Goal: Transaction & Acquisition: Purchase product/service

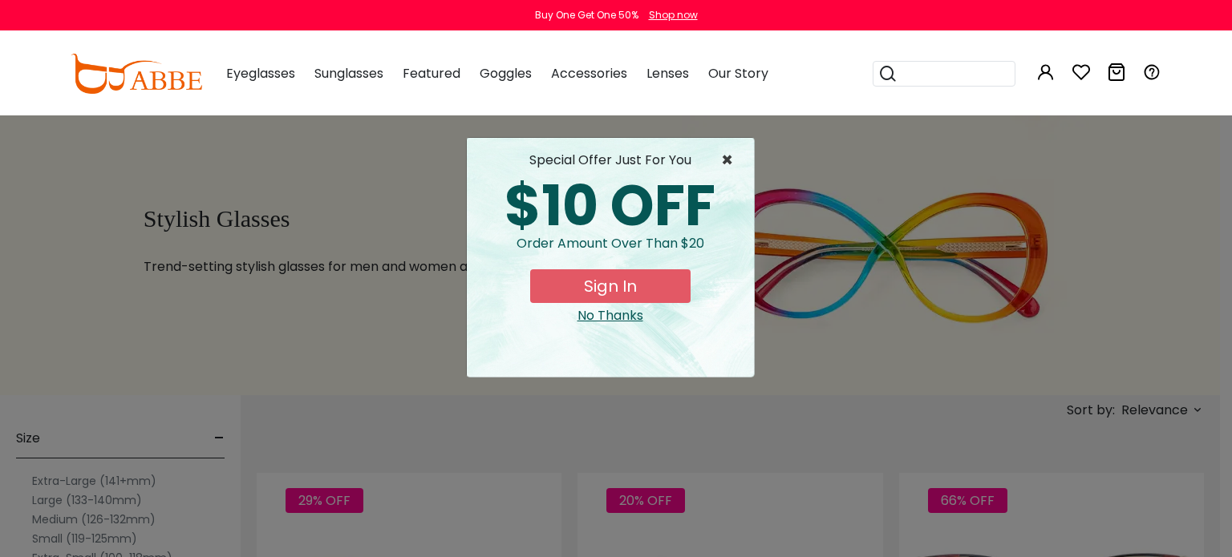
type input "**********"
click at [728, 160] on span "×" at bounding box center [731, 160] width 20 height 19
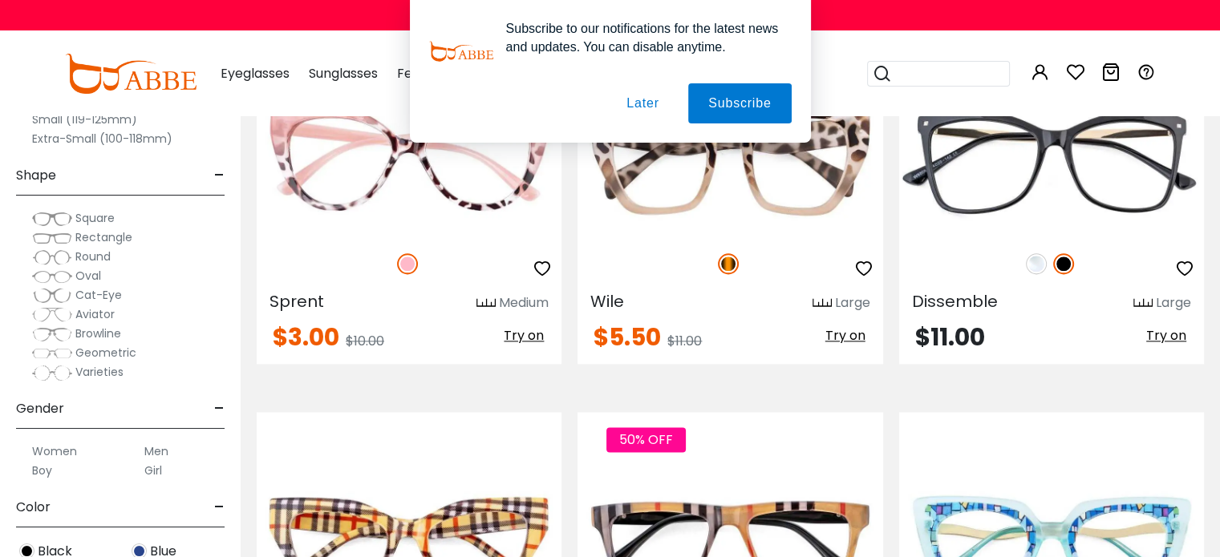
scroll to position [2113, 0]
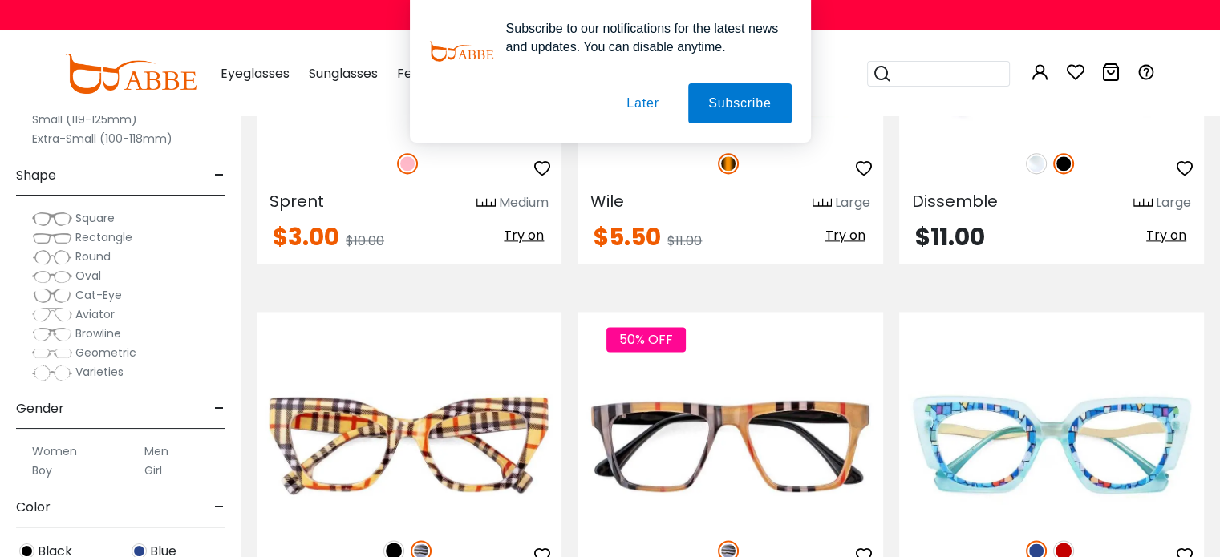
click at [0, 0] on button "Later" at bounding box center [0, 0] width 0 height 0
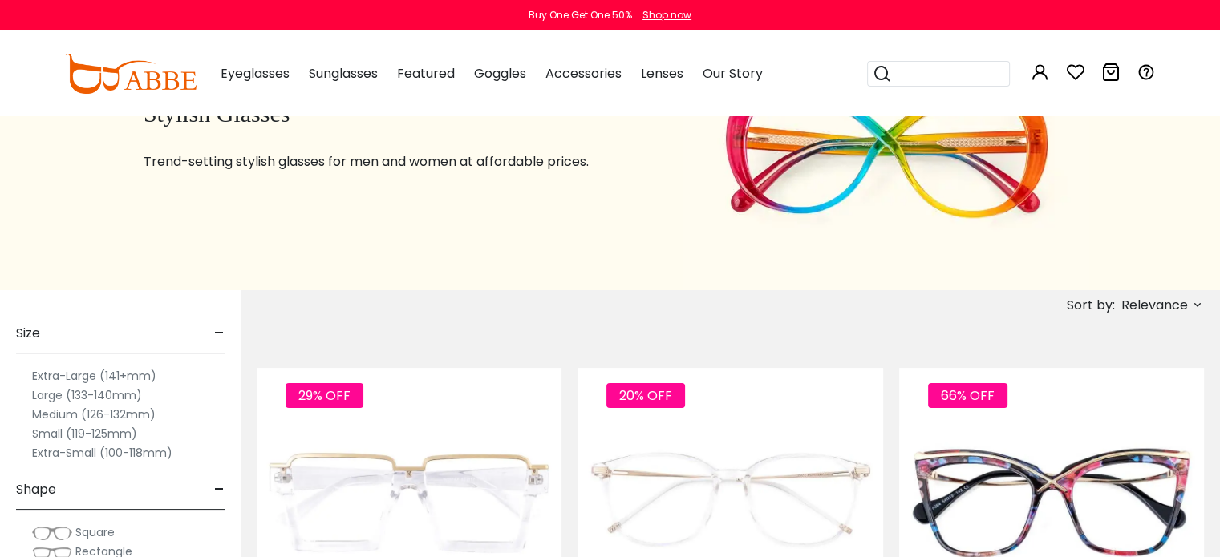
scroll to position [138, 0]
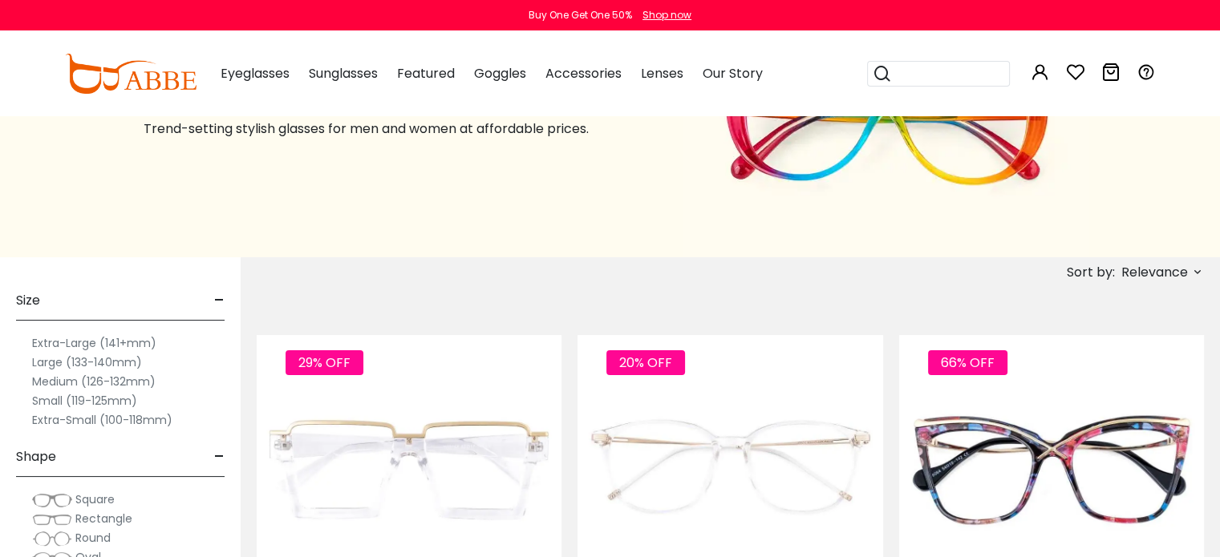
click at [60, 403] on label "Small (119-125mm)" at bounding box center [84, 400] width 105 height 19
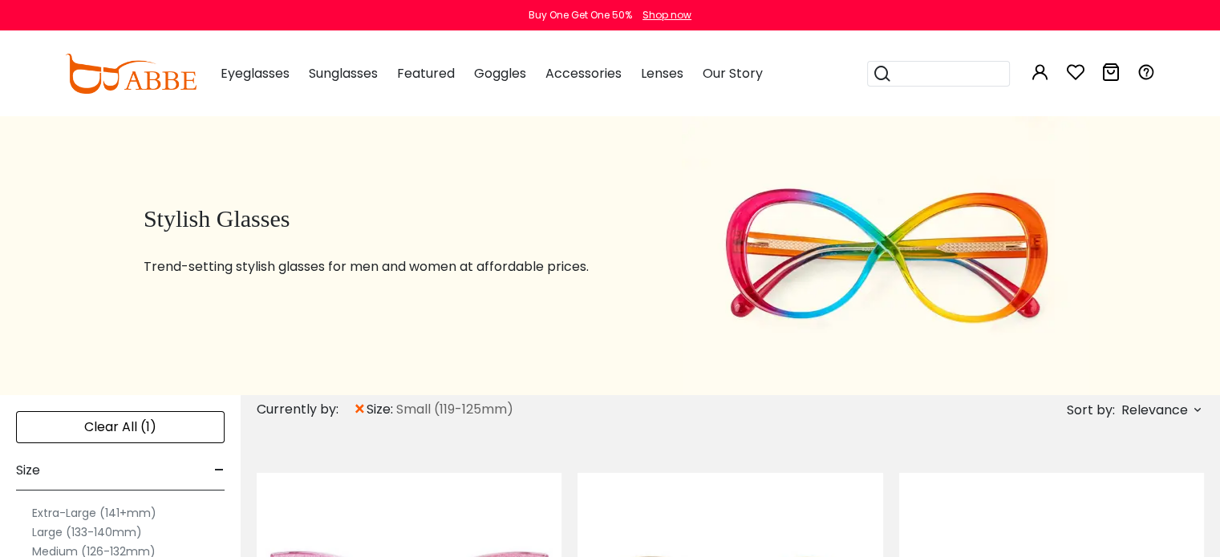
type input "**********"
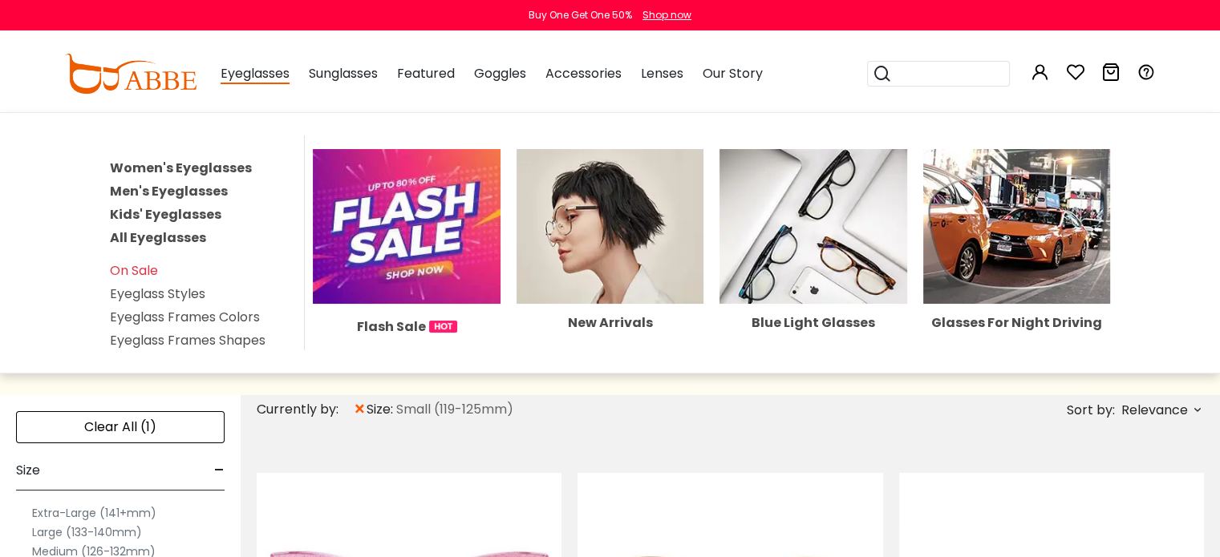
click at [235, 75] on span "Eyeglasses" at bounding box center [254, 74] width 69 height 20
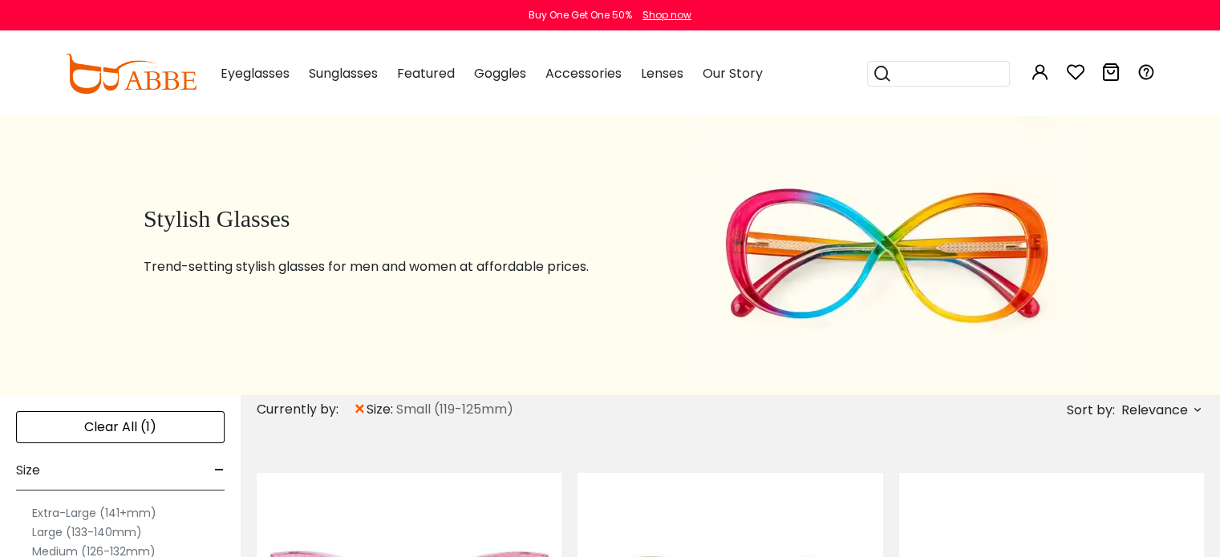
click at [169, 83] on img at bounding box center [130, 74] width 131 height 40
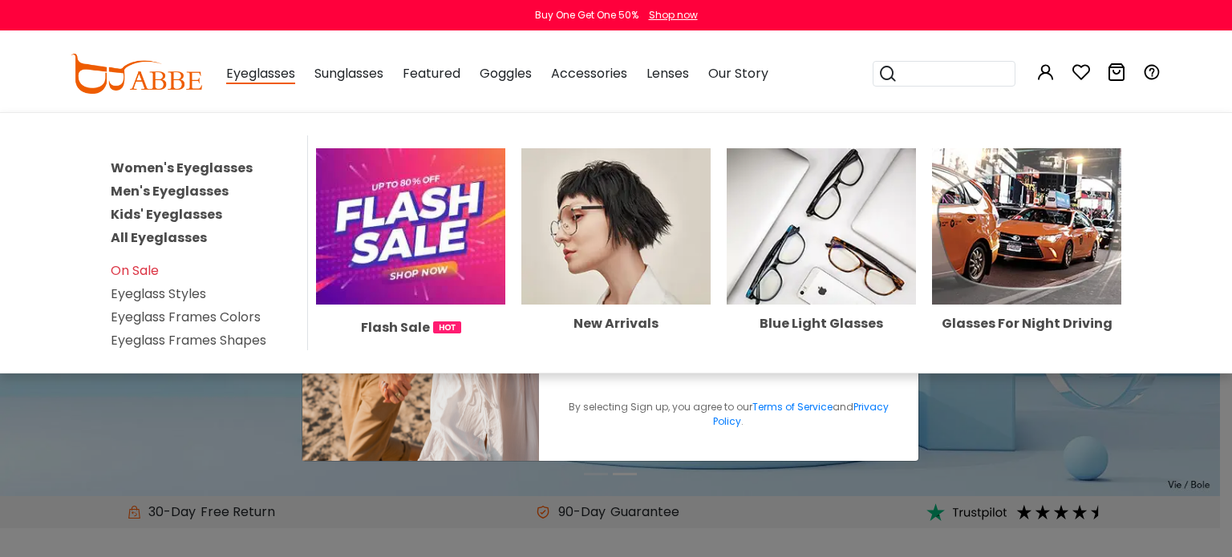
type input "**********"
click at [269, 81] on span "Eyeglasses" at bounding box center [260, 74] width 69 height 20
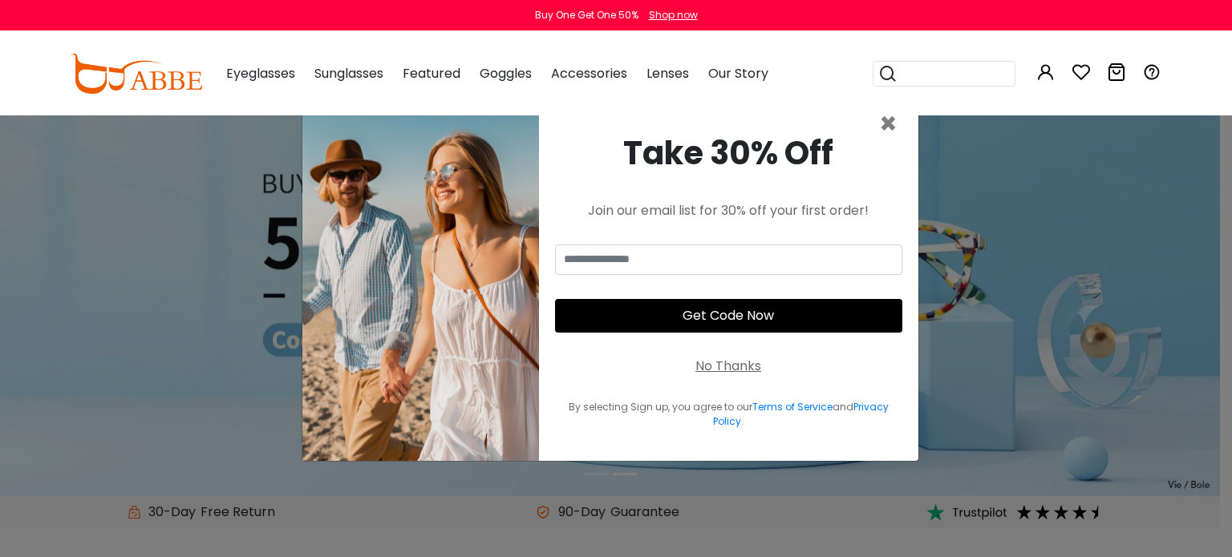
click at [257, 76] on span "Eyeglasses" at bounding box center [260, 73] width 69 height 18
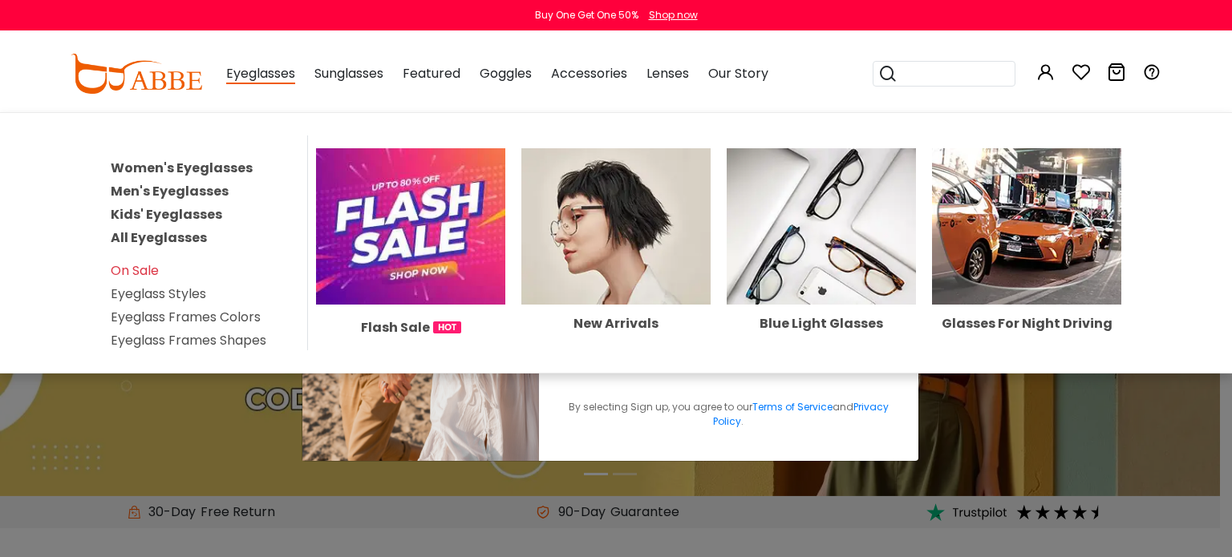
click at [263, 77] on span "Eyeglasses" at bounding box center [260, 74] width 69 height 20
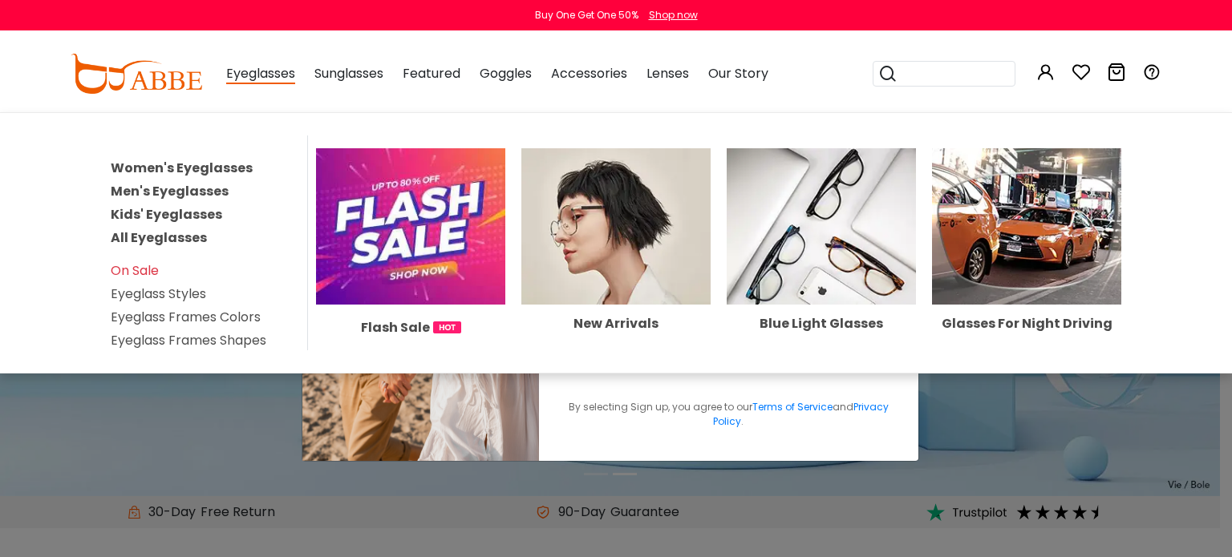
click at [183, 212] on link "Kids' Eyeglasses" at bounding box center [166, 214] width 111 height 18
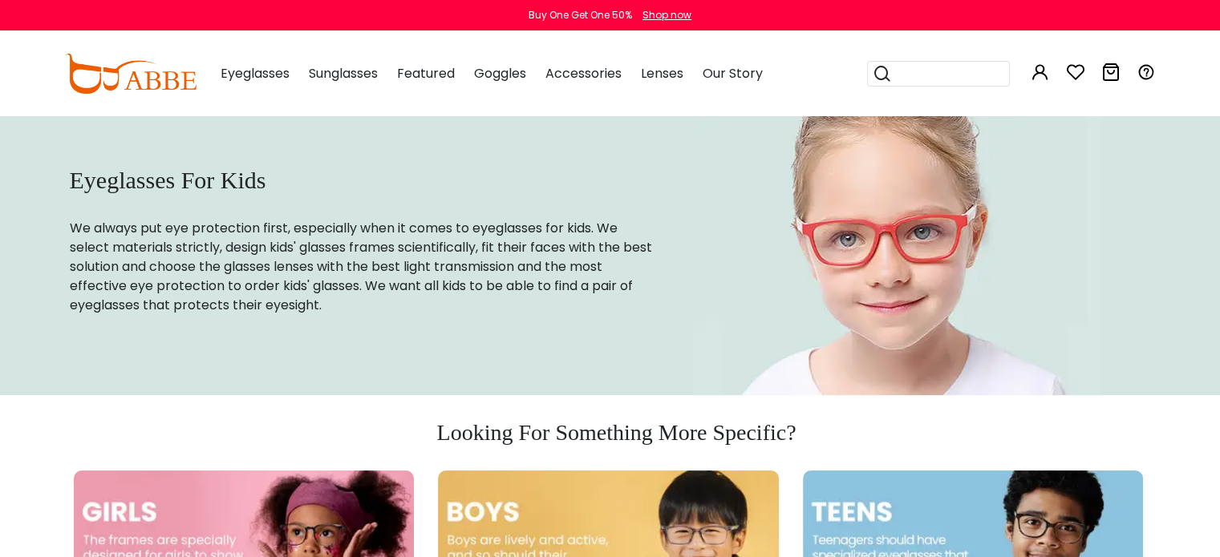
type input "**********"
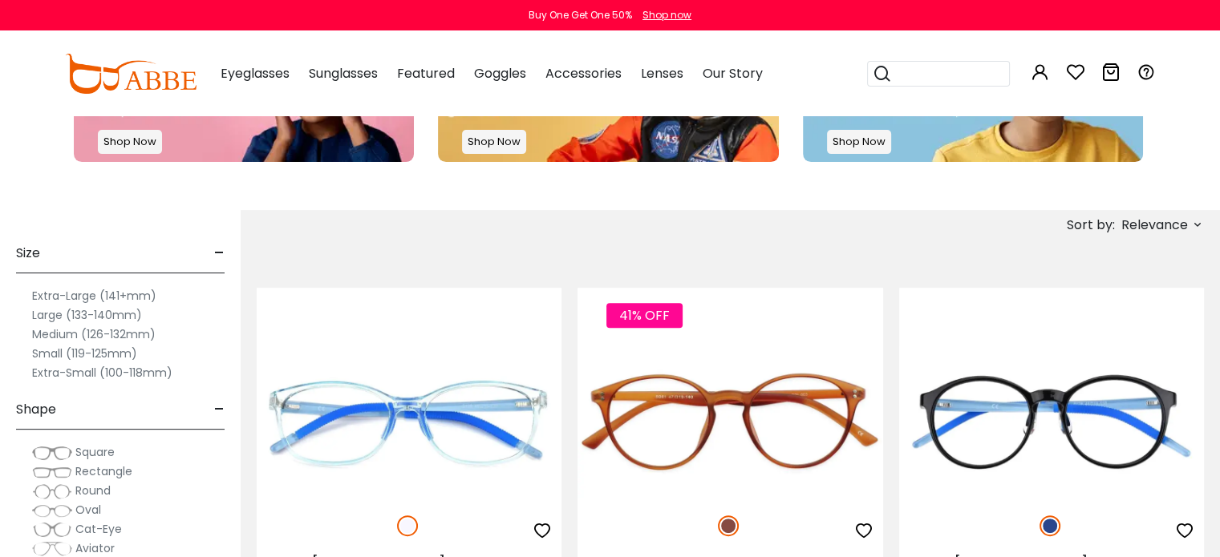
scroll to position [324, 0]
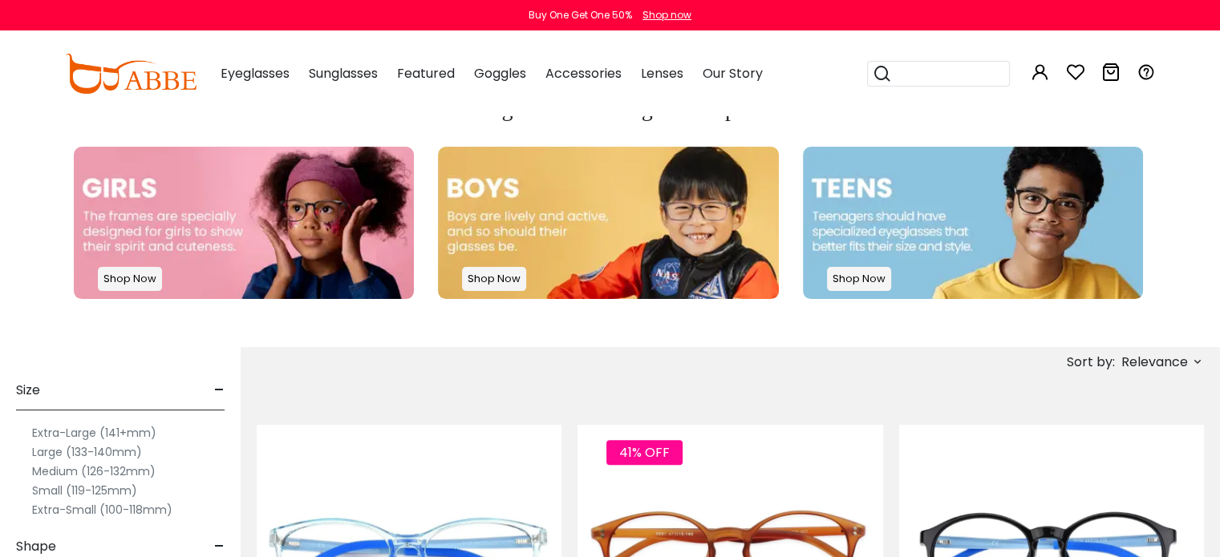
click at [58, 490] on label "Small (119-125mm)" at bounding box center [84, 490] width 105 height 19
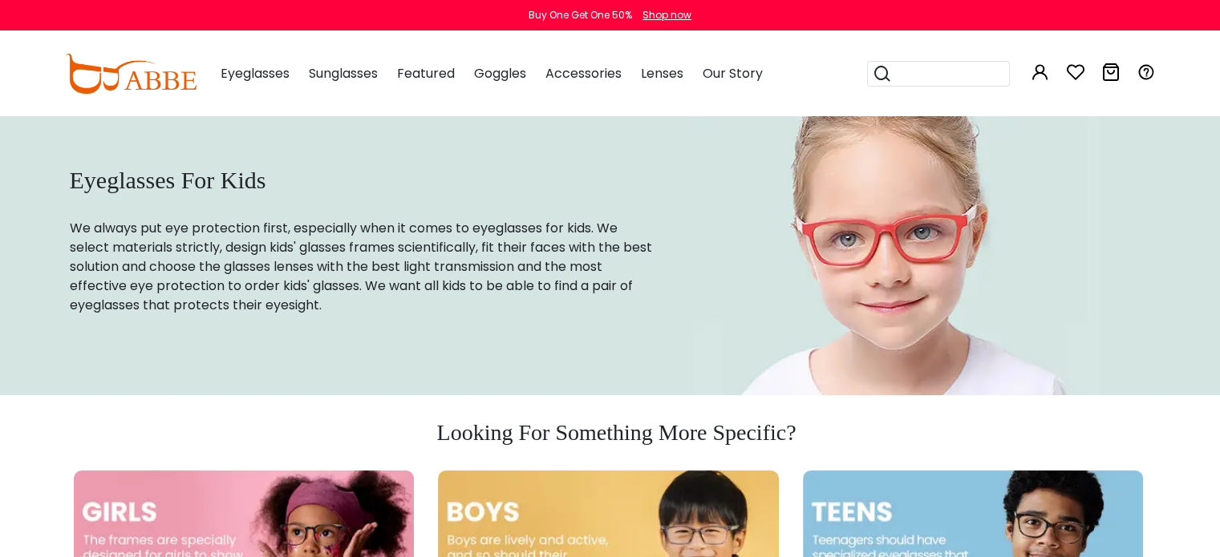
type input "**********"
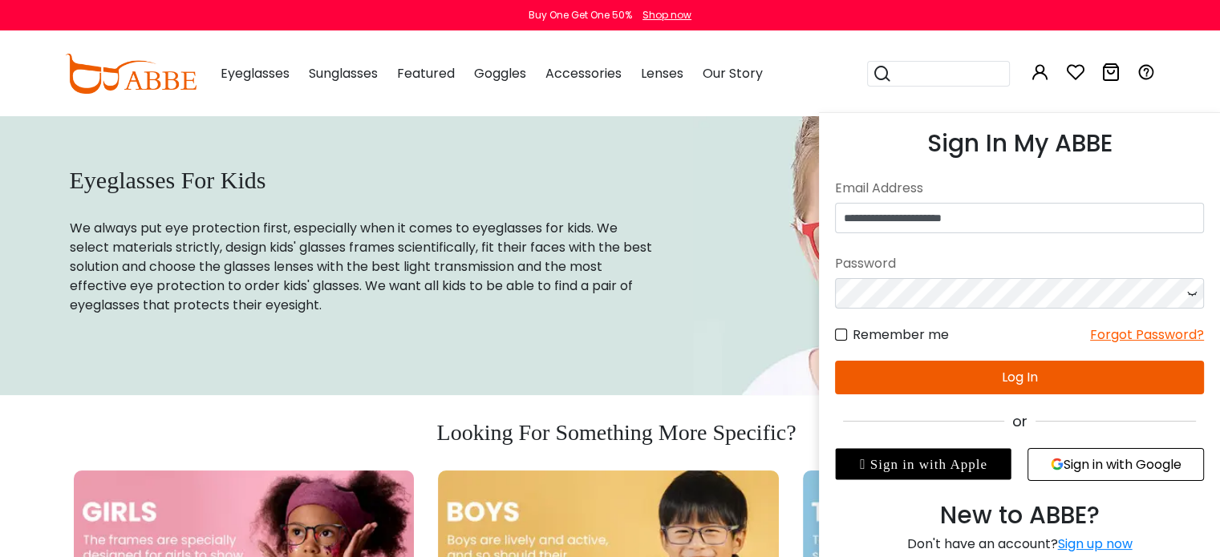
click at [1039, 73] on icon at bounding box center [1039, 72] width 19 height 19
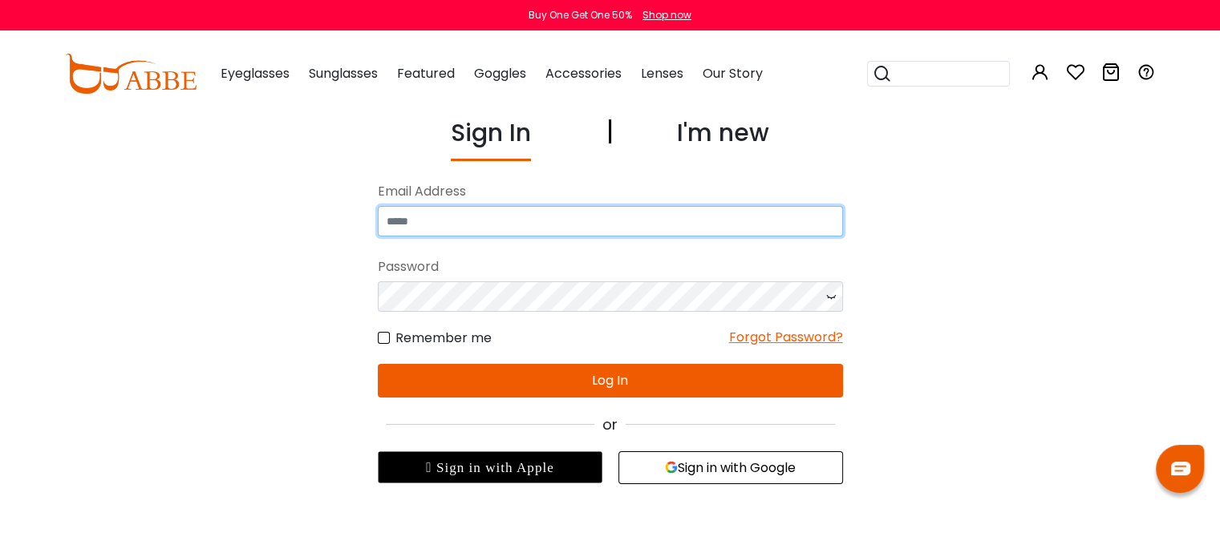
type input "**********"
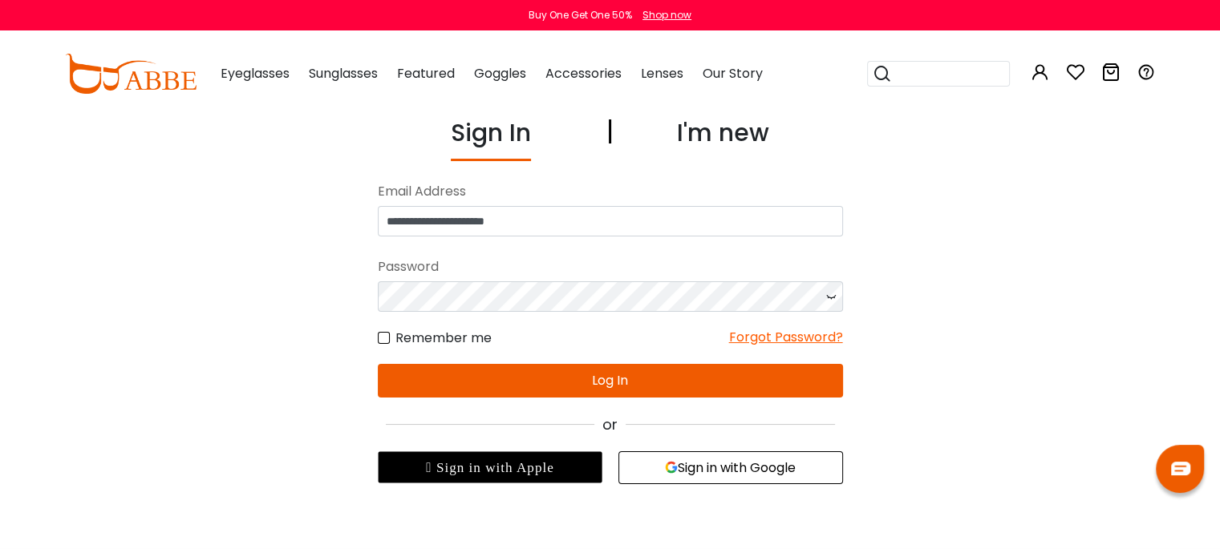
type input "**********"
click at [762, 384] on button "Log In" at bounding box center [610, 381] width 465 height 34
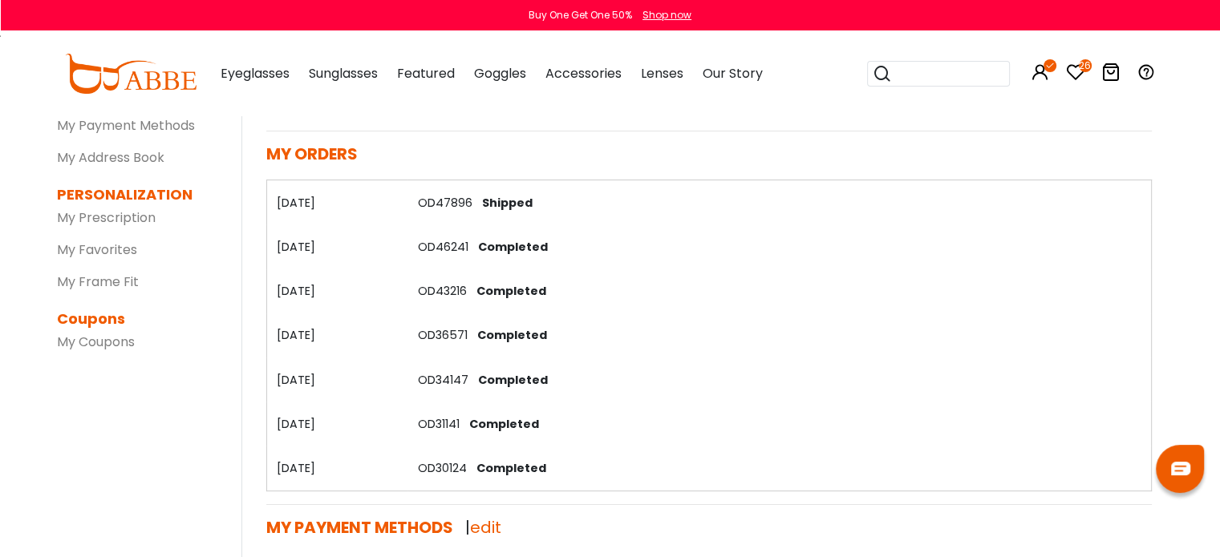
scroll to position [151, 0]
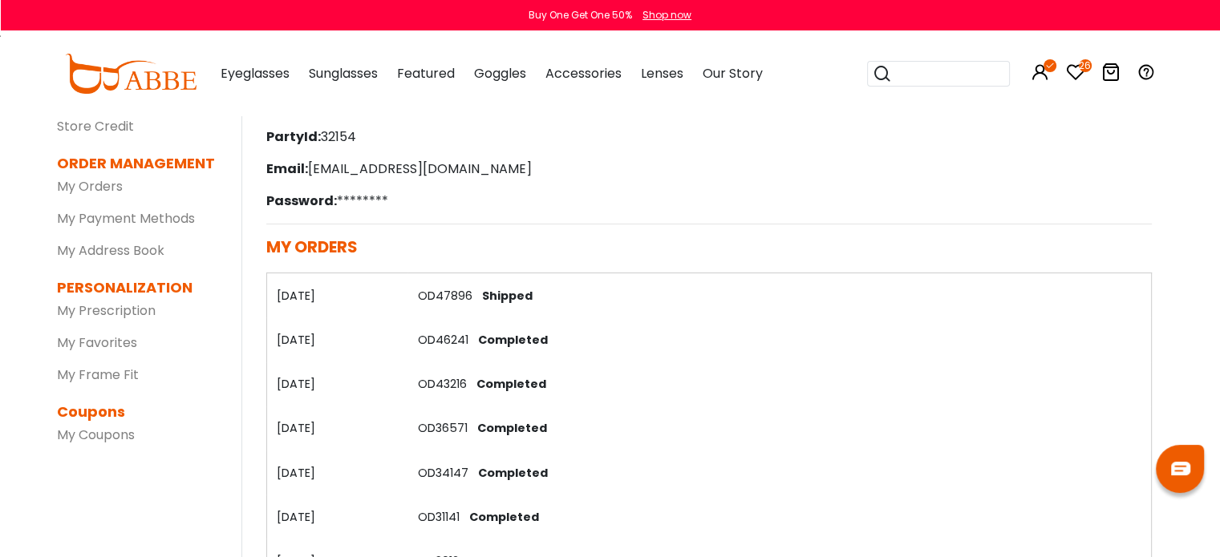
click at [462, 295] on link "OD47896" at bounding box center [444, 296] width 55 height 16
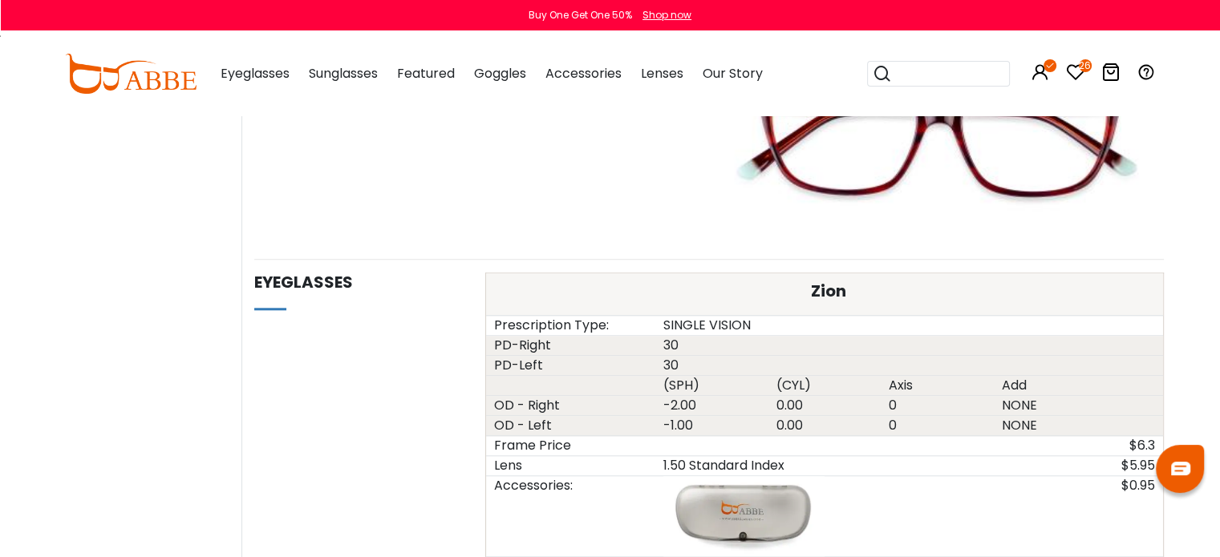
scroll to position [1363, 0]
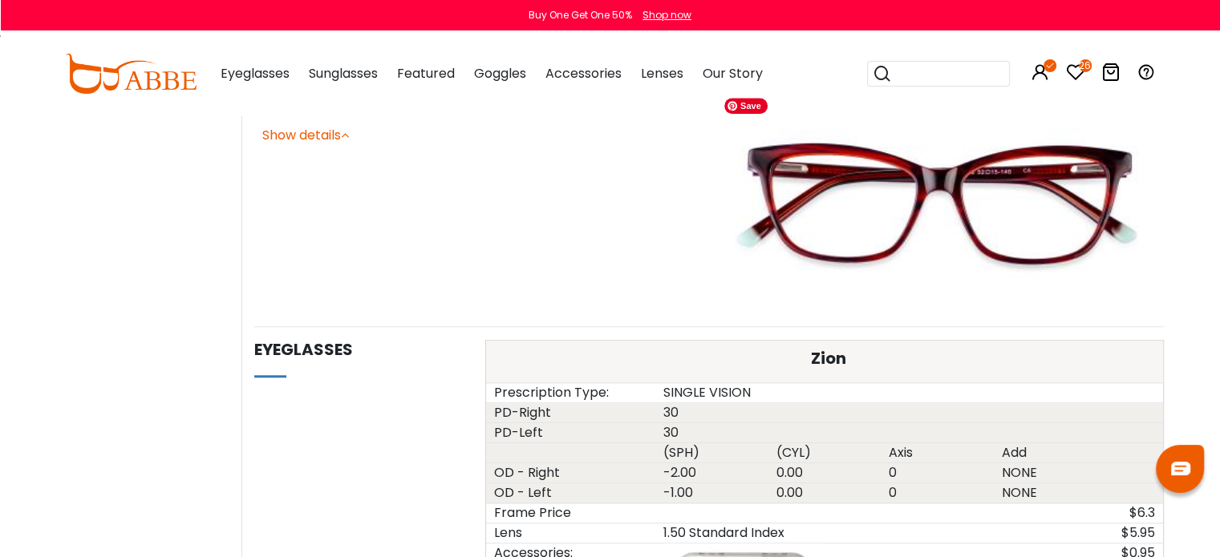
click at [836, 200] on img at bounding box center [936, 204] width 439 height 220
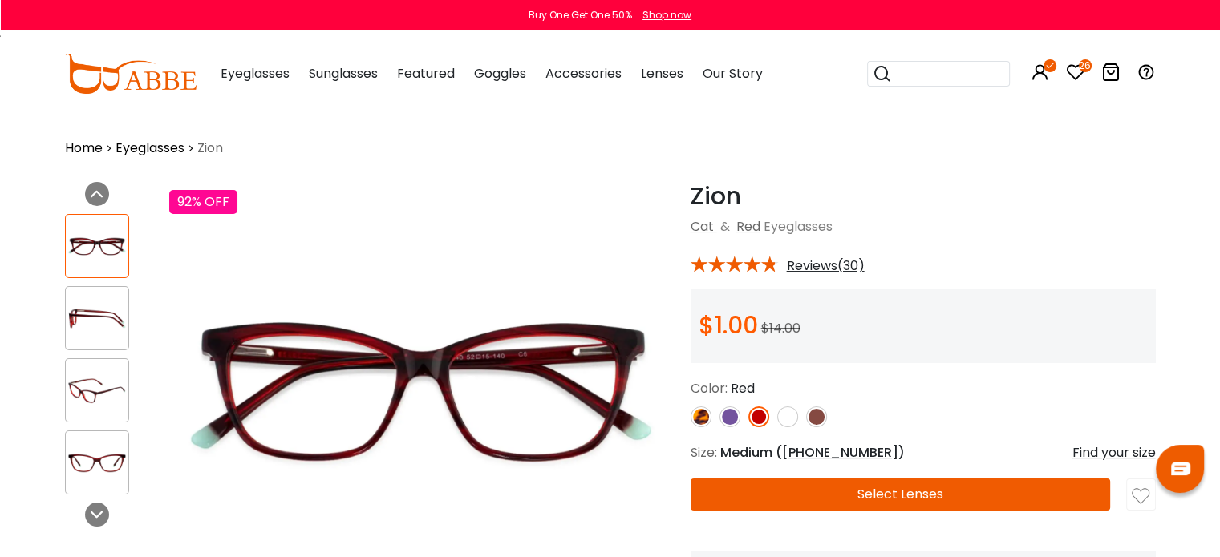
click at [733, 421] on img at bounding box center [729, 417] width 21 height 21
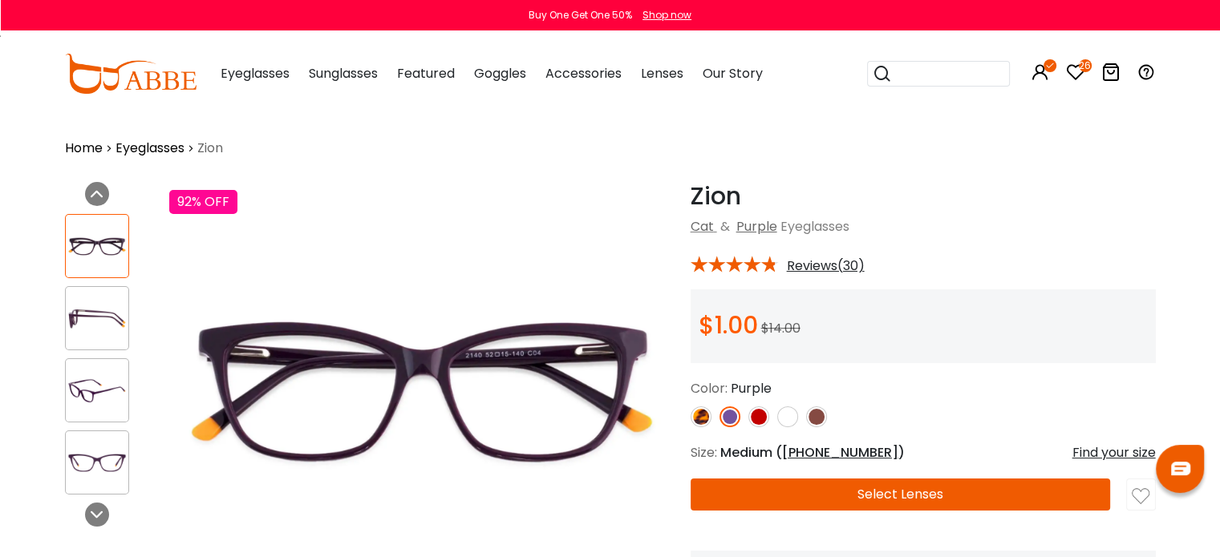
click at [757, 421] on img at bounding box center [758, 417] width 21 height 21
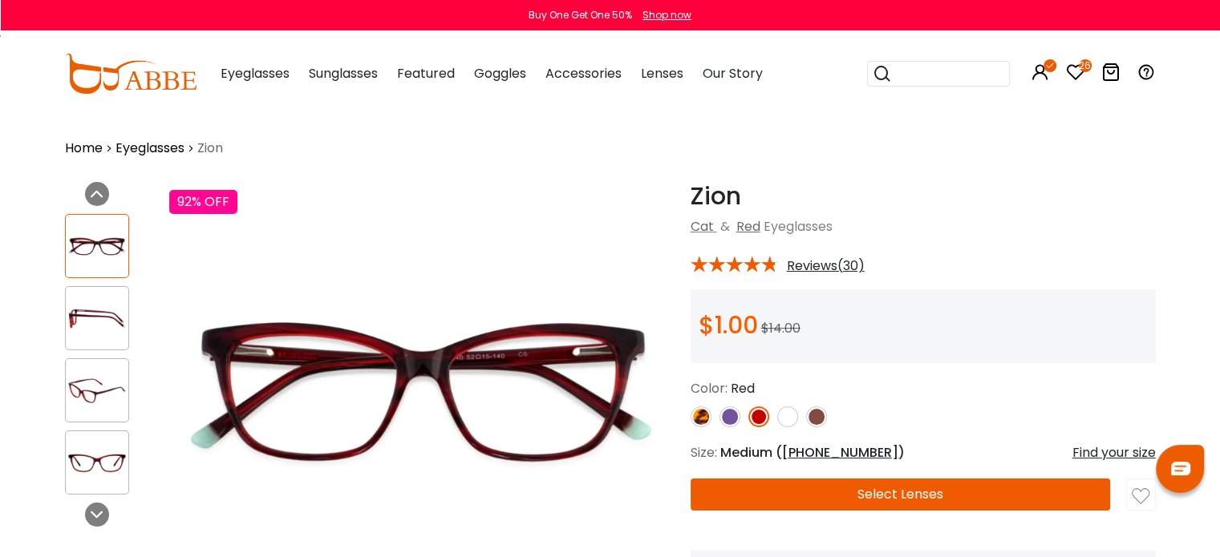
click at [799, 499] on button "Select Lenses" at bounding box center [900, 495] width 420 height 32
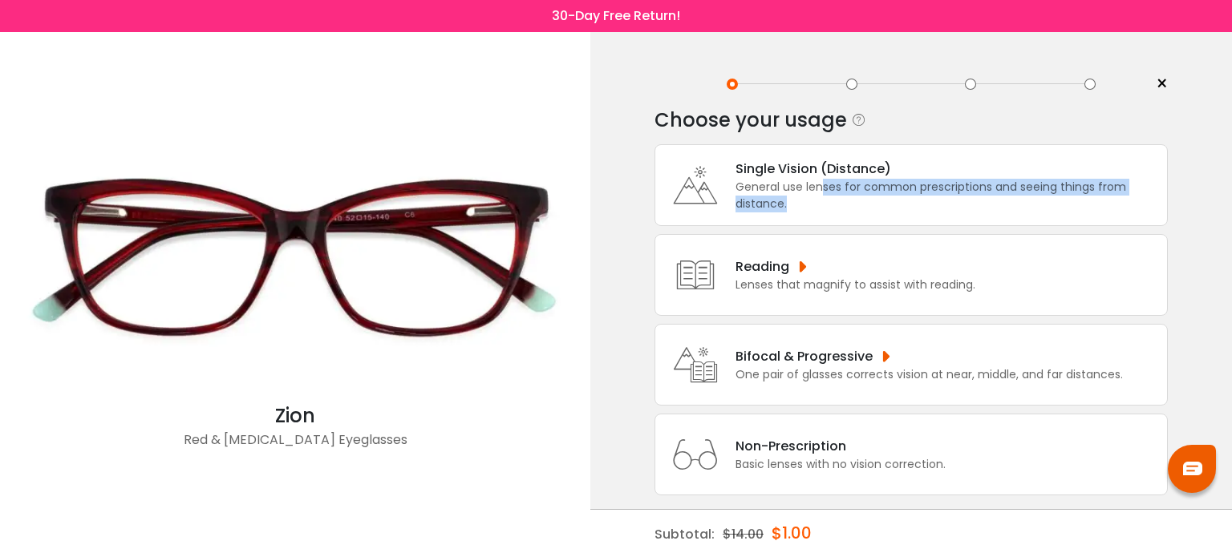
click at [820, 196] on div "General use lenses for common prescriptions and seeing things from distance." at bounding box center [946, 196] width 423 height 34
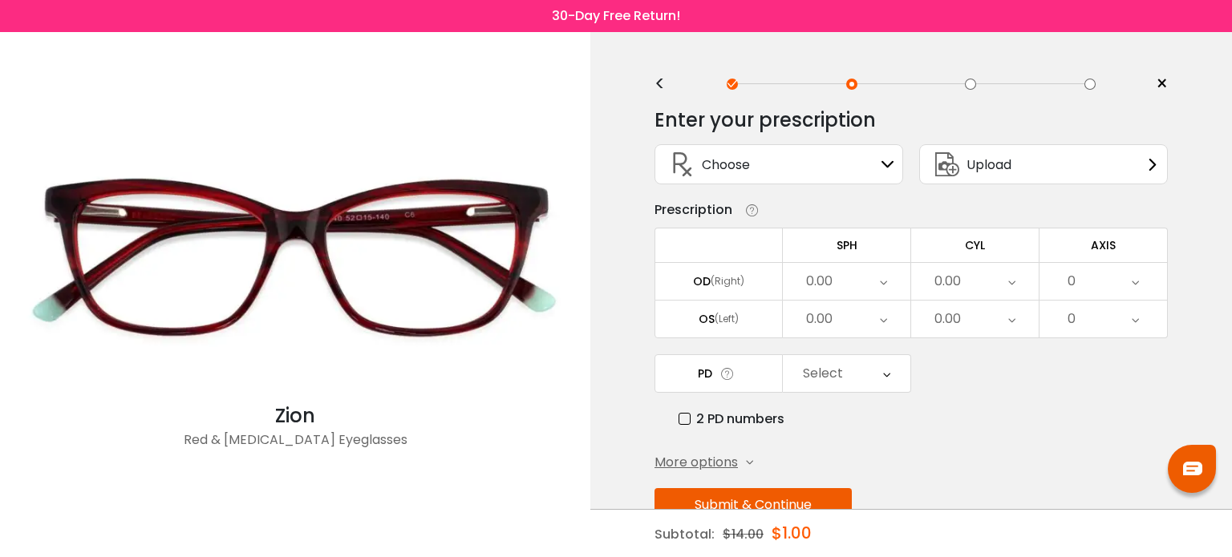
click at [880, 279] on icon at bounding box center [883, 281] width 7 height 37
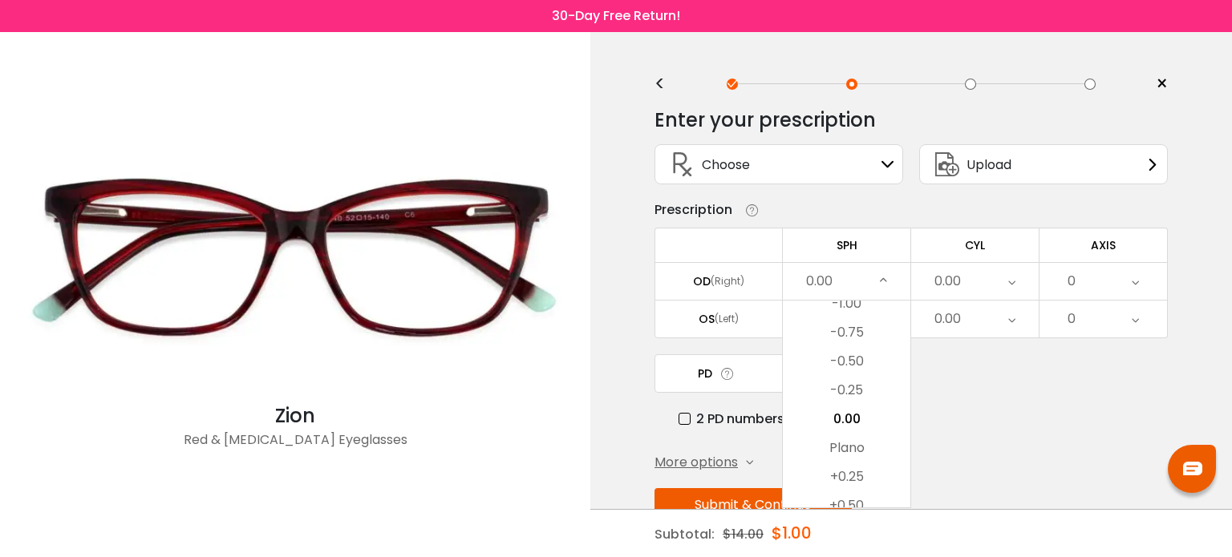
click at [819, 275] on div "0.00" at bounding box center [819, 281] width 26 height 32
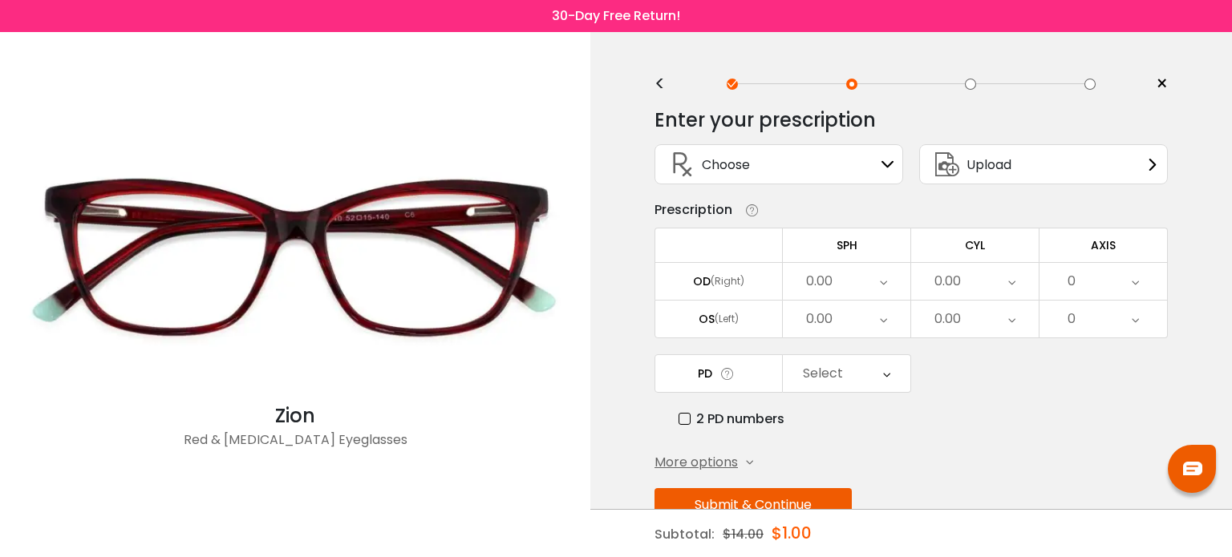
click at [869, 279] on div "0.00" at bounding box center [846, 281] width 127 height 37
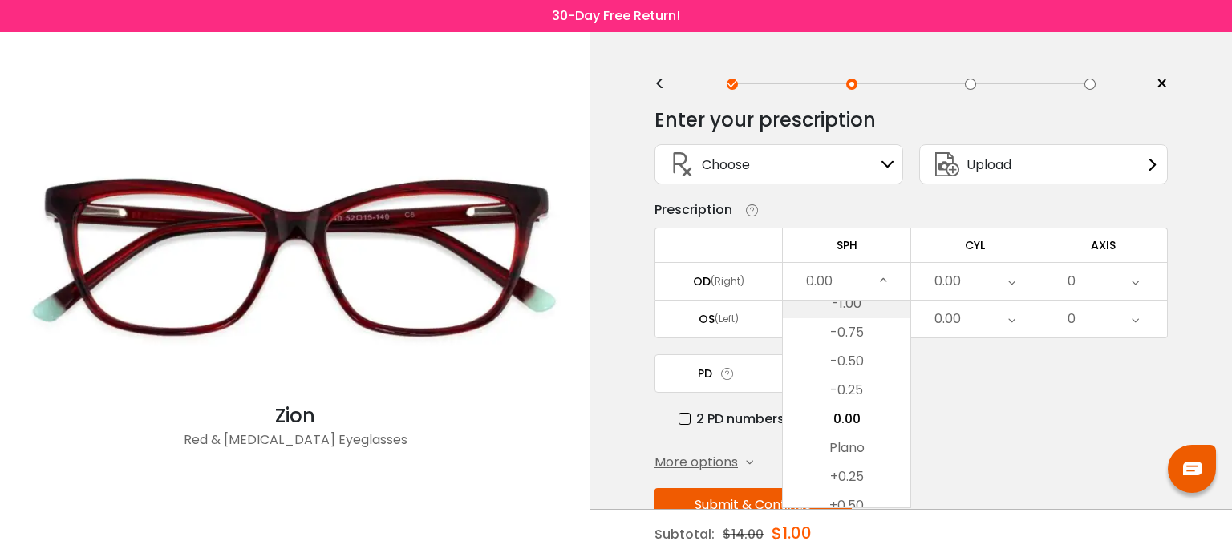
click at [843, 307] on li "-1.00" at bounding box center [846, 303] width 127 height 29
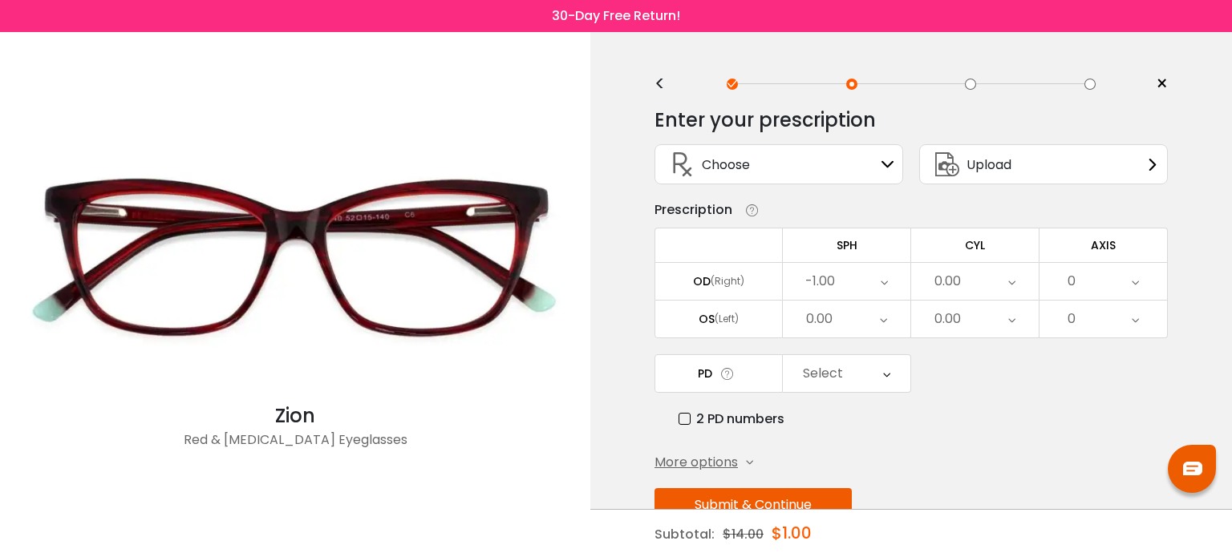
click at [818, 281] on div "-1.00" at bounding box center [820, 281] width 30 height 32
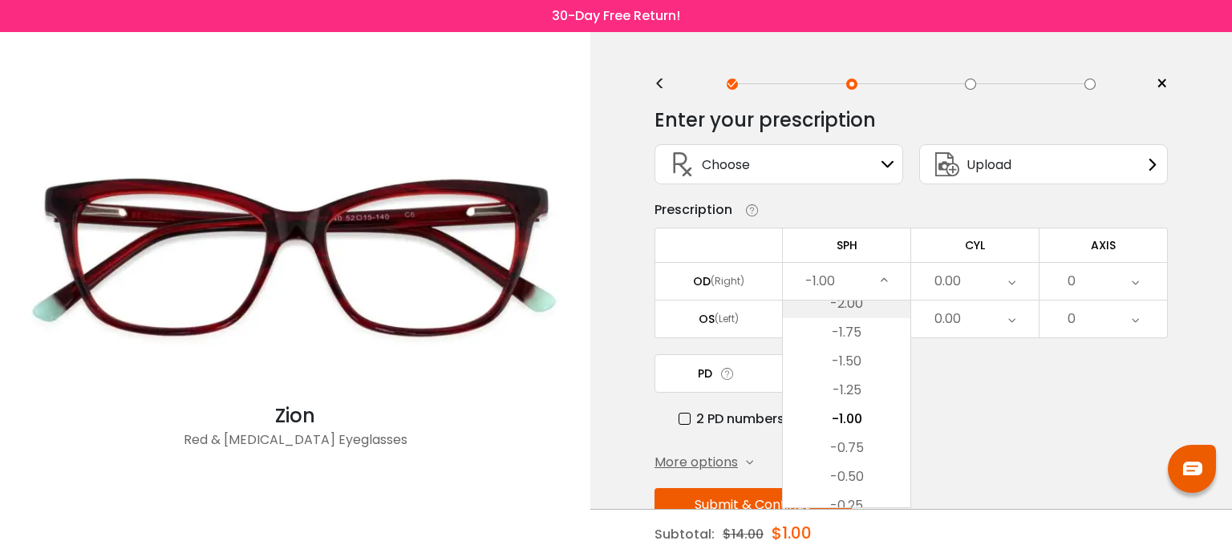
click at [848, 305] on li "-2.00" at bounding box center [846, 303] width 127 height 29
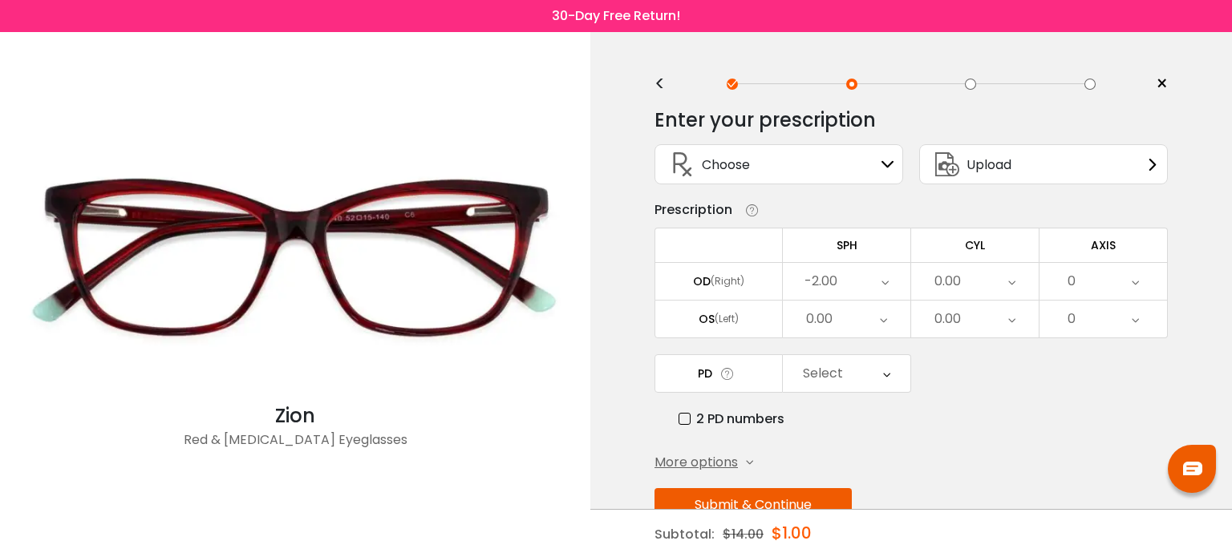
click at [882, 321] on icon at bounding box center [883, 319] width 7 height 37
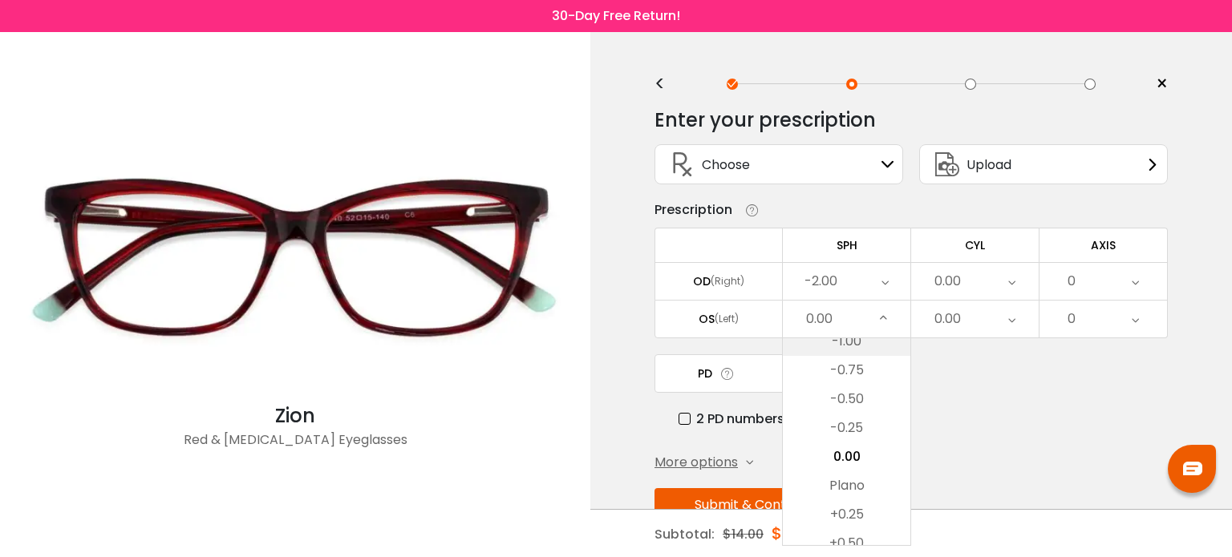
click at [838, 343] on li "-1.00" at bounding box center [846, 341] width 127 height 29
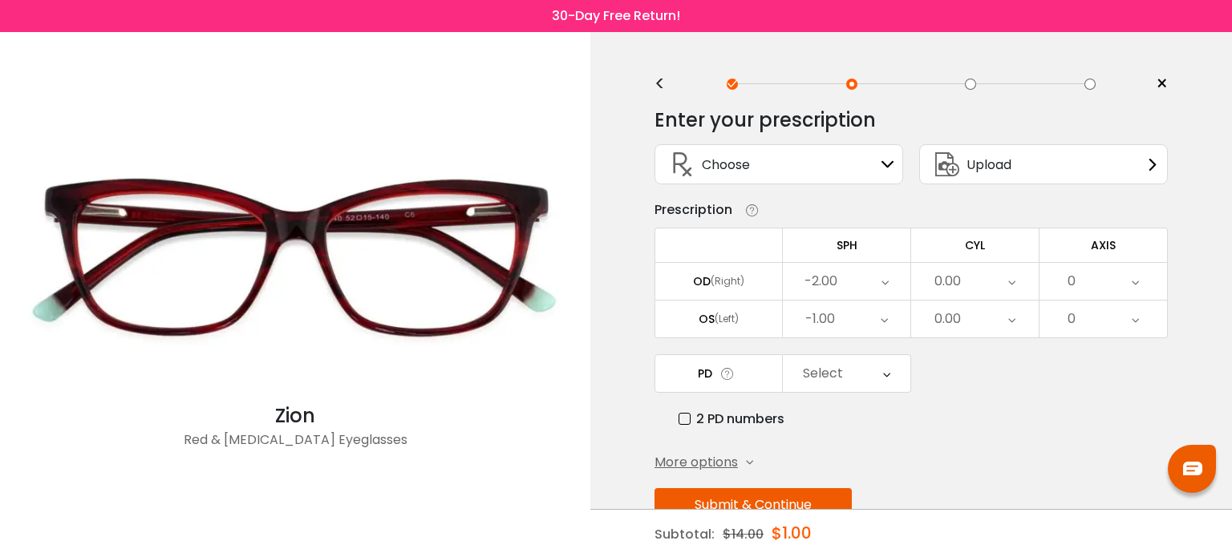
click at [864, 312] on div "-1.00" at bounding box center [846, 319] width 127 height 37
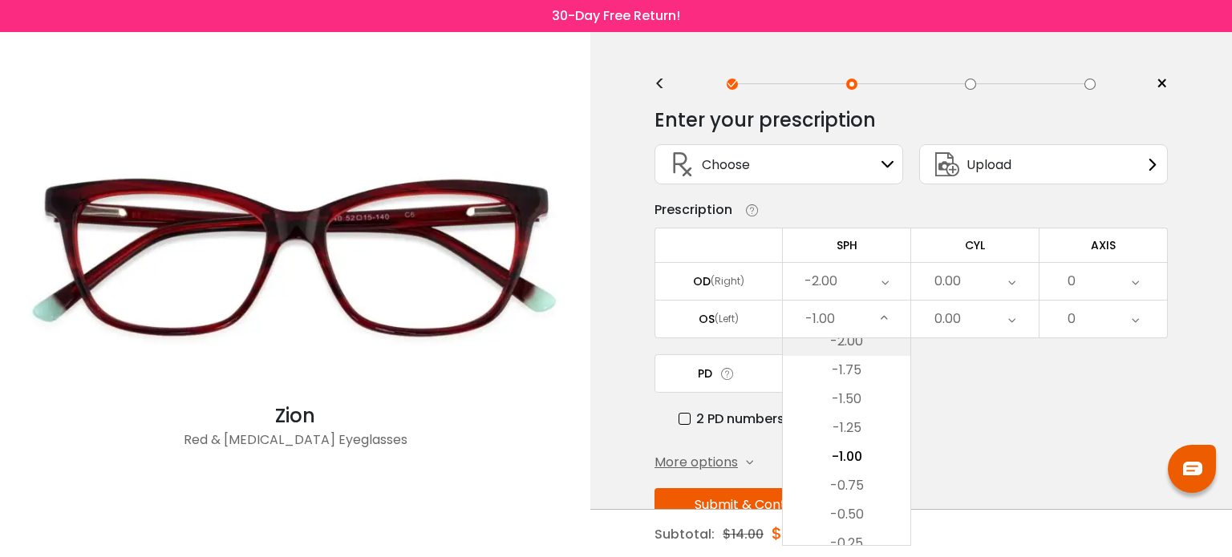
click at [857, 338] on li "-2.00" at bounding box center [846, 341] width 127 height 29
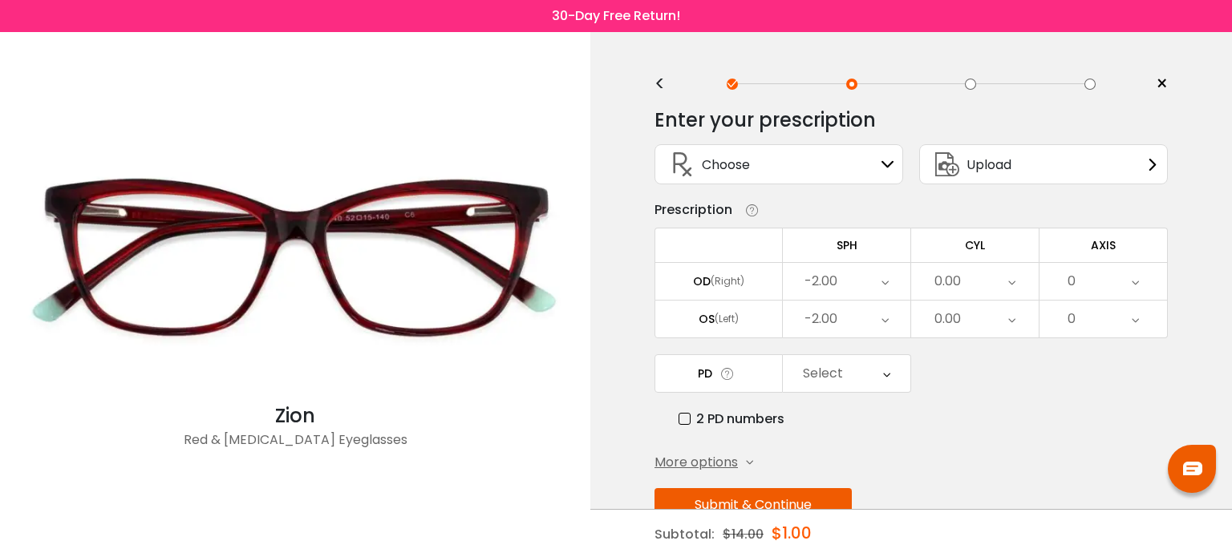
click at [703, 462] on span "More options" at bounding box center [695, 462] width 83 height 19
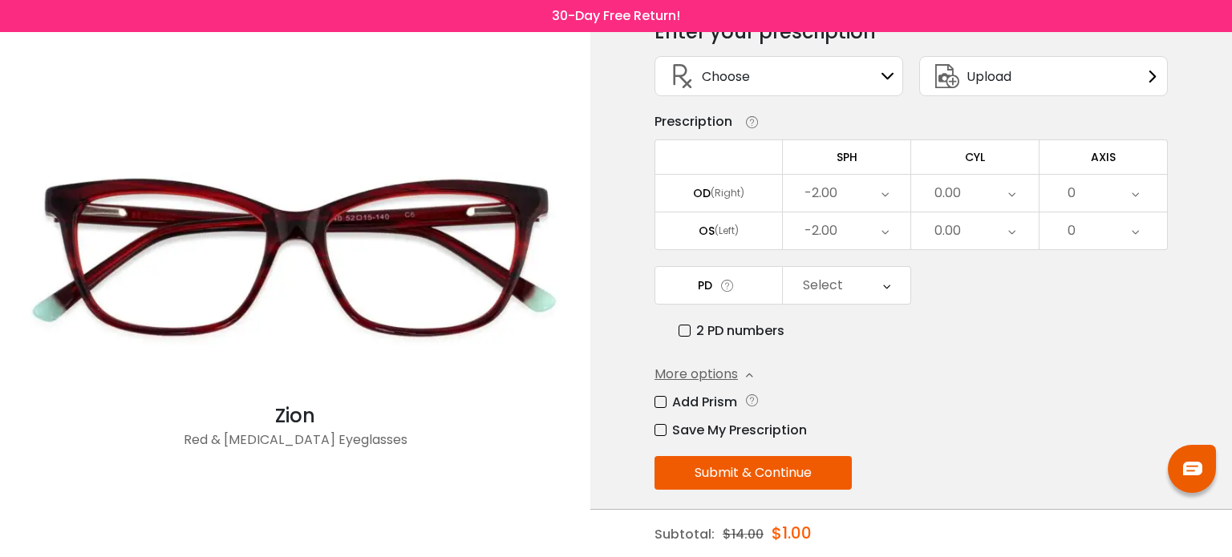
scroll to position [98, 0]
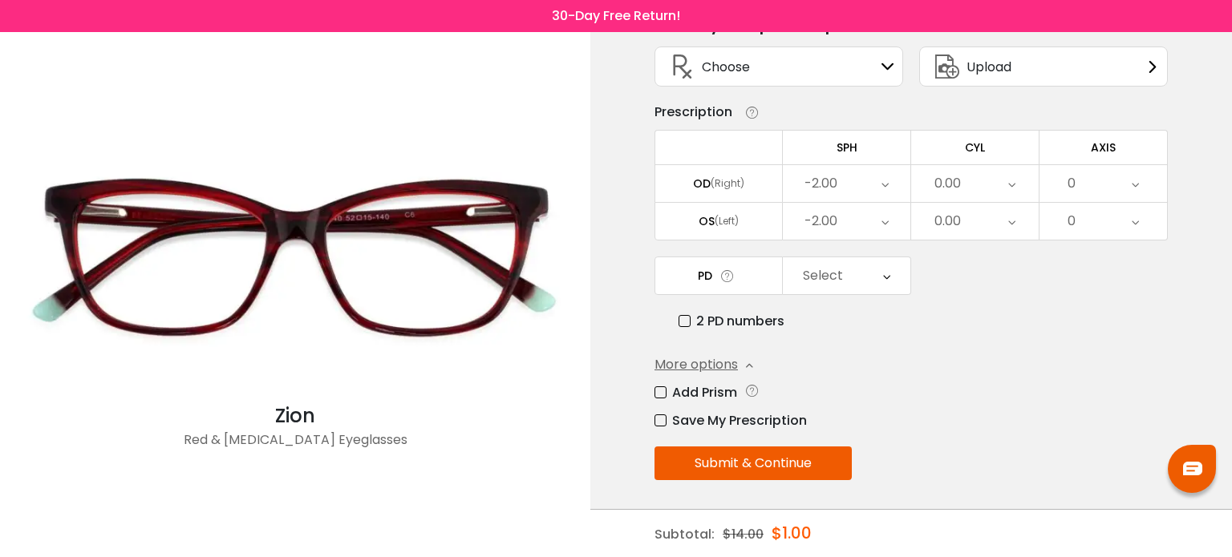
click at [767, 462] on button "Submit & Continue" at bounding box center [752, 464] width 197 height 34
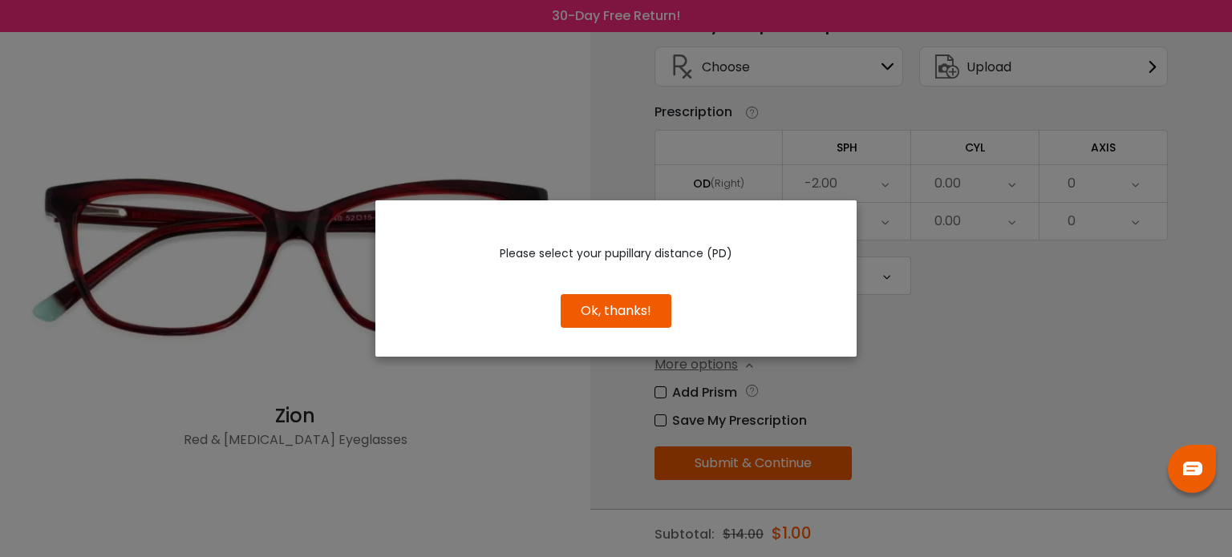
click at [614, 301] on button "Ok, thanks!" at bounding box center [615, 311] width 111 height 34
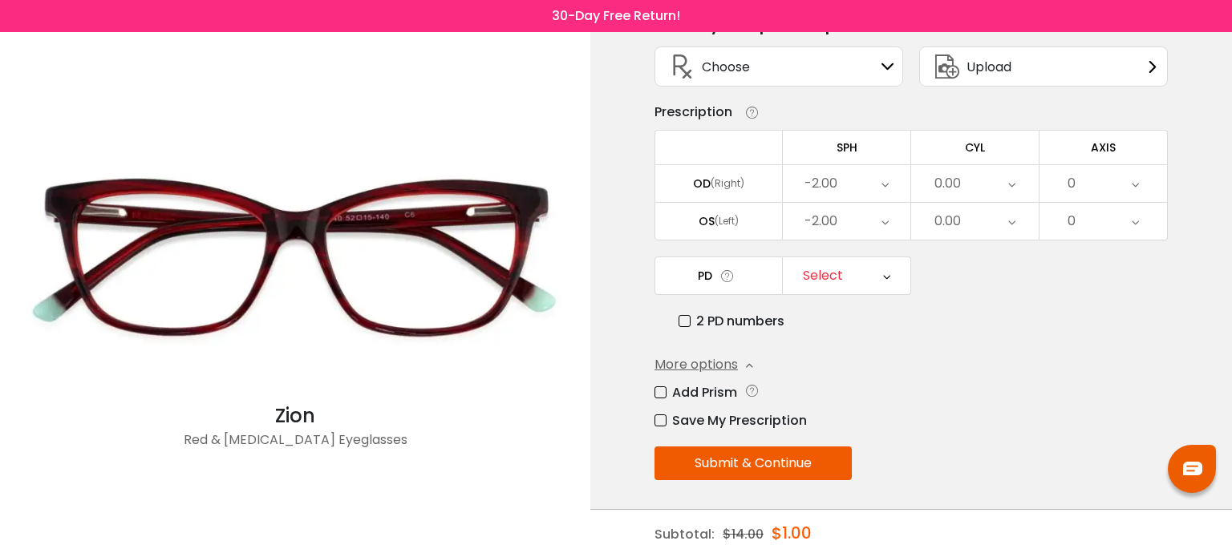
click at [824, 281] on div "Select" at bounding box center [823, 276] width 40 height 32
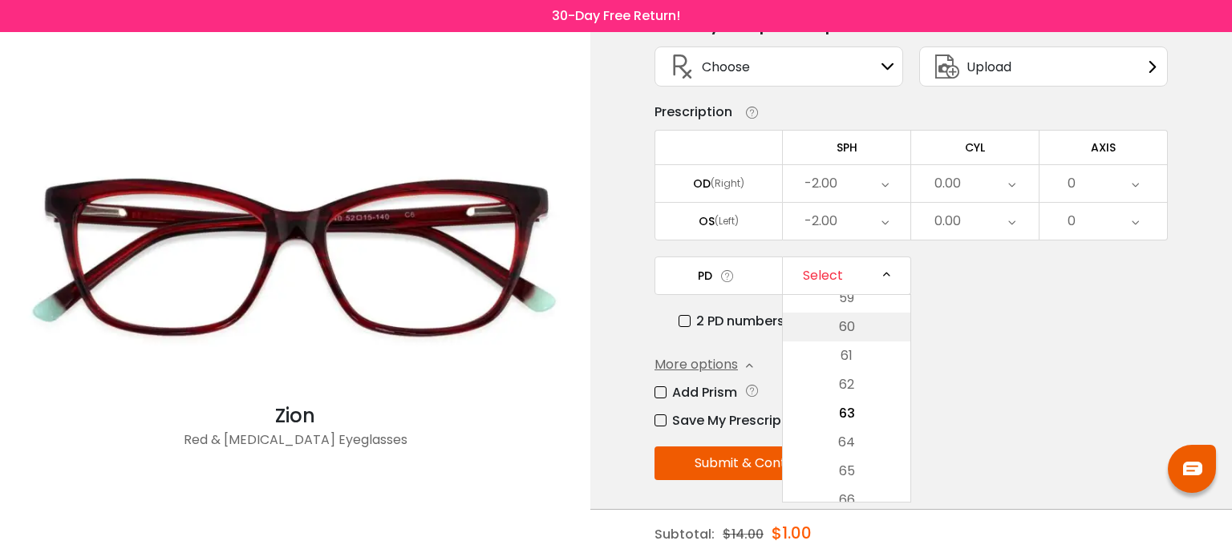
click at [837, 317] on li "60" at bounding box center [846, 327] width 127 height 29
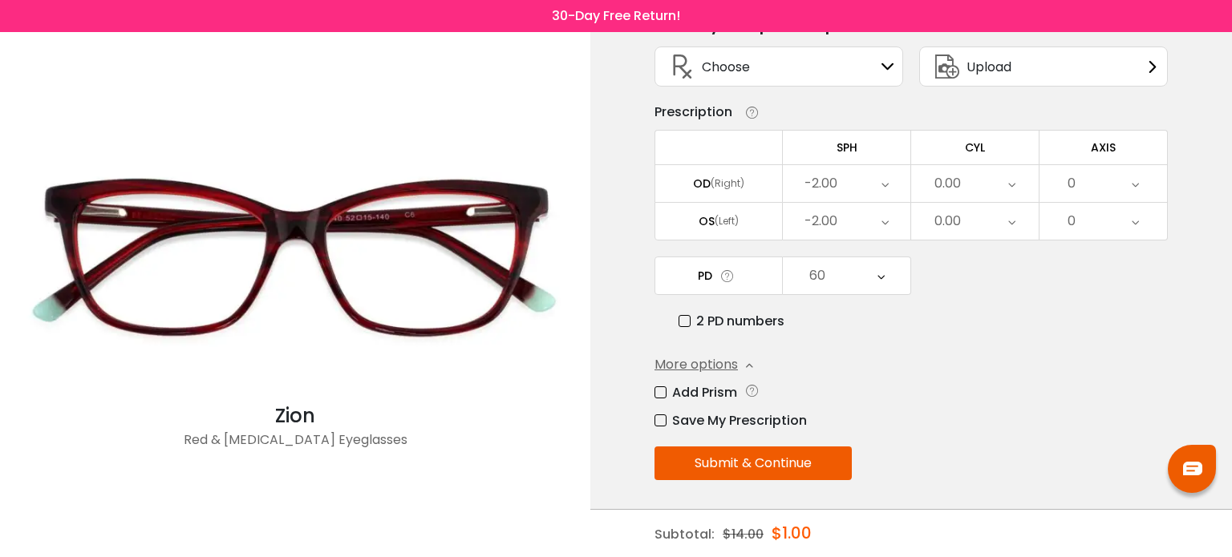
click at [769, 452] on button "Submit & Continue" at bounding box center [752, 464] width 197 height 34
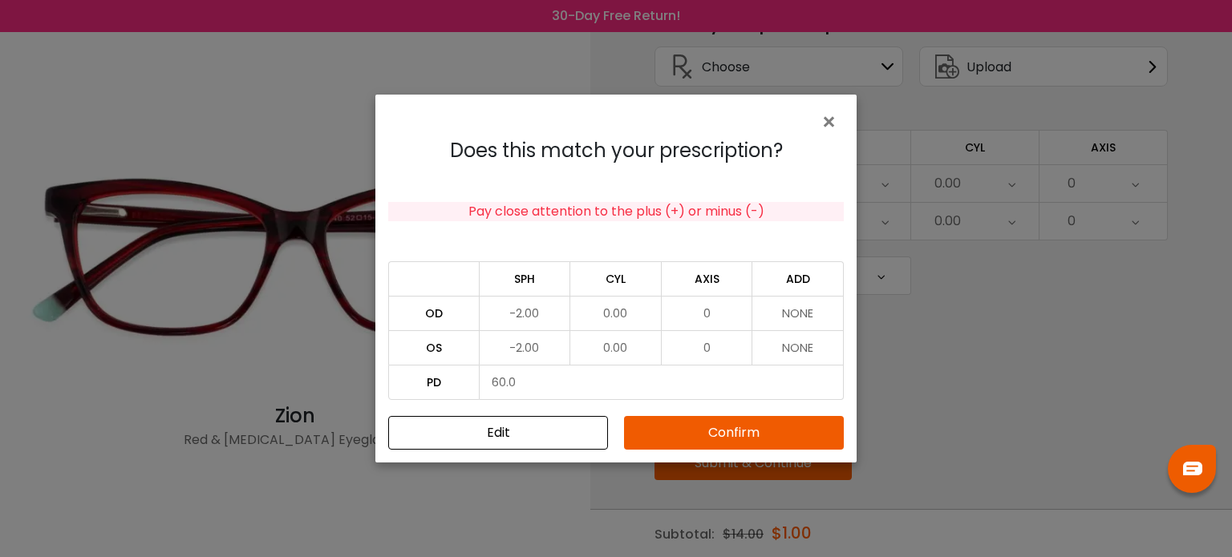
click at [715, 434] on button "Confirm" at bounding box center [734, 433] width 220 height 34
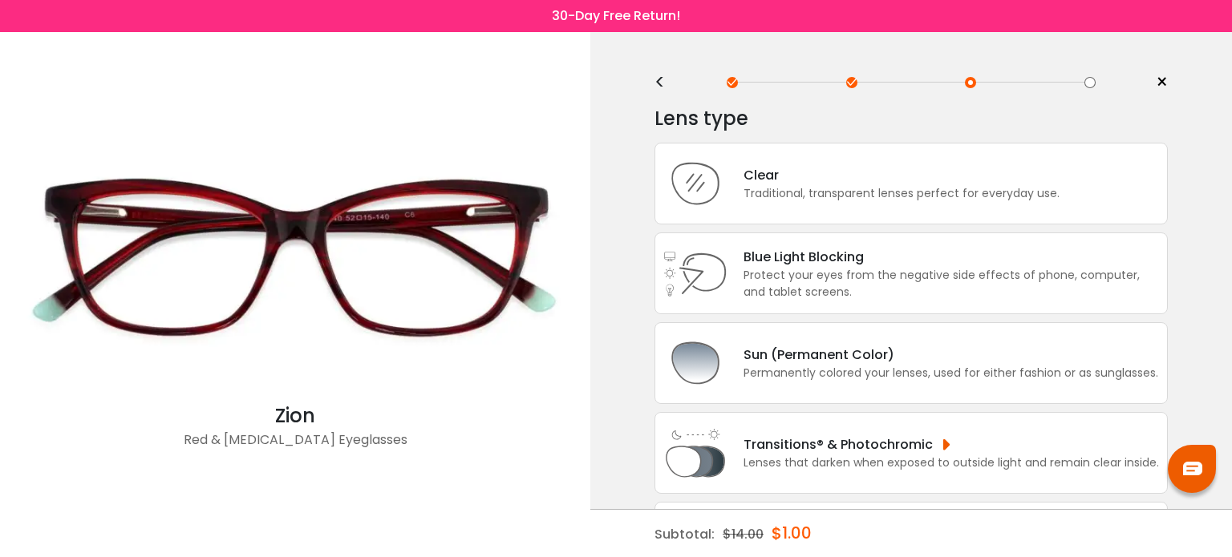
scroll to position [0, 0]
click at [913, 182] on div "Clear" at bounding box center [901, 177] width 316 height 20
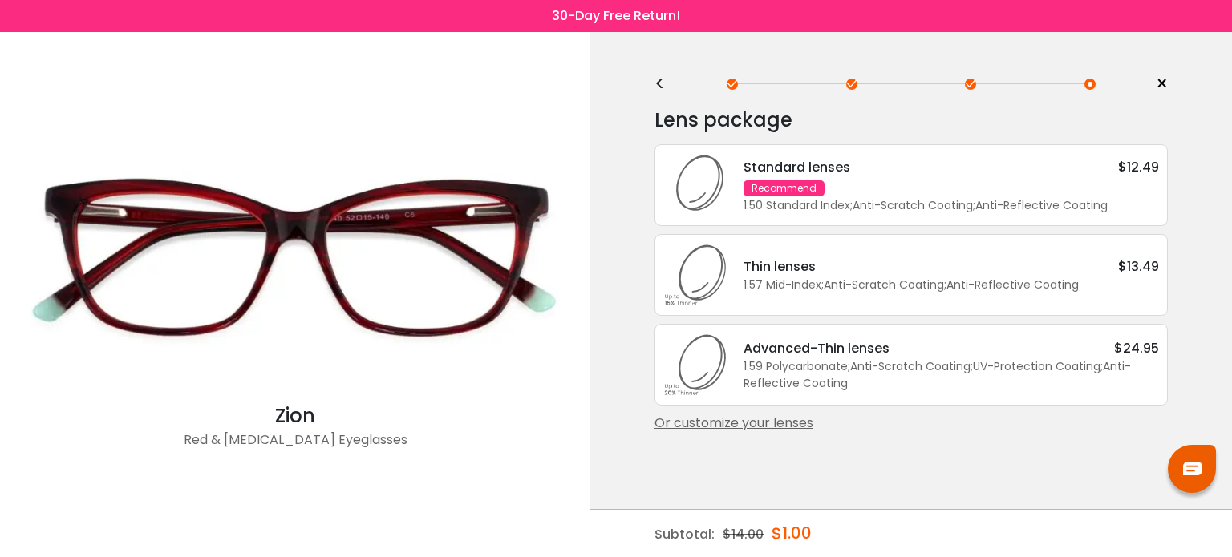
click at [913, 182] on div "Standard lenses $12.49 Recommend 1.50 Standard Index ; Anti-Scratch Coating ; A…" at bounding box center [942, 185] width 431 height 57
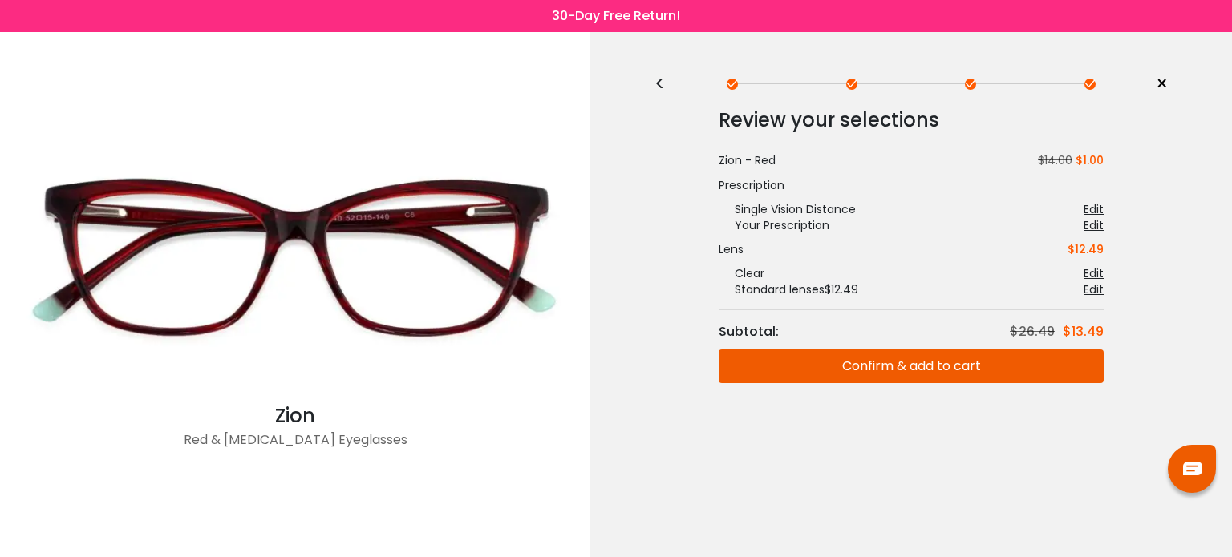
click at [916, 363] on button "Confirm & add to cart" at bounding box center [910, 367] width 385 height 34
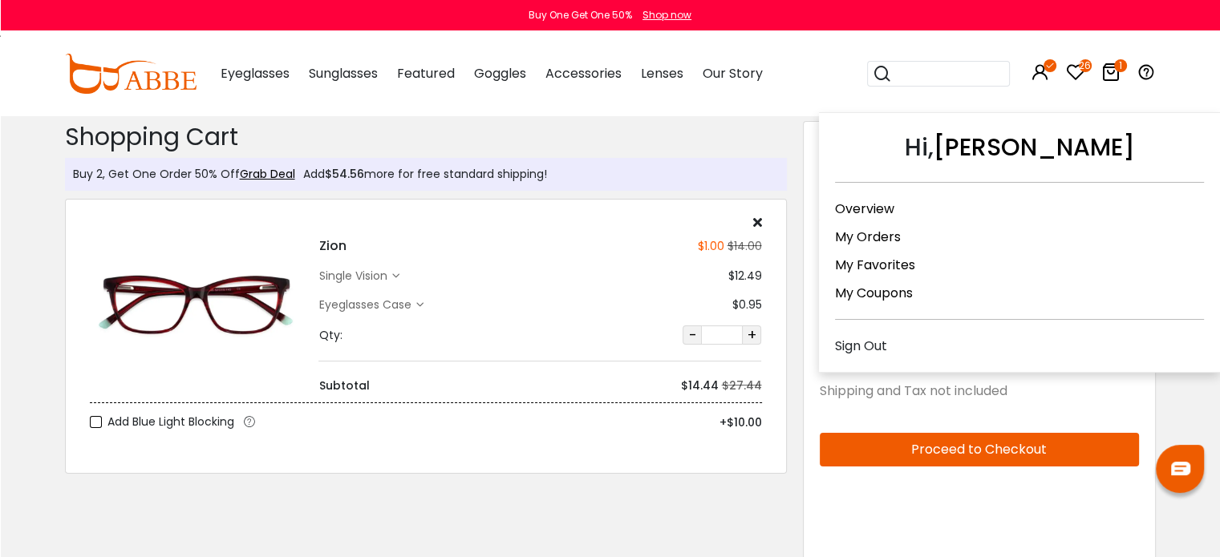
click at [871, 231] on link "My Orders" at bounding box center [868, 237] width 66 height 18
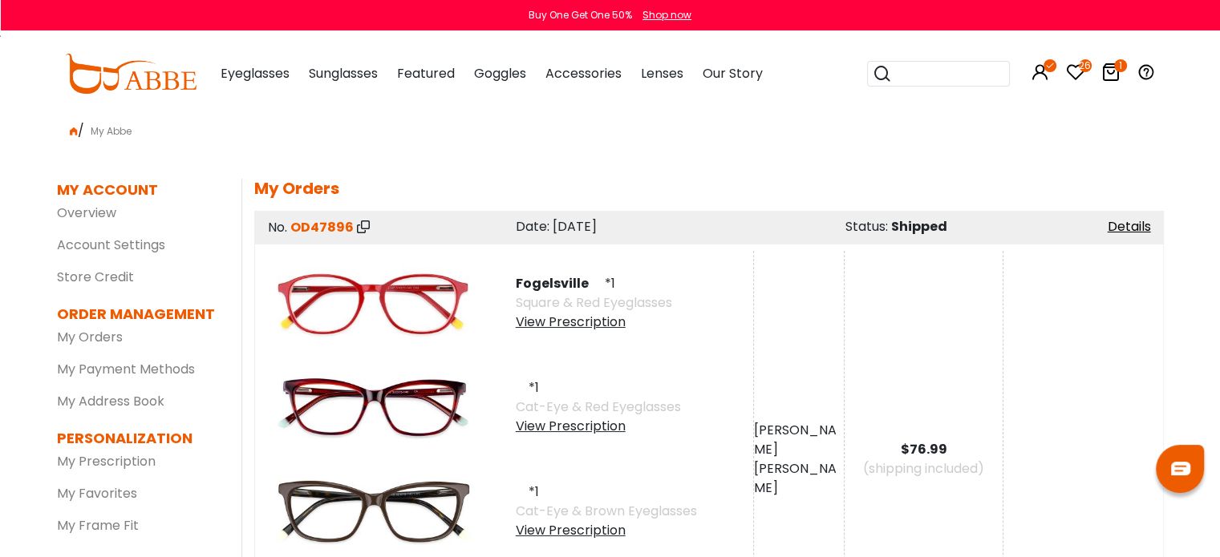
click at [561, 320] on div "View Prescription" at bounding box center [594, 322] width 156 height 19
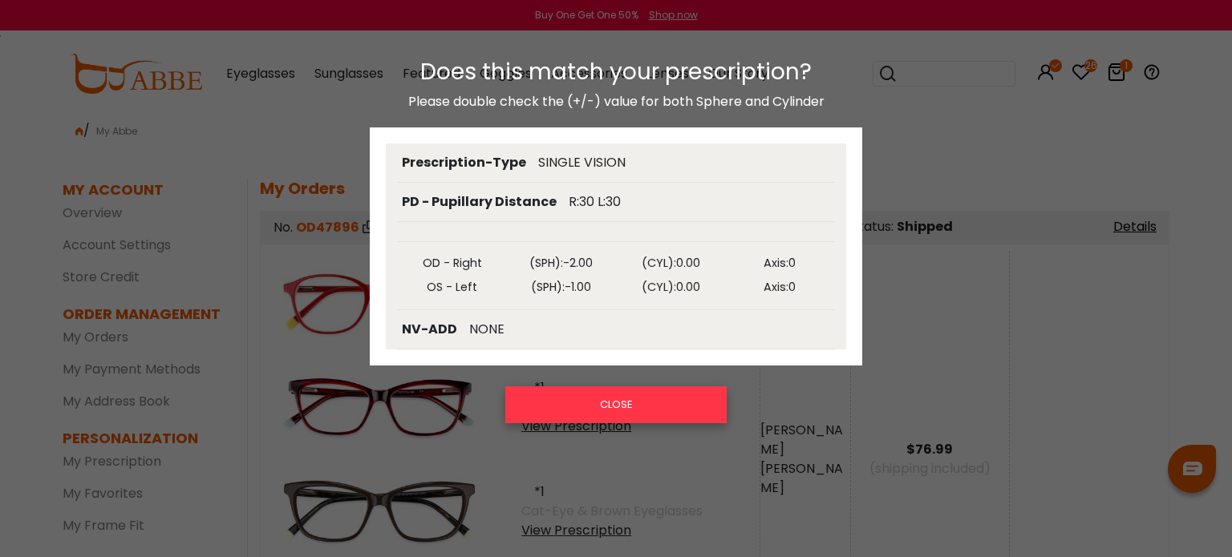
click at [587, 409] on button "CLOSE" at bounding box center [615, 404] width 221 height 37
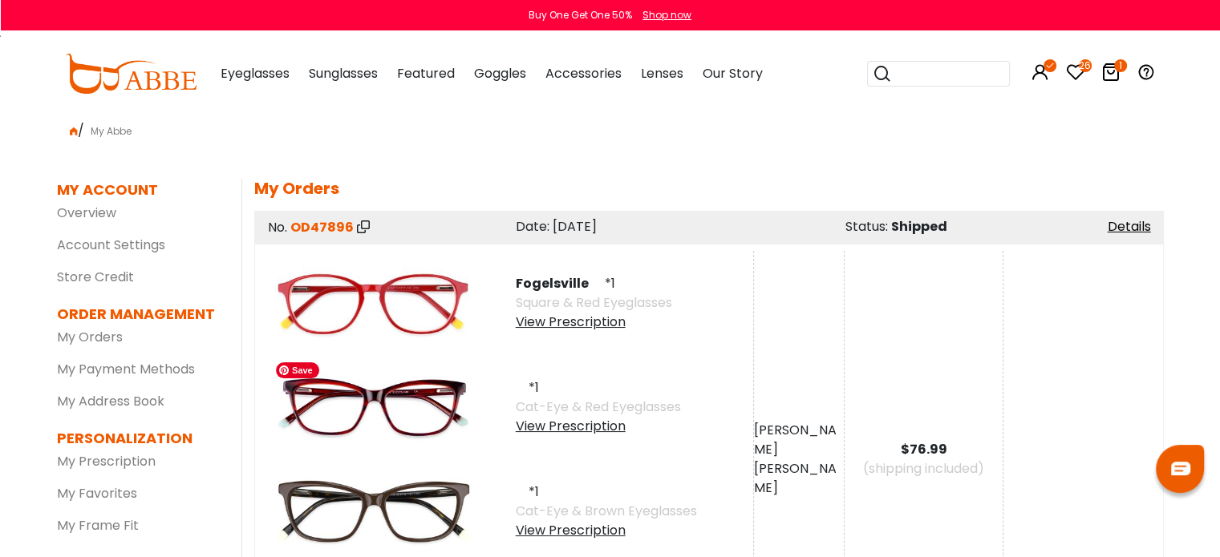
click at [338, 405] on img at bounding box center [373, 407] width 208 height 104
click at [402, 386] on img at bounding box center [373, 407] width 208 height 104
click at [523, 423] on div "View Prescription" at bounding box center [598, 426] width 165 height 19
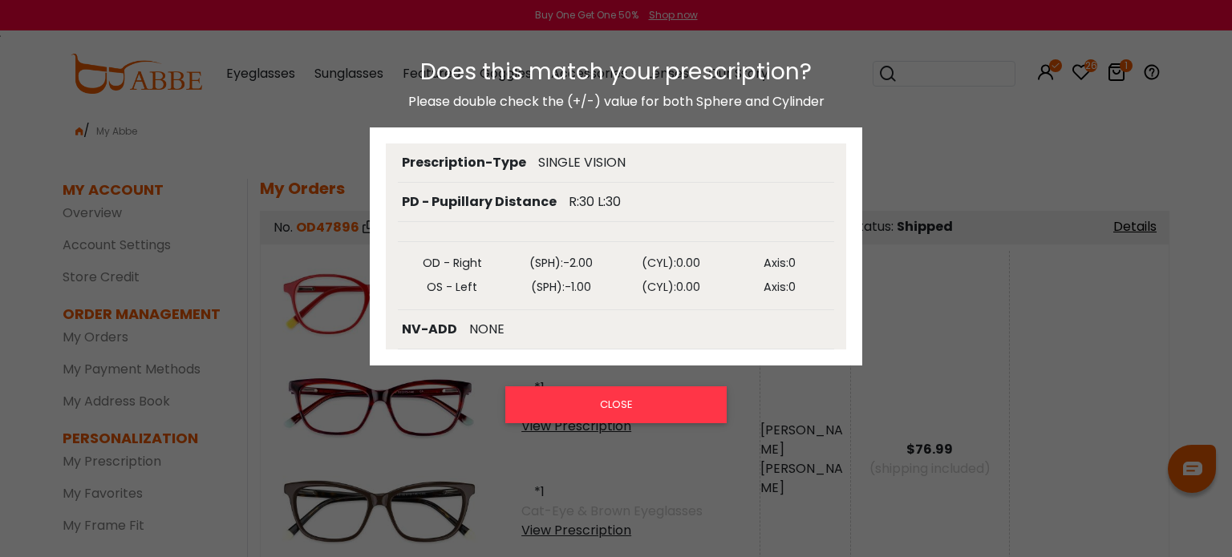
click at [417, 491] on div "Does this match your prescription? Please double check the (+/-) value for both…" at bounding box center [616, 295] width 1232 height 507
click at [637, 408] on button "CLOSE" at bounding box center [615, 404] width 221 height 37
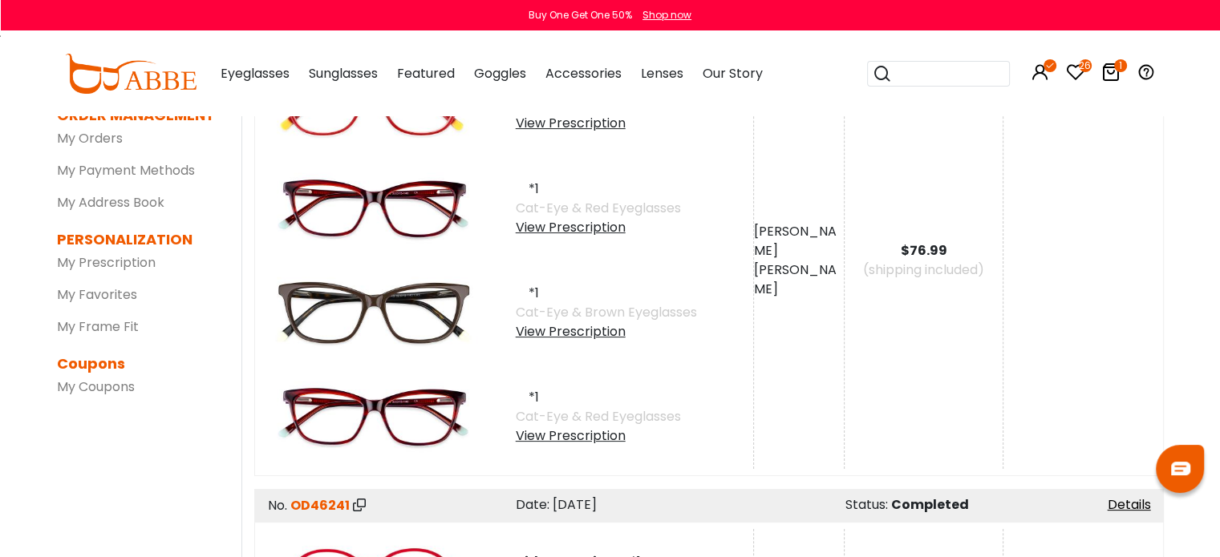
scroll to position [224, 0]
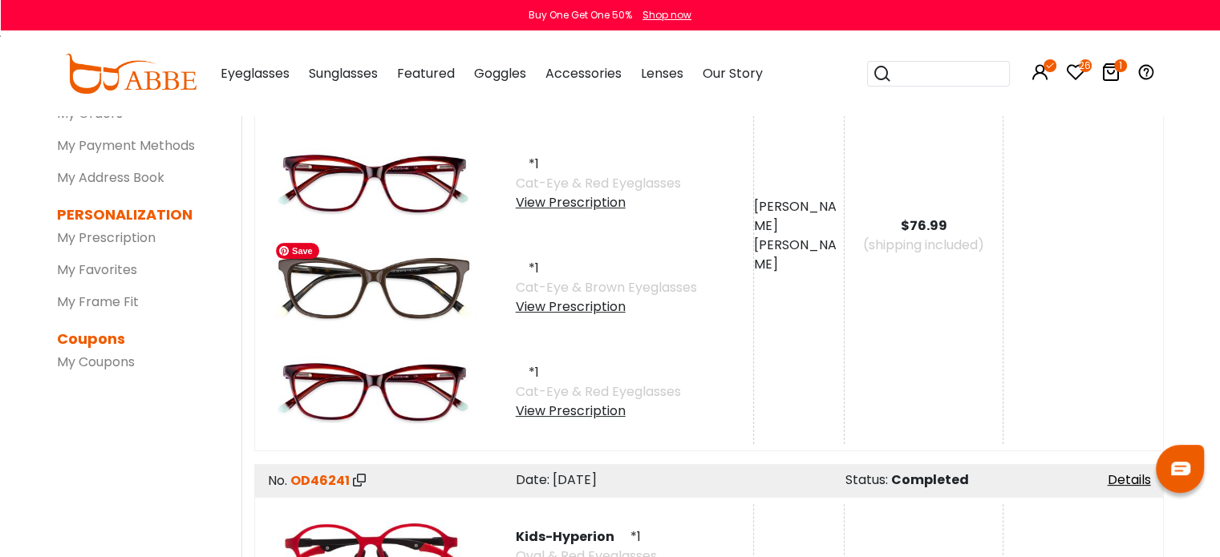
click at [443, 271] on img at bounding box center [373, 288] width 208 height 104
click at [328, 300] on img at bounding box center [373, 288] width 208 height 104
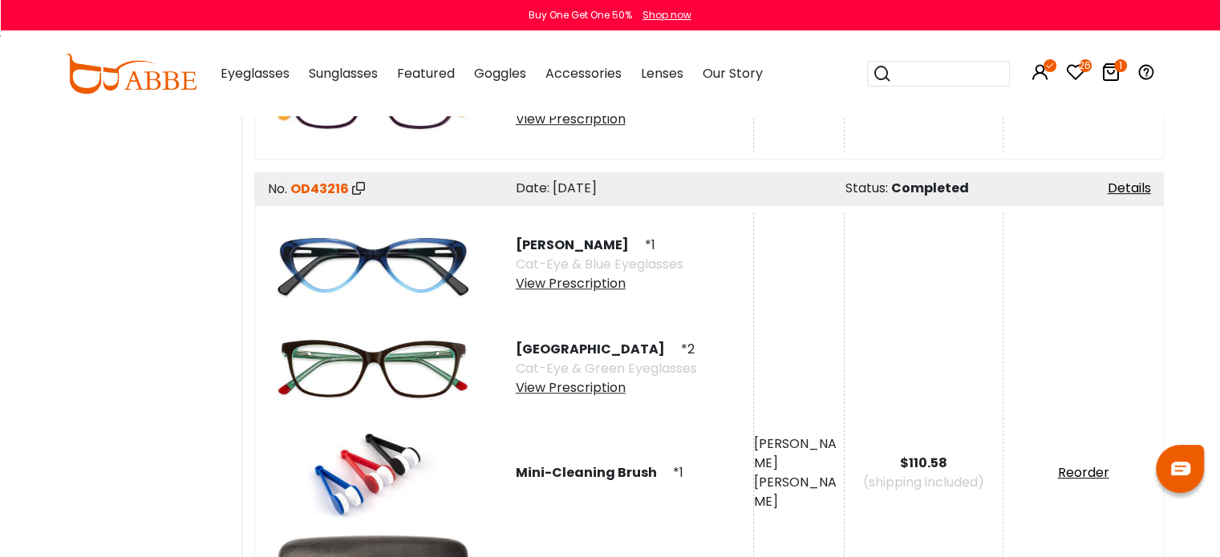
scroll to position [0, 0]
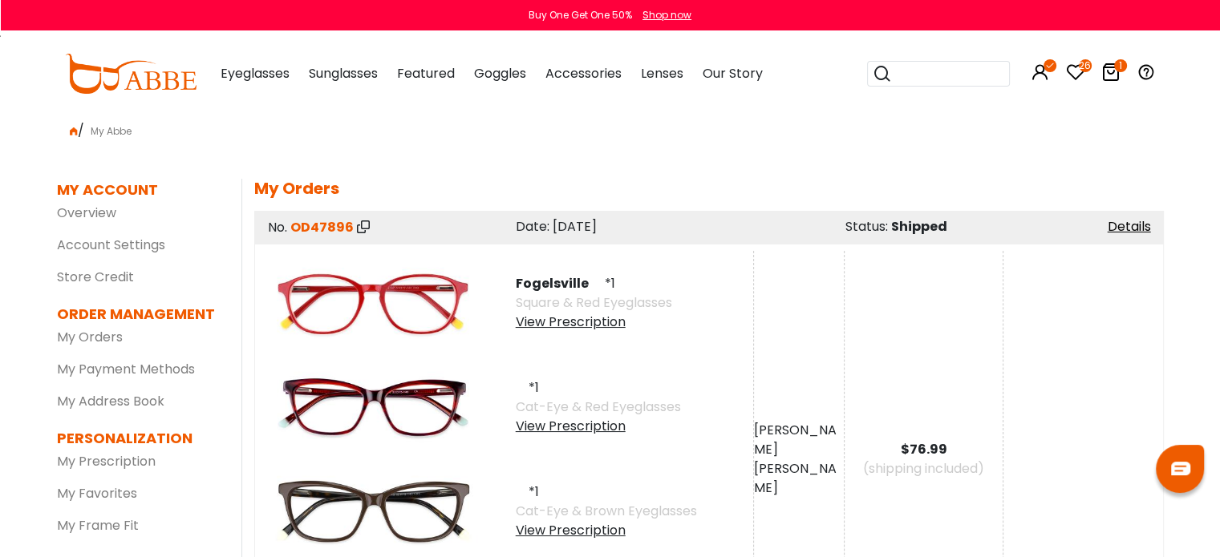
click at [1110, 68] on icon at bounding box center [1110, 72] width 19 height 19
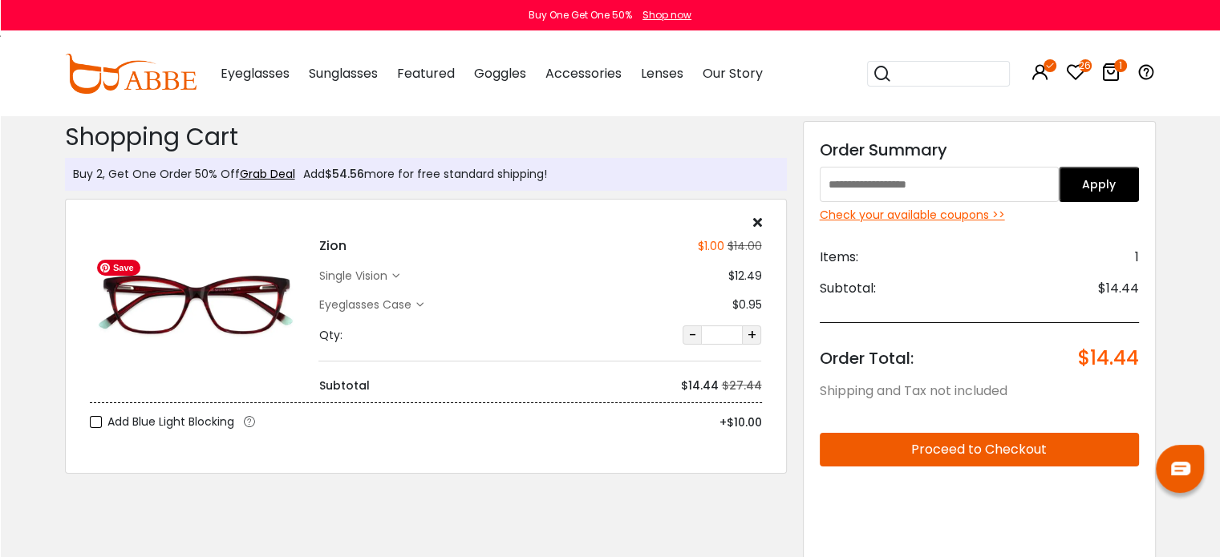
click at [192, 317] on img at bounding box center [196, 305] width 213 height 107
click at [221, 301] on img at bounding box center [196, 305] width 213 height 107
click at [417, 261] on div "Zion $1.00 $14.00 single vision $12.49 $0.95" at bounding box center [539, 305] width 459 height 179
click at [234, 293] on img at bounding box center [196, 305] width 213 height 107
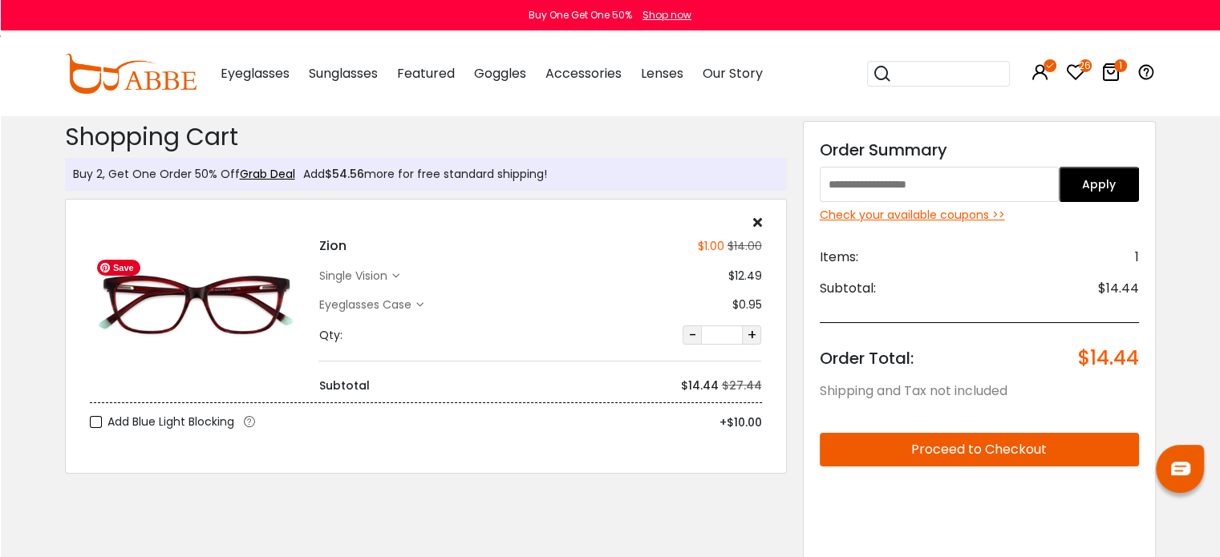
click at [234, 293] on img at bounding box center [196, 305] width 213 height 107
click at [754, 218] on icon at bounding box center [756, 222] width 9 height 13
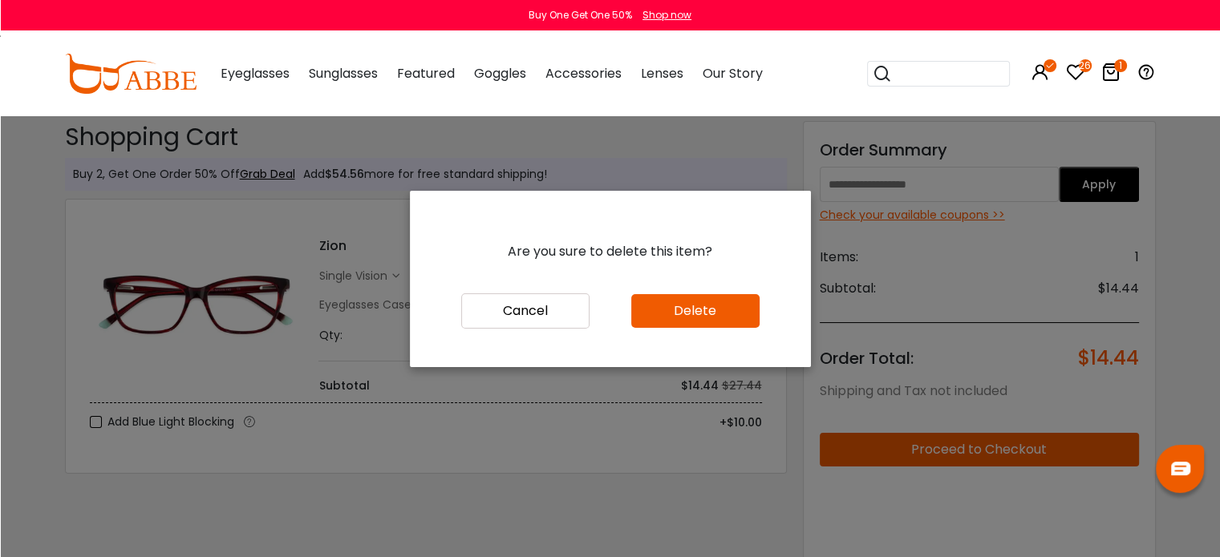
click at [711, 310] on button "Delete" at bounding box center [695, 311] width 128 height 34
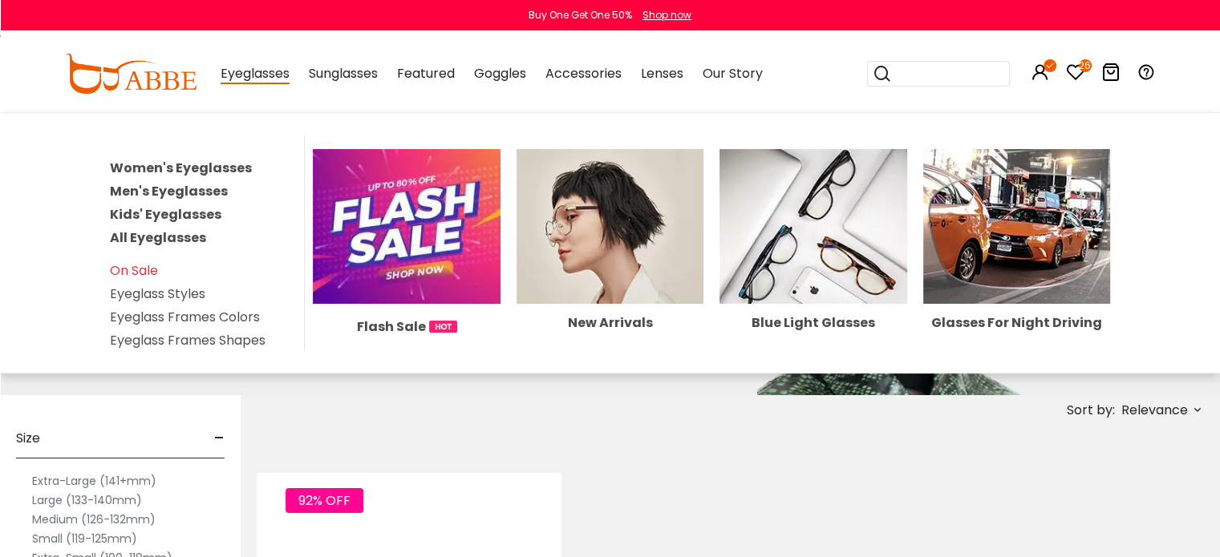
click at [208, 211] on link "Kids' Eyeglasses" at bounding box center [165, 214] width 111 height 18
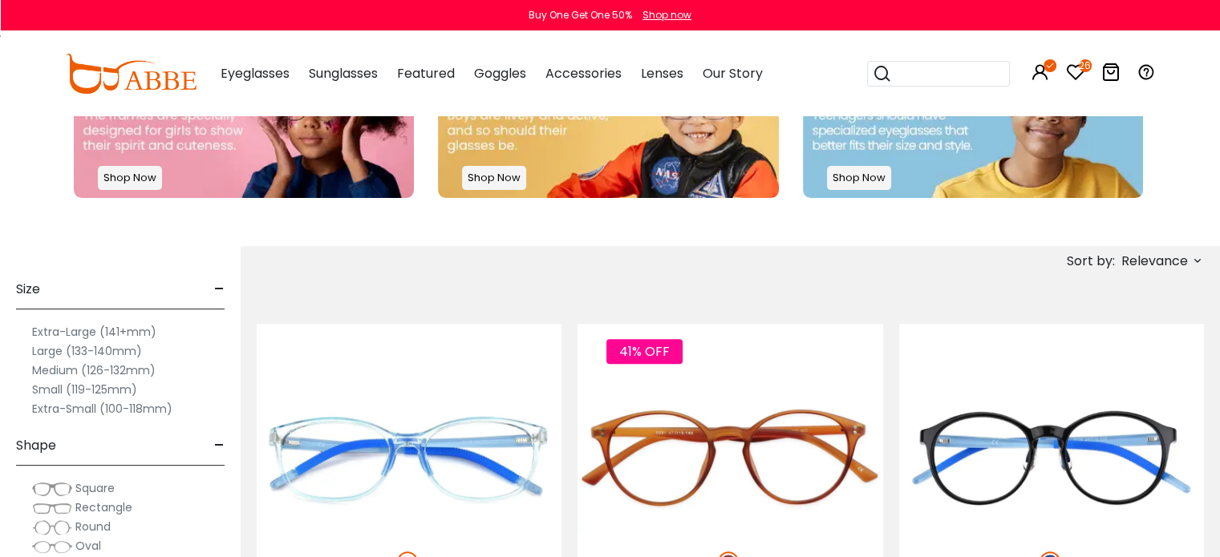
scroll to position [489, 0]
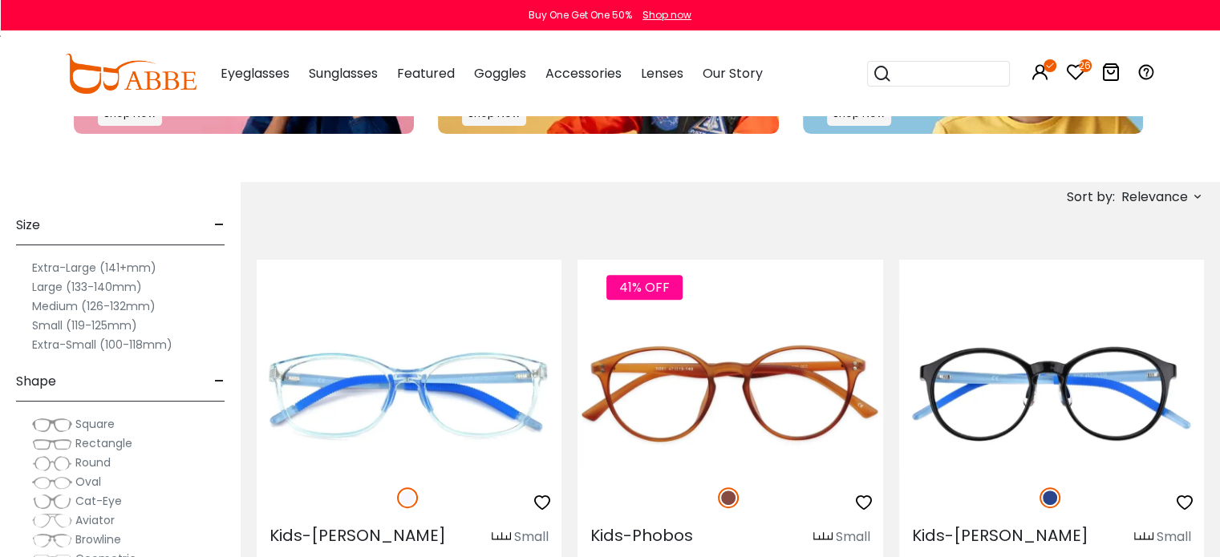
click at [131, 305] on label "Medium (126-132mm)" at bounding box center [93, 306] width 123 height 19
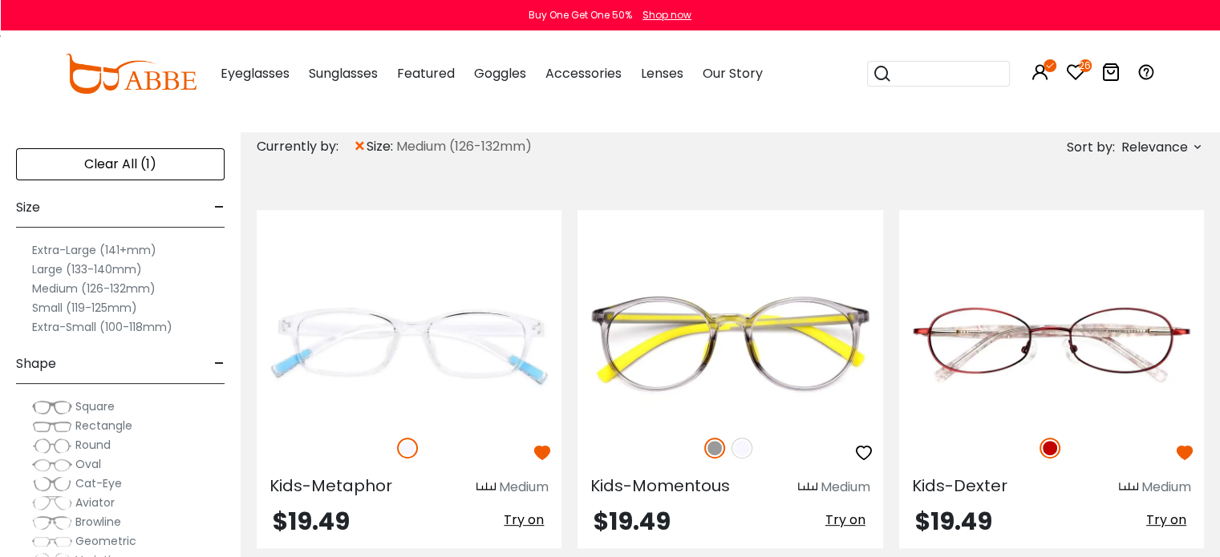
scroll to position [480, 0]
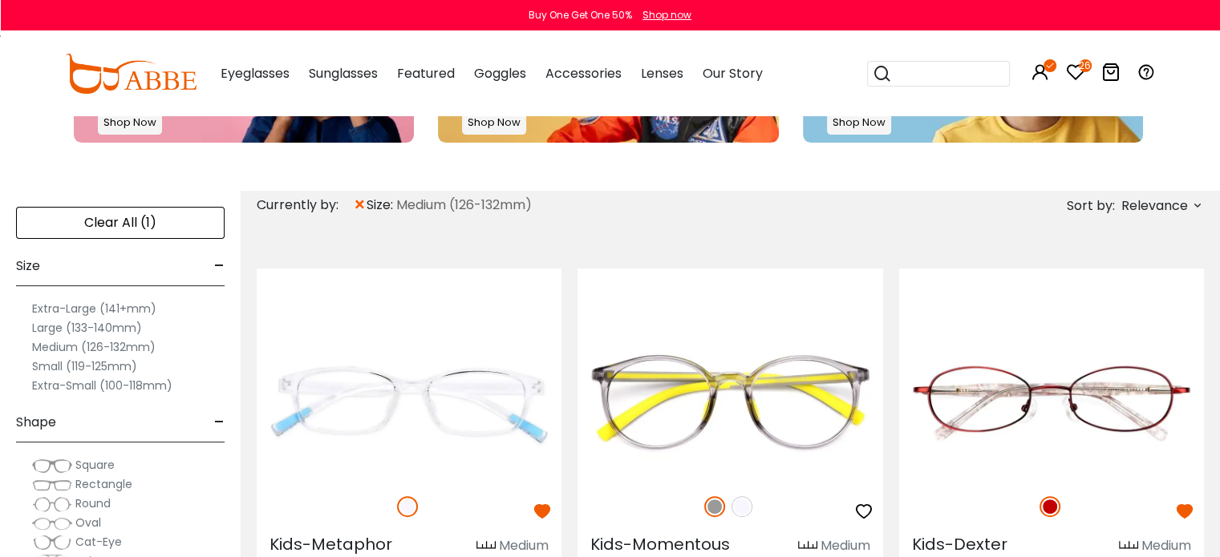
click at [1151, 208] on span "Relevance" at bounding box center [1154, 206] width 67 height 29
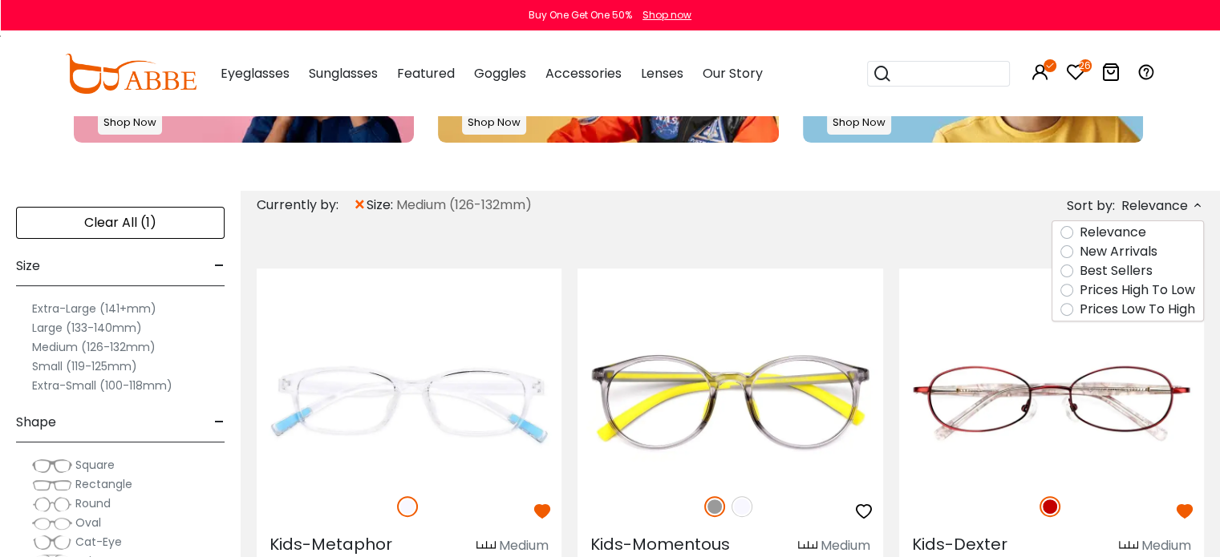
click at [1139, 309] on label "Prices Low To High" at bounding box center [1136, 309] width 115 height 19
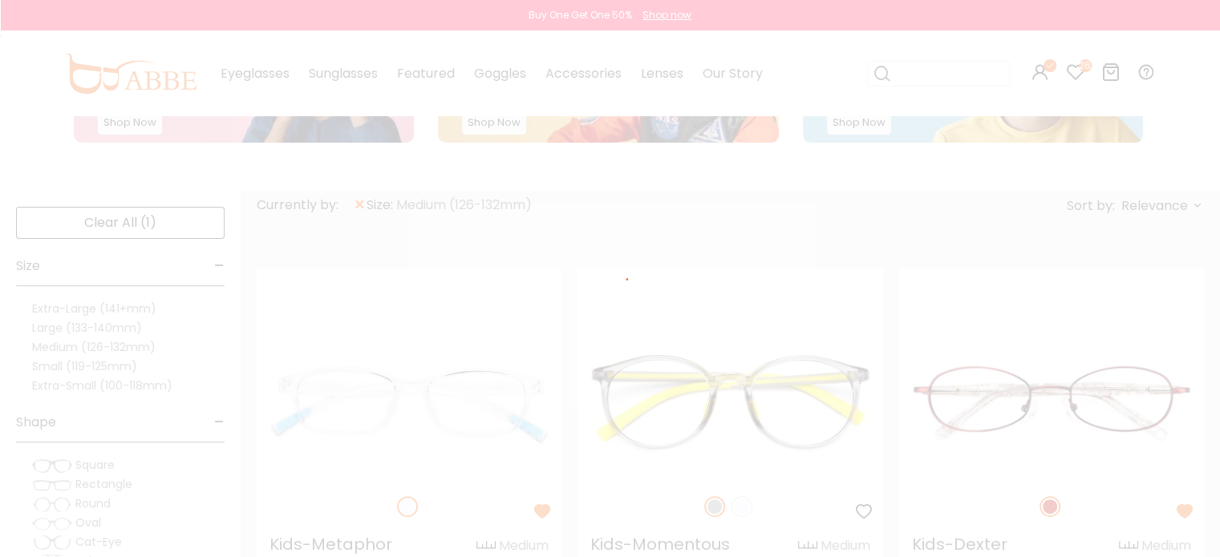
scroll to position [297, 0]
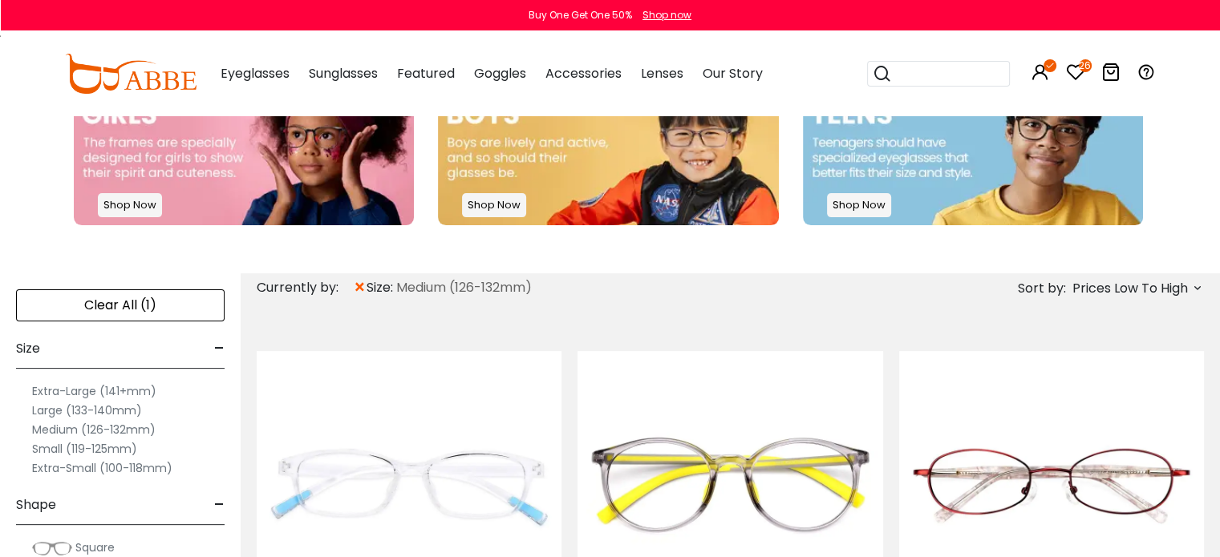
scroll to position [580, 0]
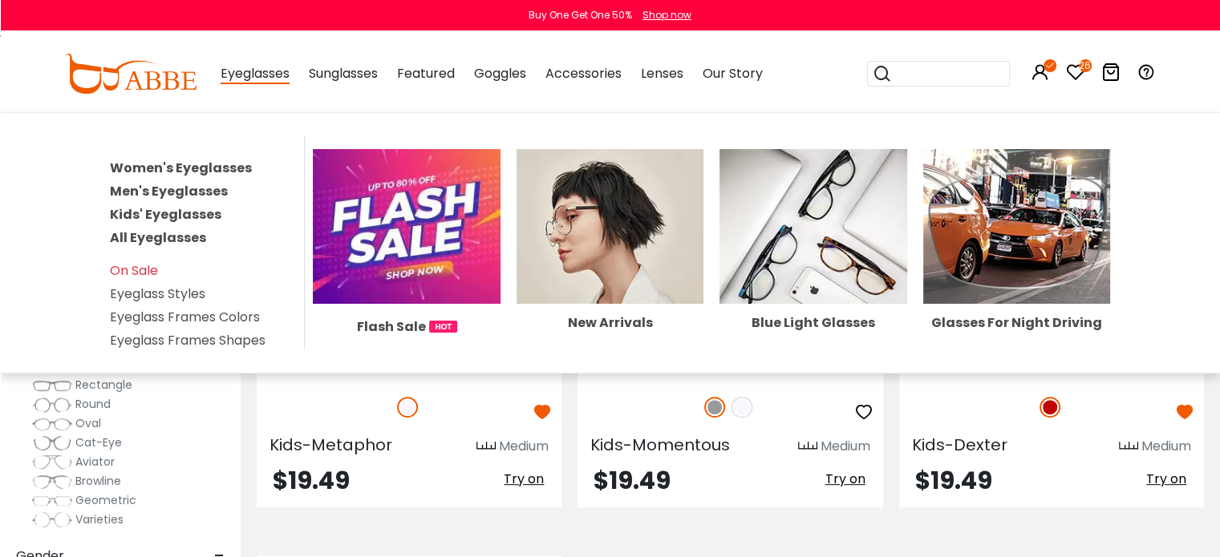
click at [227, 79] on span "Eyeglasses" at bounding box center [254, 74] width 69 height 20
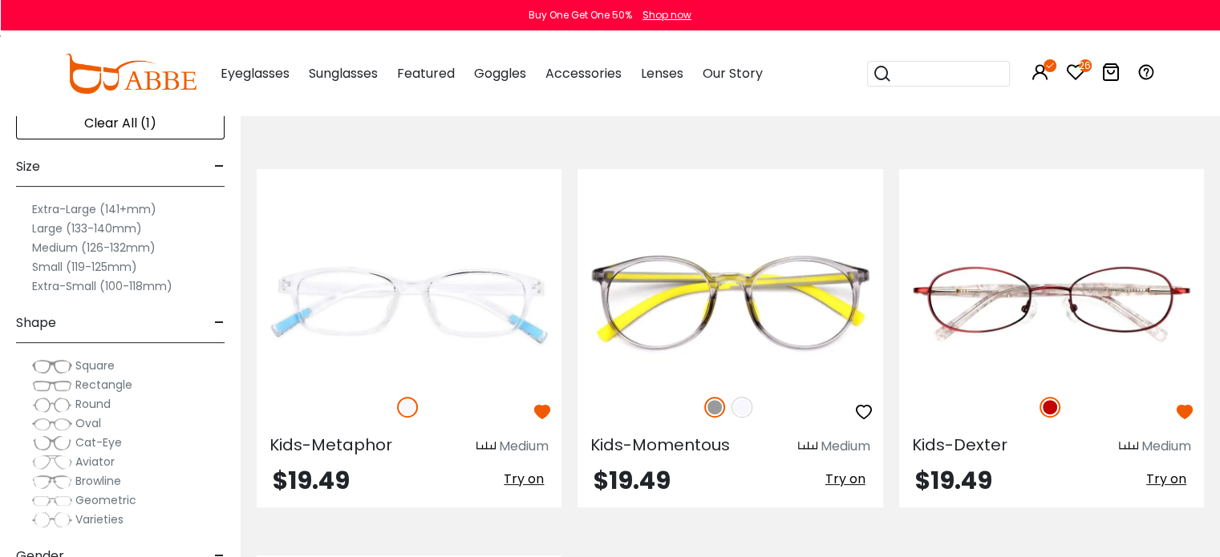
click at [241, 71] on span "Eyeglasses" at bounding box center [254, 73] width 69 height 18
click at [180, 79] on img at bounding box center [130, 74] width 131 height 40
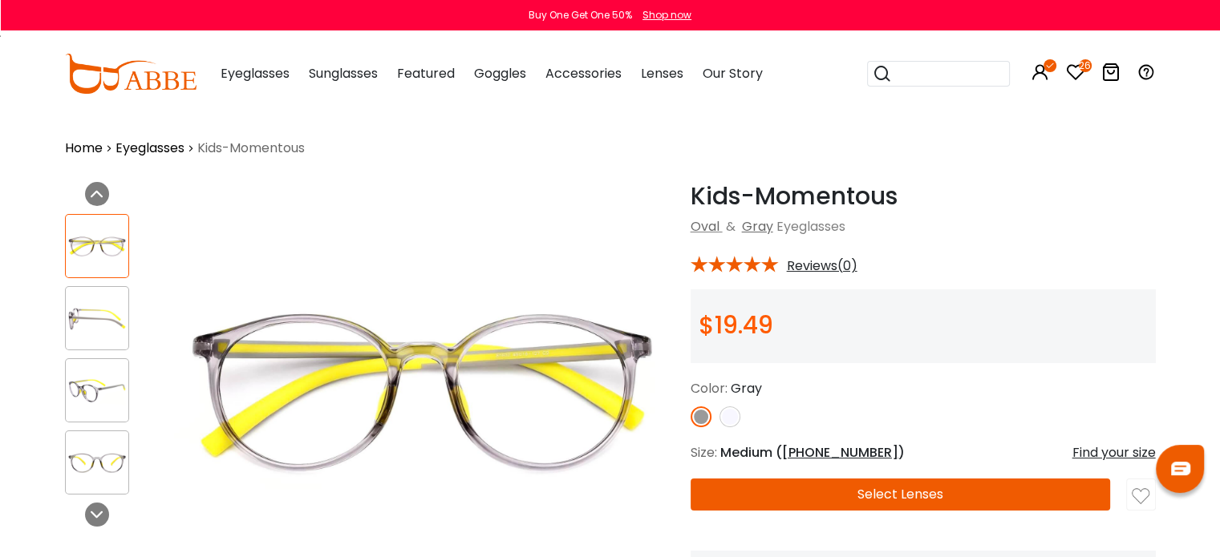
click at [732, 410] on img at bounding box center [729, 417] width 21 height 21
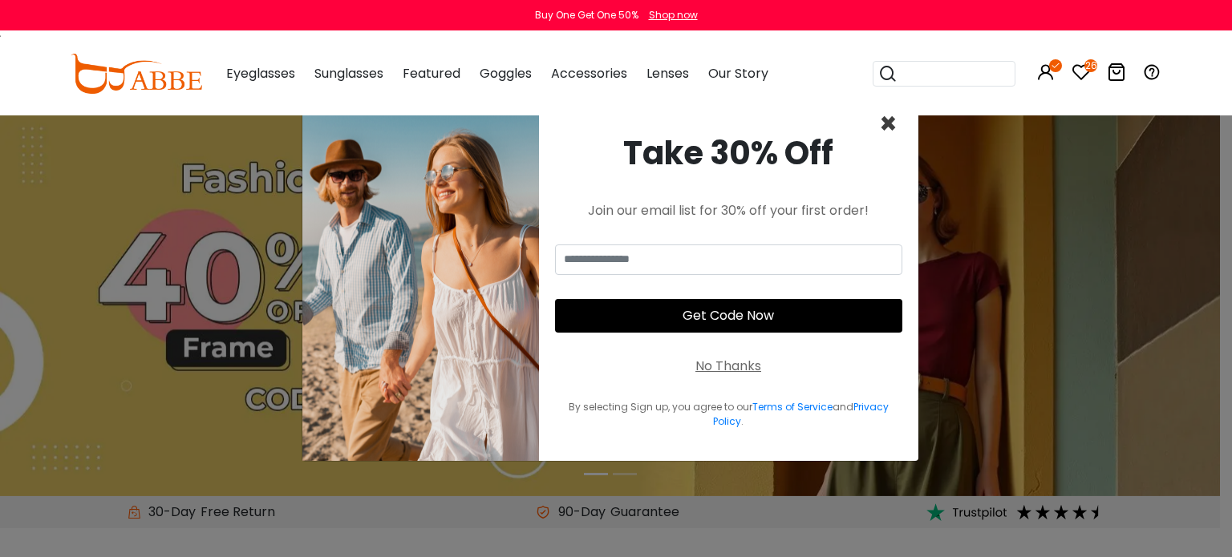
click at [888, 124] on span "×" at bounding box center [888, 123] width 18 height 41
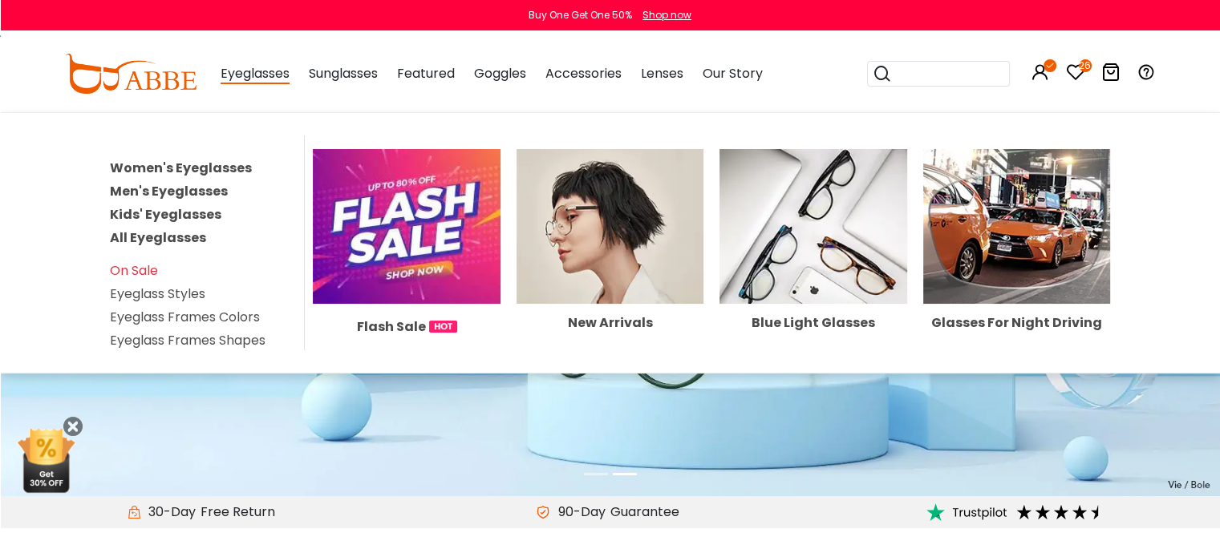
click at [185, 238] on link "All Eyeglasses" at bounding box center [158, 238] width 96 height 18
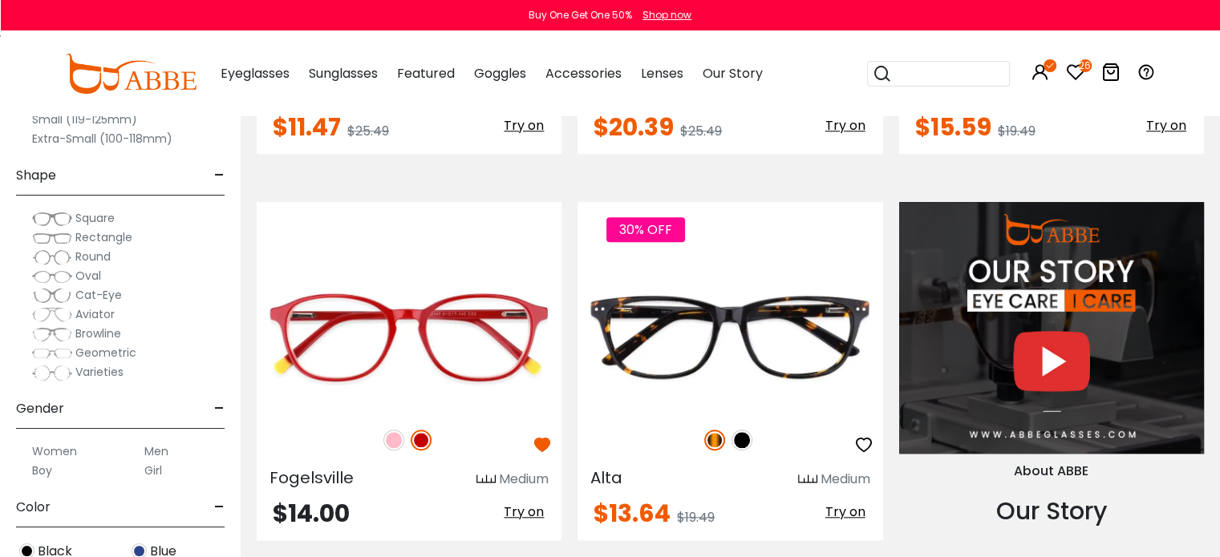
scroll to position [1540, 0]
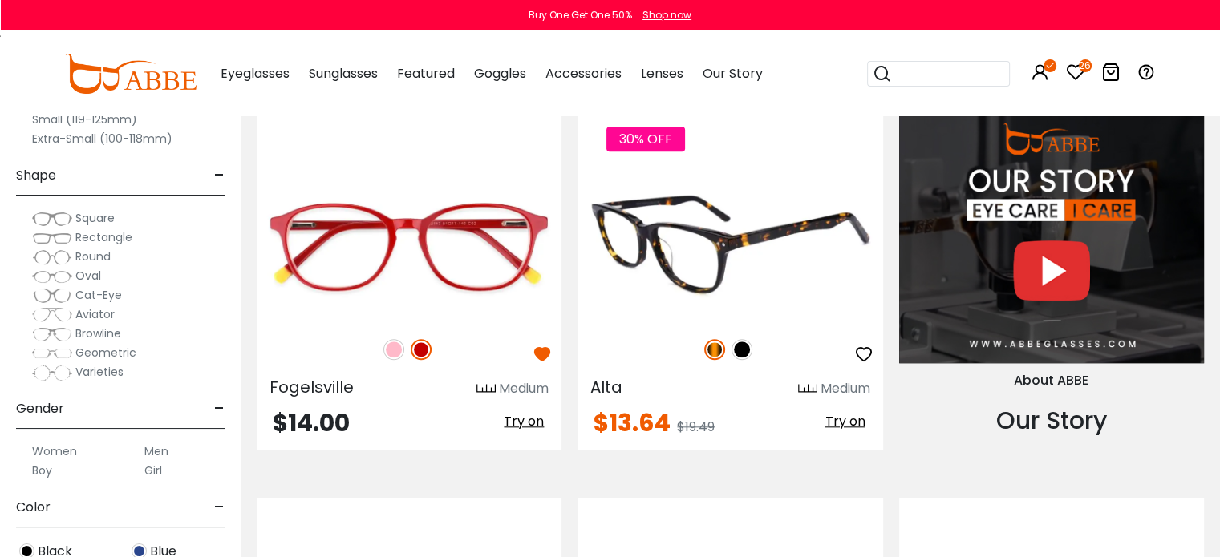
click at [741, 342] on img at bounding box center [741, 349] width 21 height 21
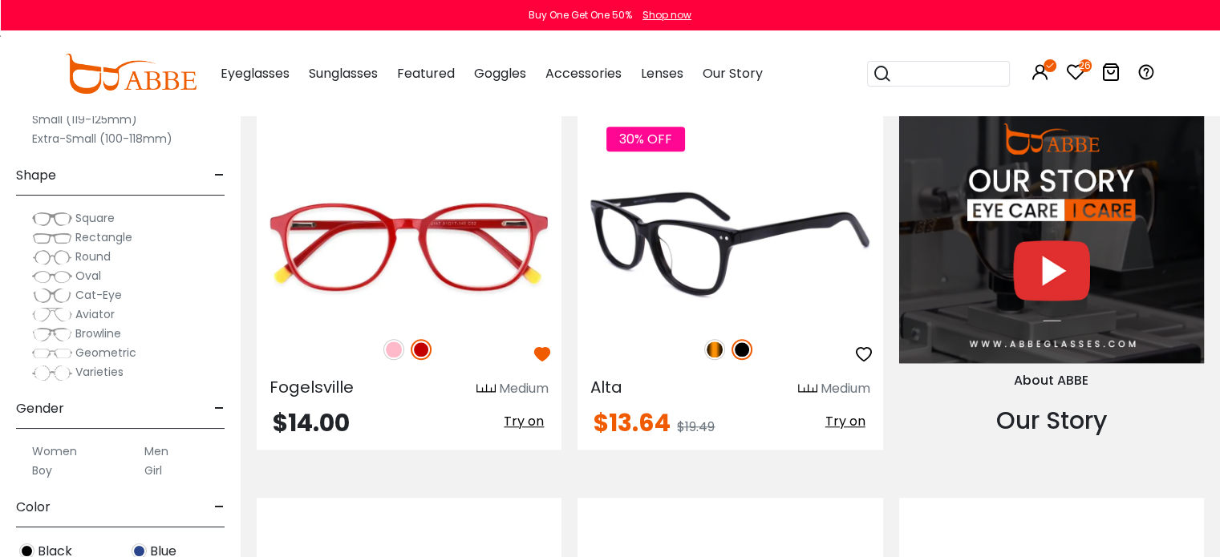
click at [715, 346] on img at bounding box center [714, 349] width 21 height 21
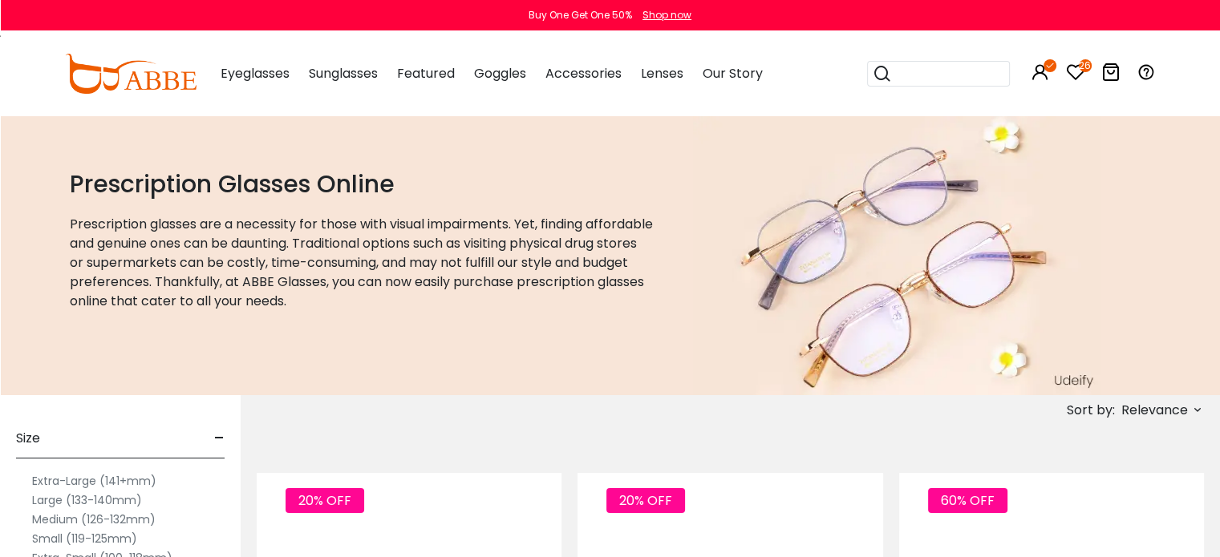
scroll to position [67, 0]
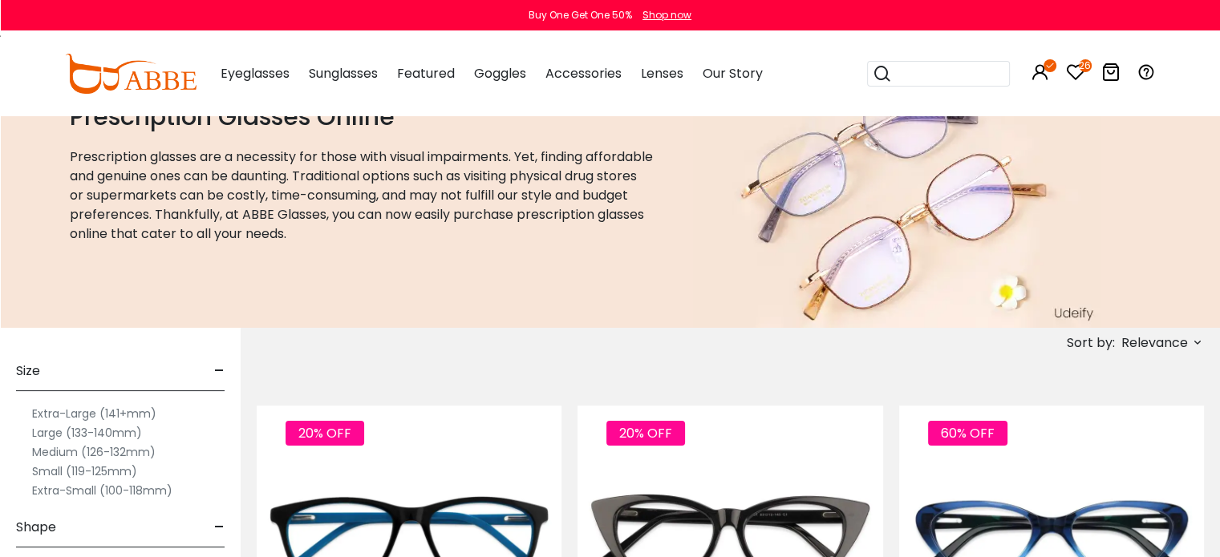
click at [137, 451] on label "Medium (126-132mm)" at bounding box center [93, 452] width 123 height 19
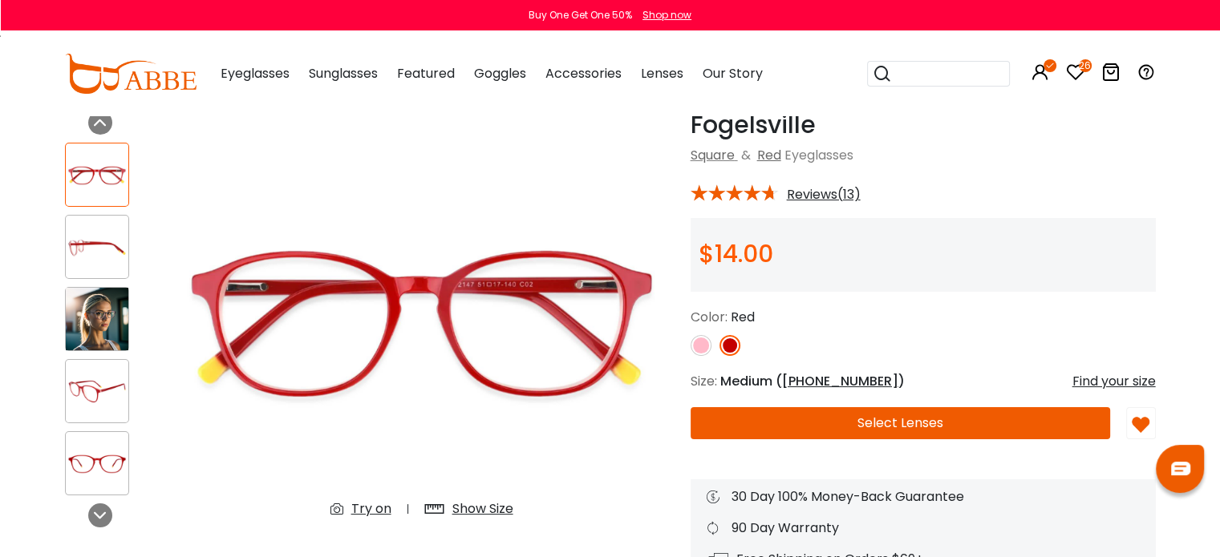
scroll to position [85, 0]
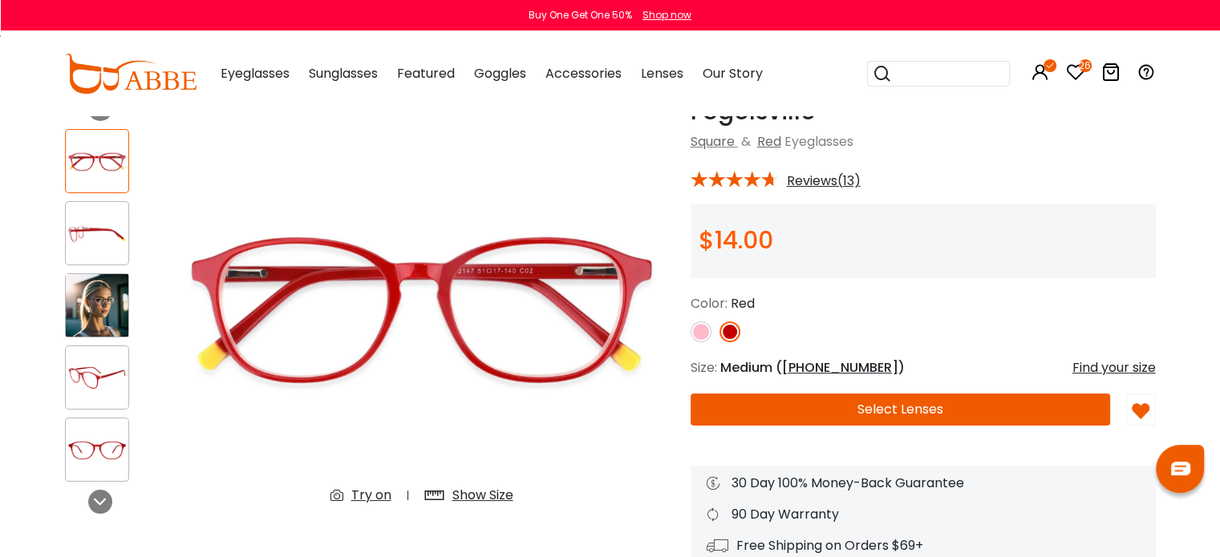
click at [482, 491] on div "Show Size" at bounding box center [482, 495] width 61 height 19
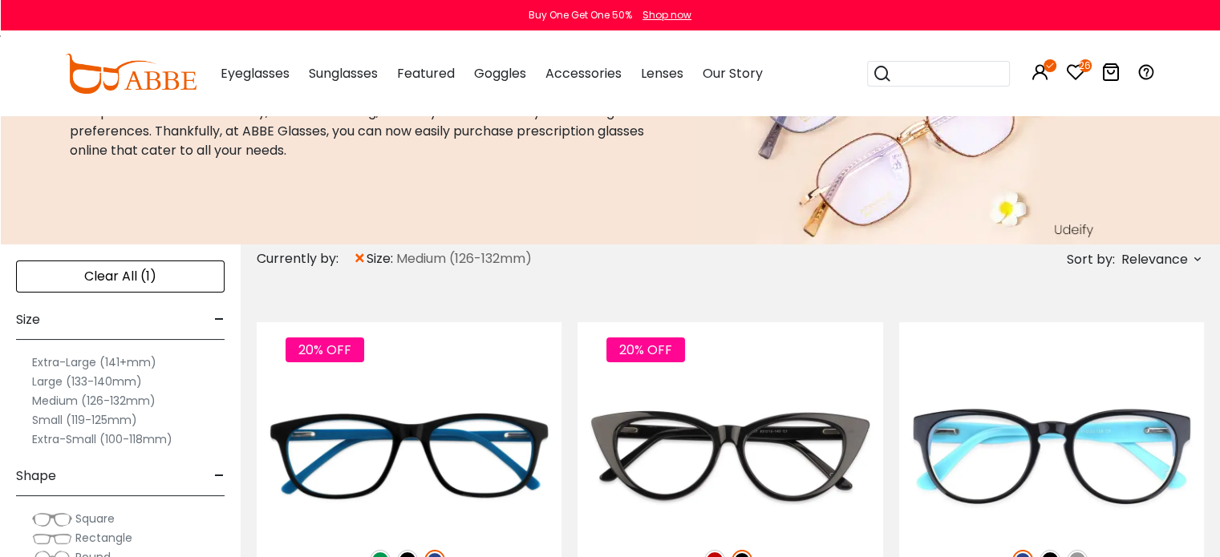
scroll to position [162, 0]
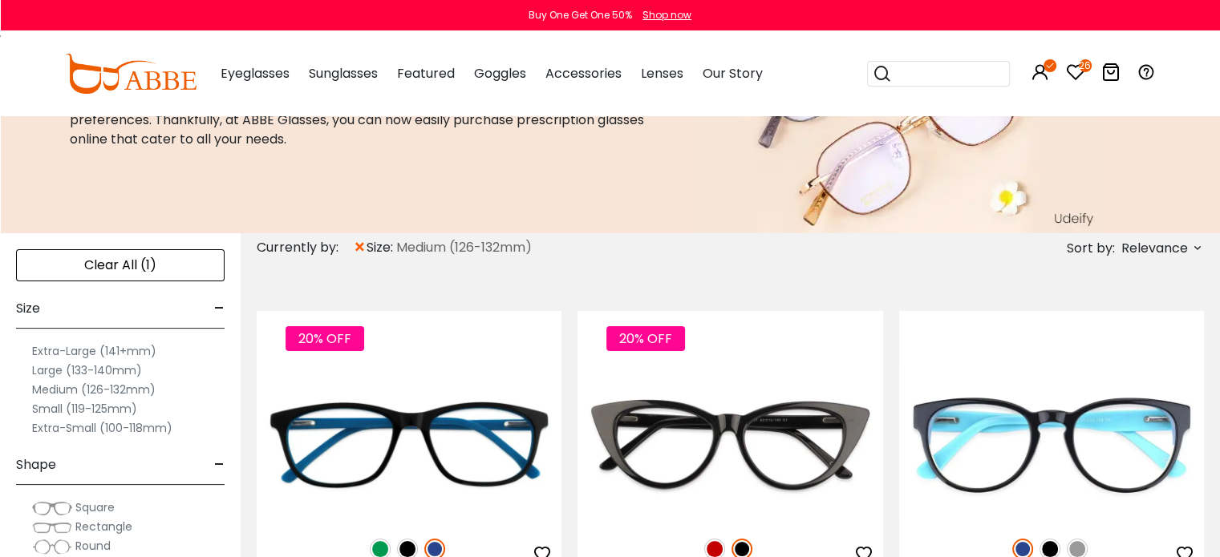
click at [1164, 241] on span "Relevance" at bounding box center [1154, 248] width 67 height 29
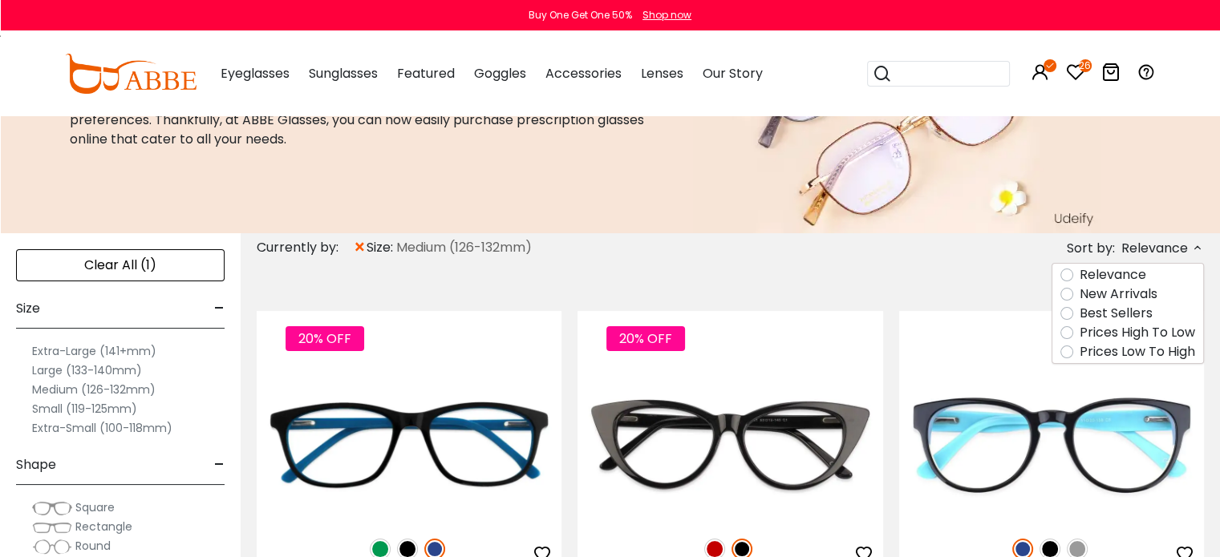
click at [1126, 355] on label "Prices Low To High" at bounding box center [1136, 351] width 115 height 19
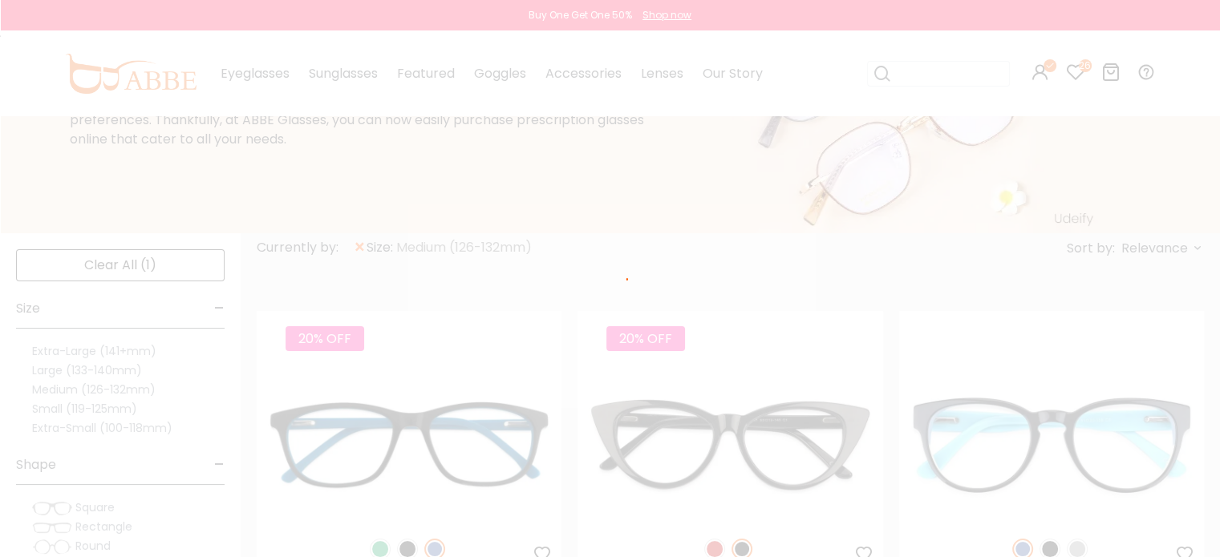
scroll to position [66, 0]
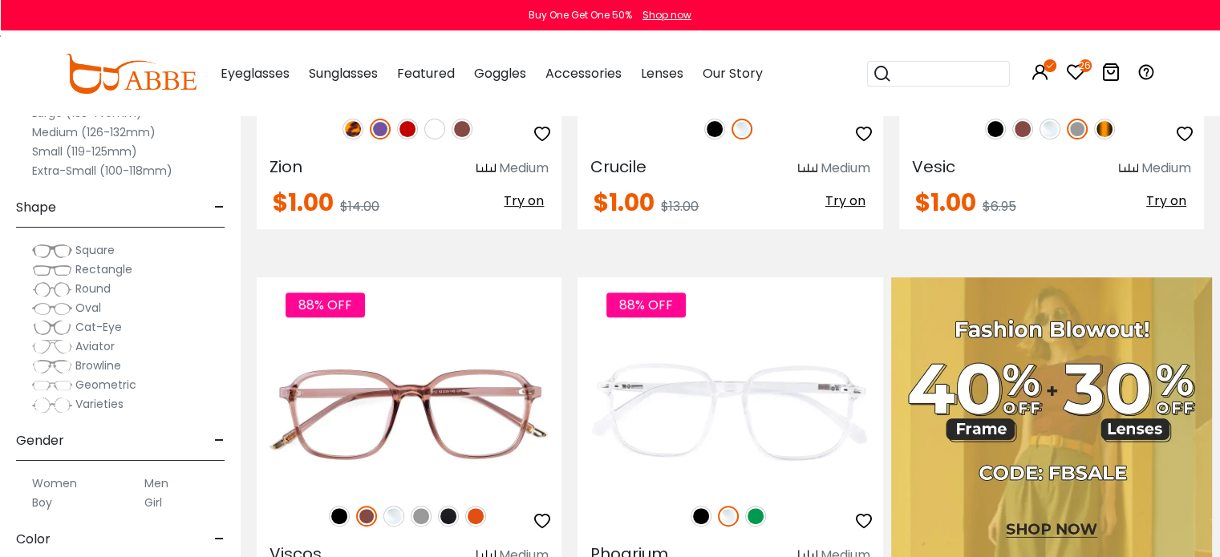
scroll to position [287, 0]
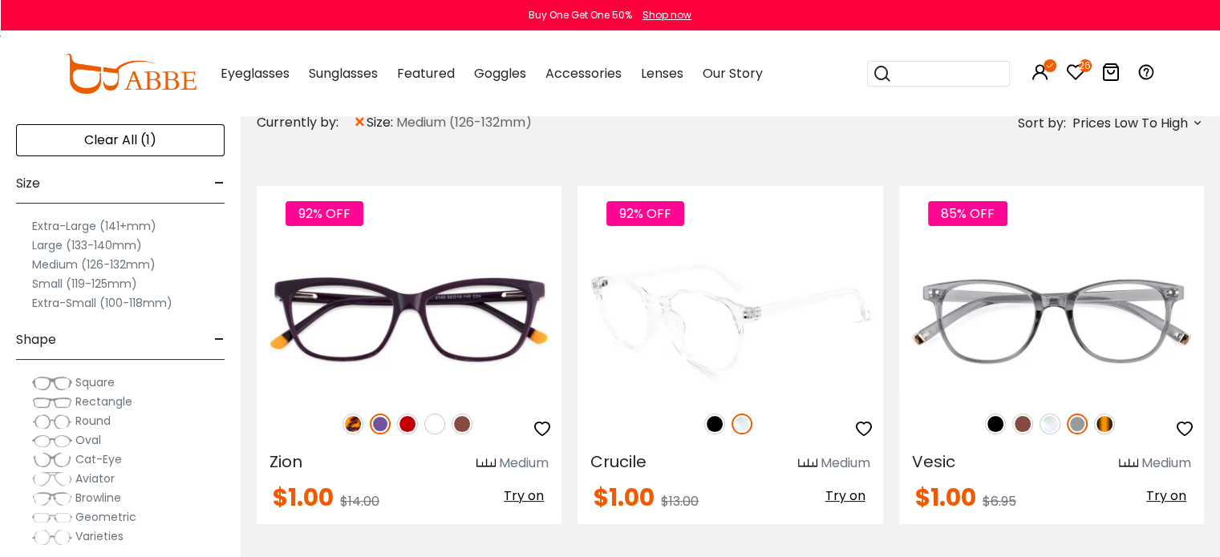
click at [715, 423] on img at bounding box center [714, 424] width 21 height 21
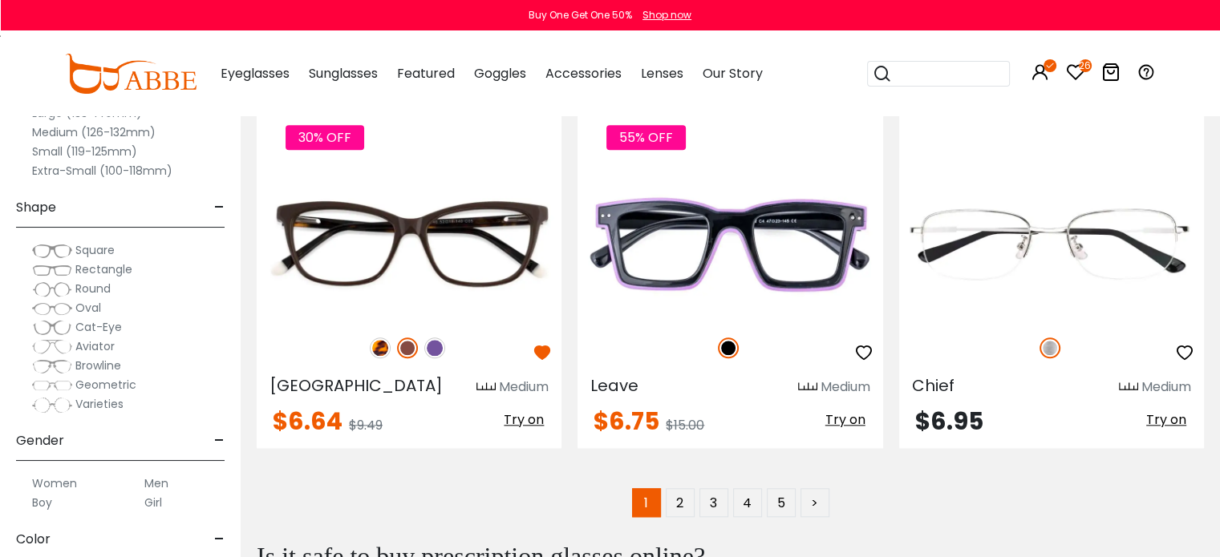
scroll to position [7751, 0]
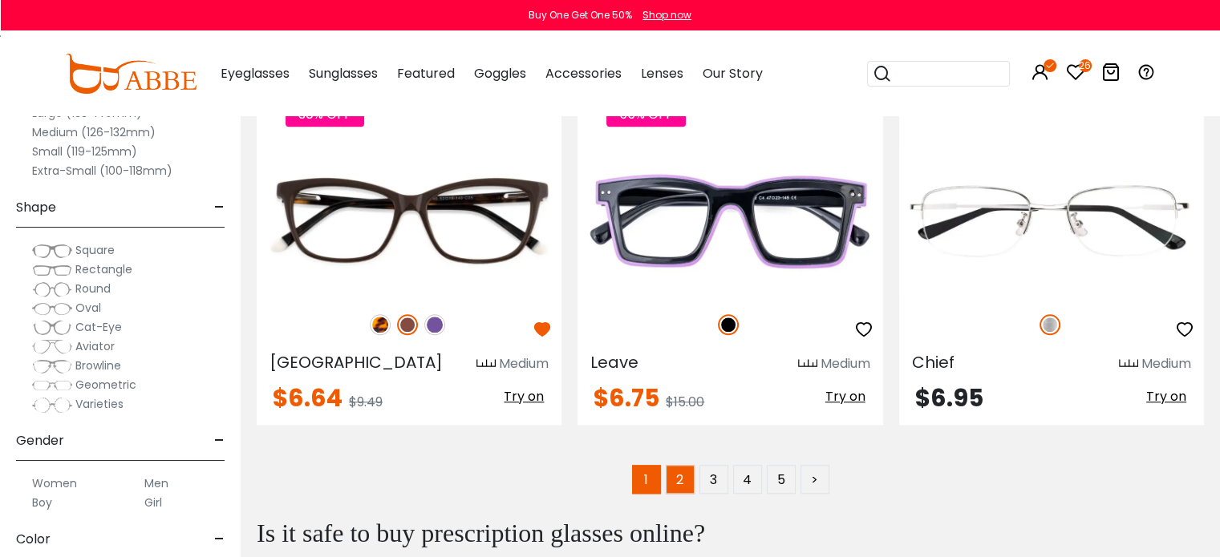
click at [674, 470] on link "2" at bounding box center [679, 479] width 29 height 29
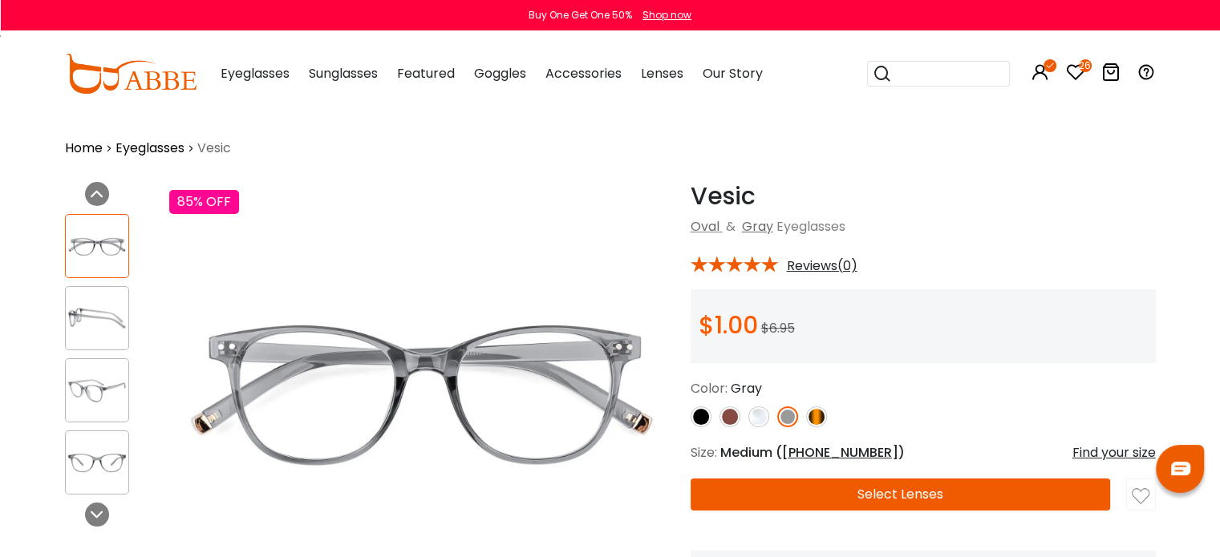
click at [702, 414] on img at bounding box center [700, 417] width 21 height 21
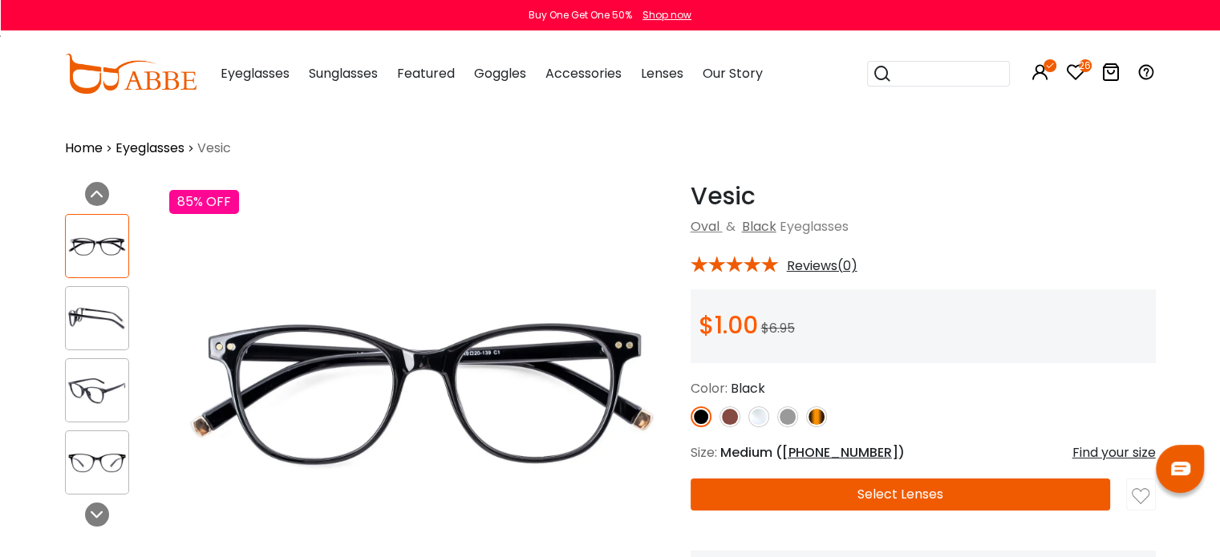
click at [728, 417] on img at bounding box center [729, 417] width 21 height 21
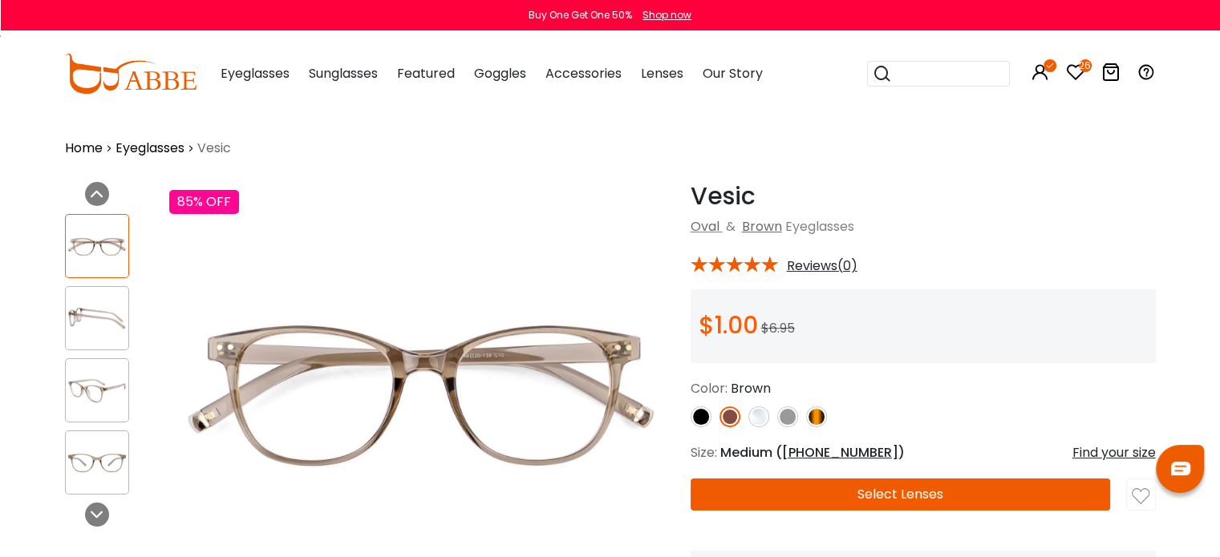
click at [759, 420] on img at bounding box center [758, 417] width 21 height 21
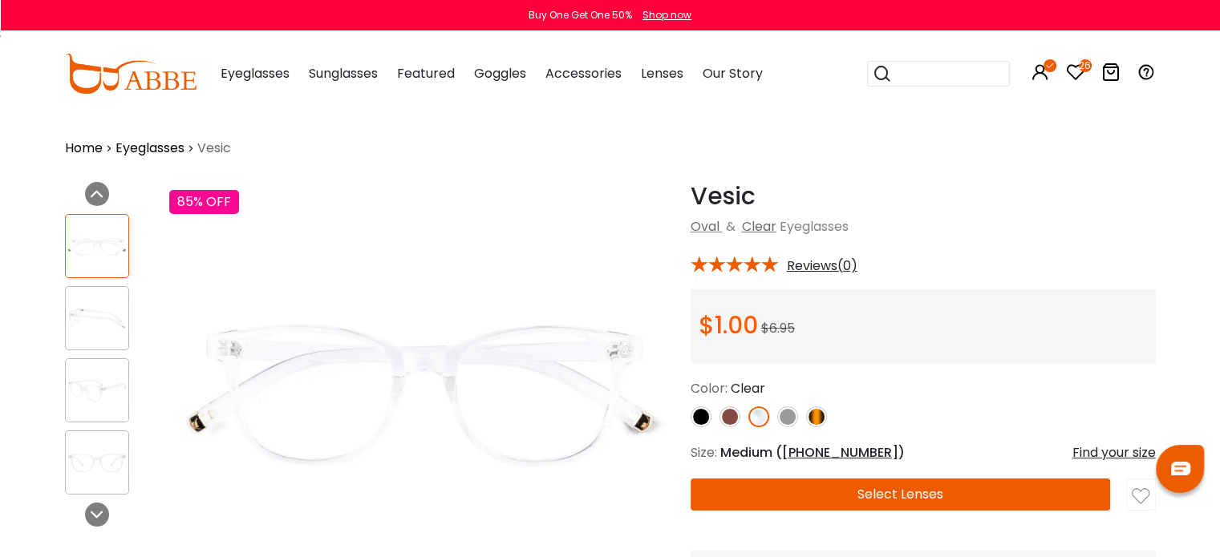
click at [783, 419] on img at bounding box center [787, 417] width 21 height 21
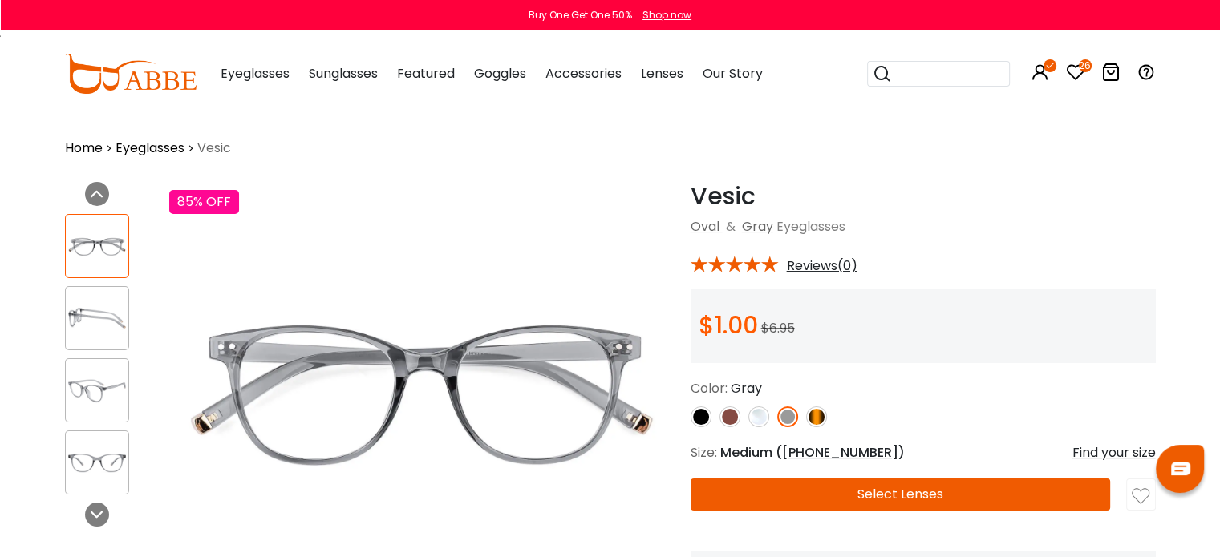
click at [807, 419] on img at bounding box center [816, 417] width 21 height 21
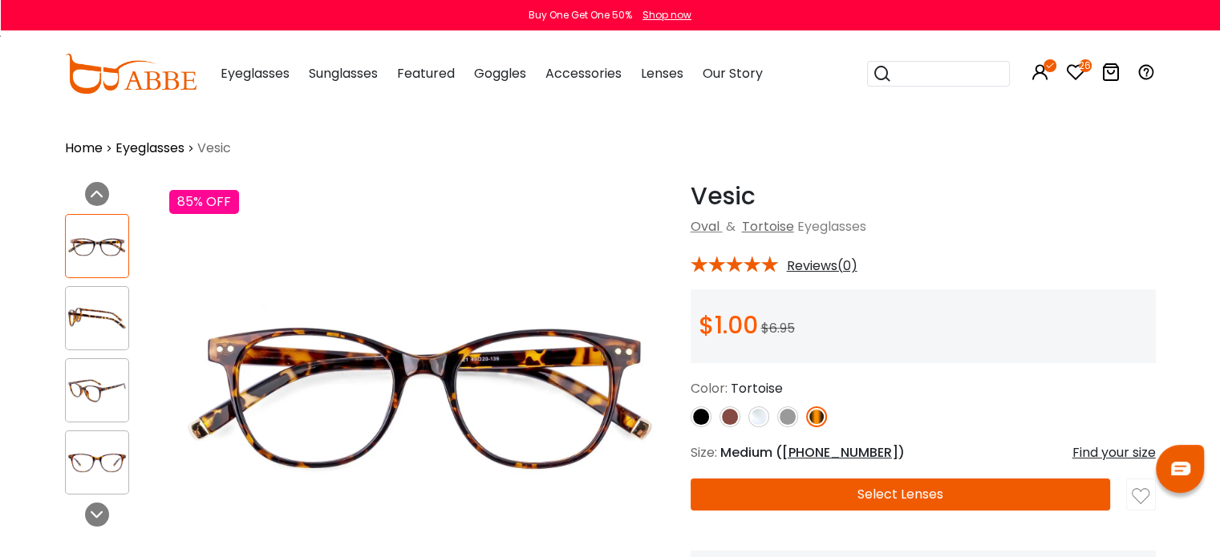
click at [794, 419] on img at bounding box center [787, 417] width 21 height 21
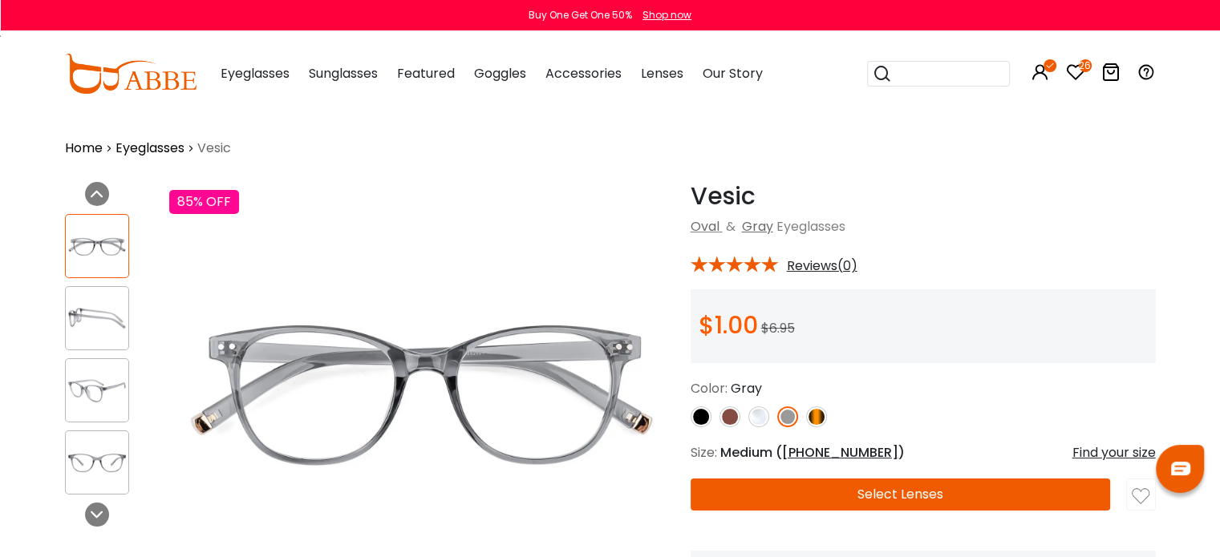
click at [702, 410] on img at bounding box center [700, 417] width 21 height 21
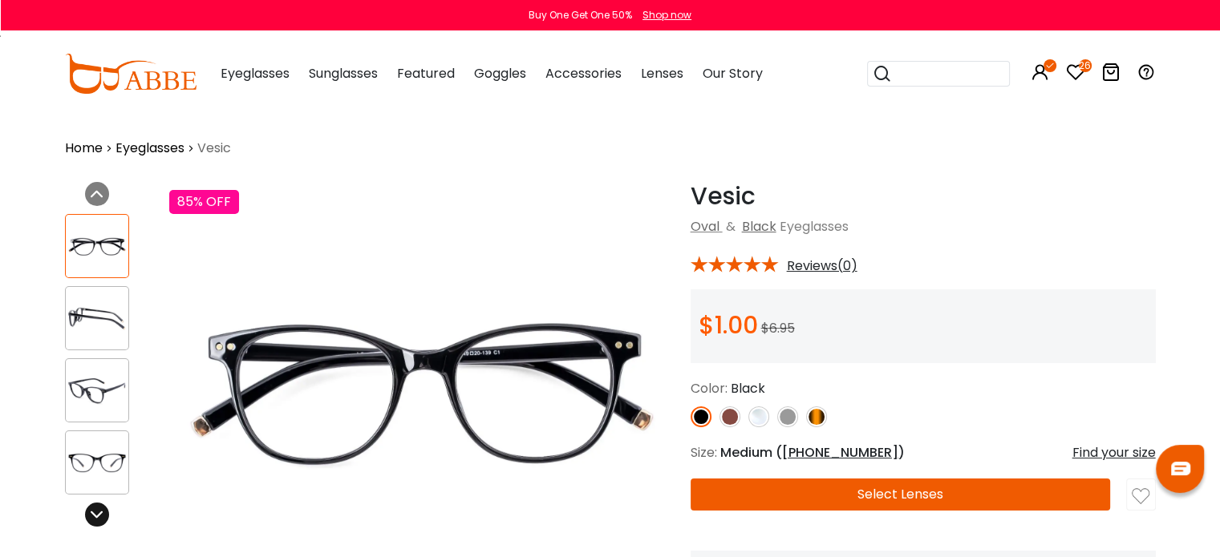
click at [99, 509] on icon at bounding box center [97, 514] width 13 height 13
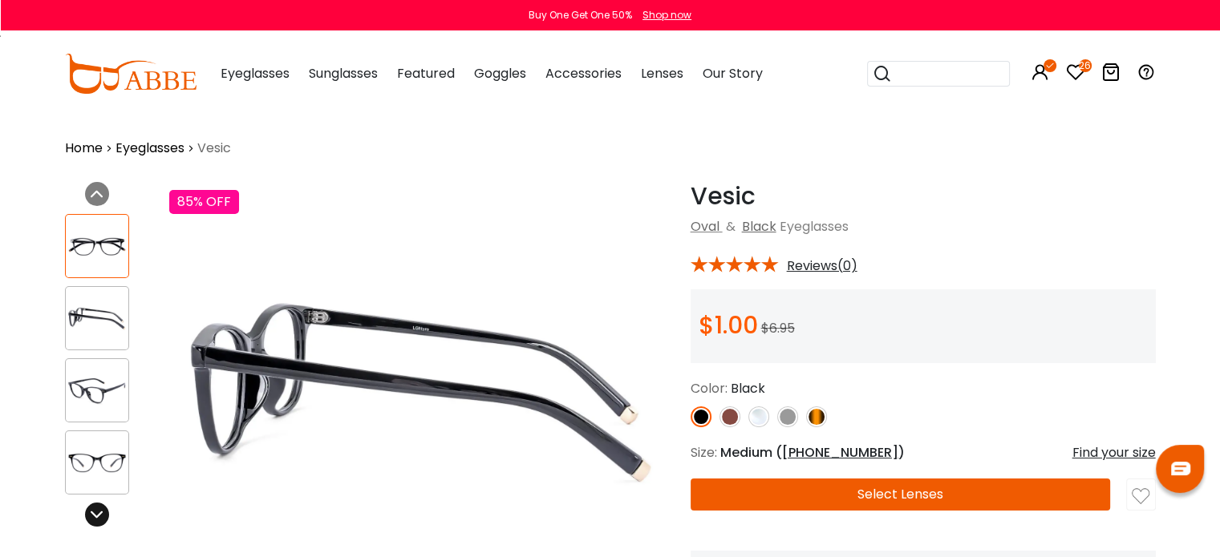
click at [99, 509] on icon at bounding box center [97, 514] width 13 height 13
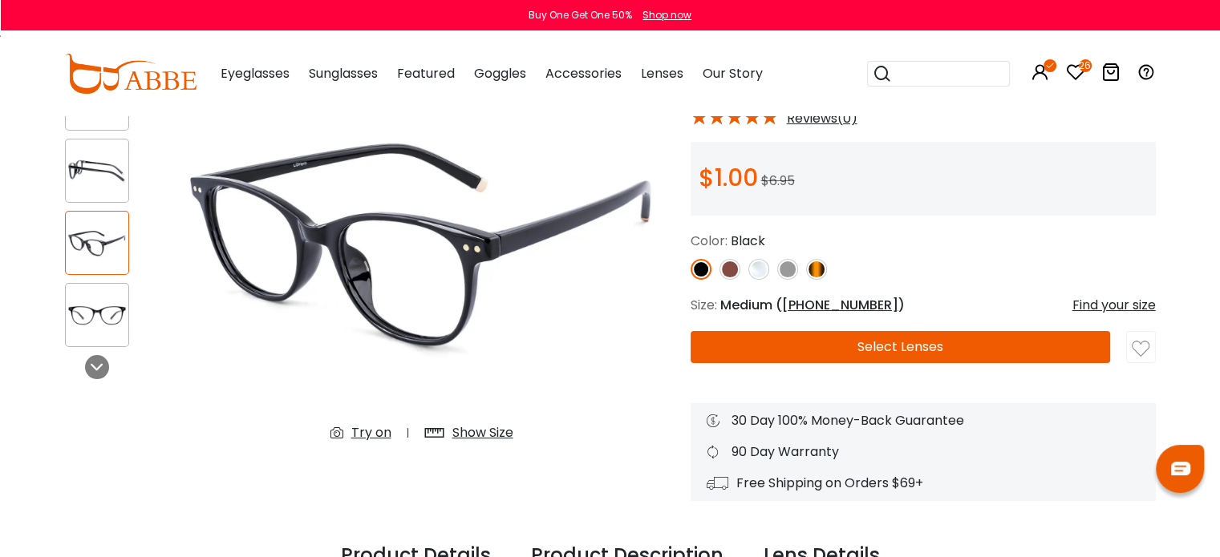
scroll to position [112, 0]
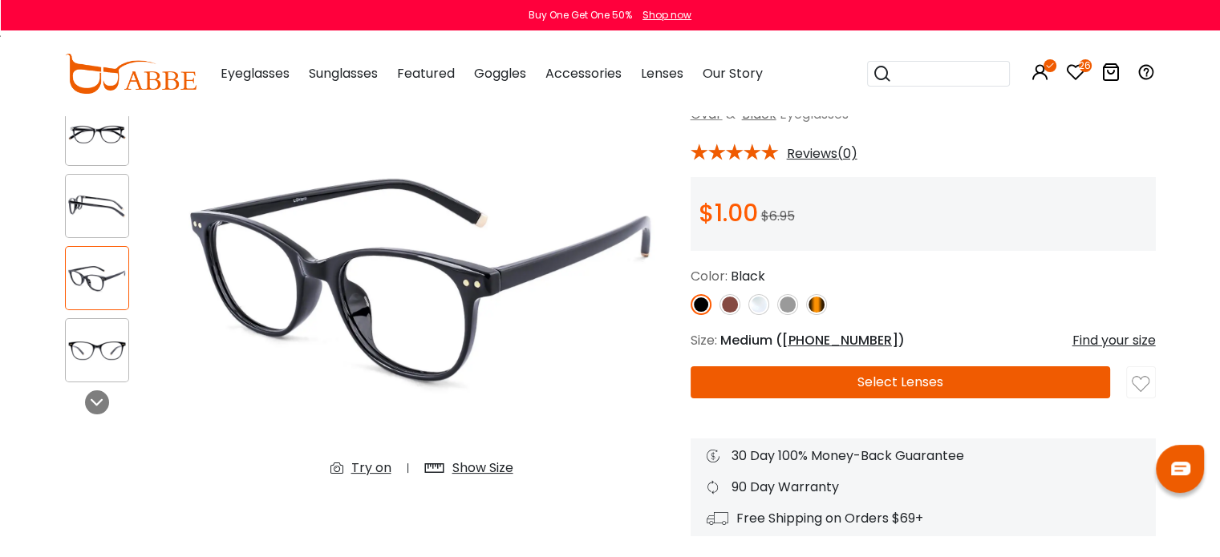
click at [469, 476] on div "Show Size" at bounding box center [482, 468] width 61 height 19
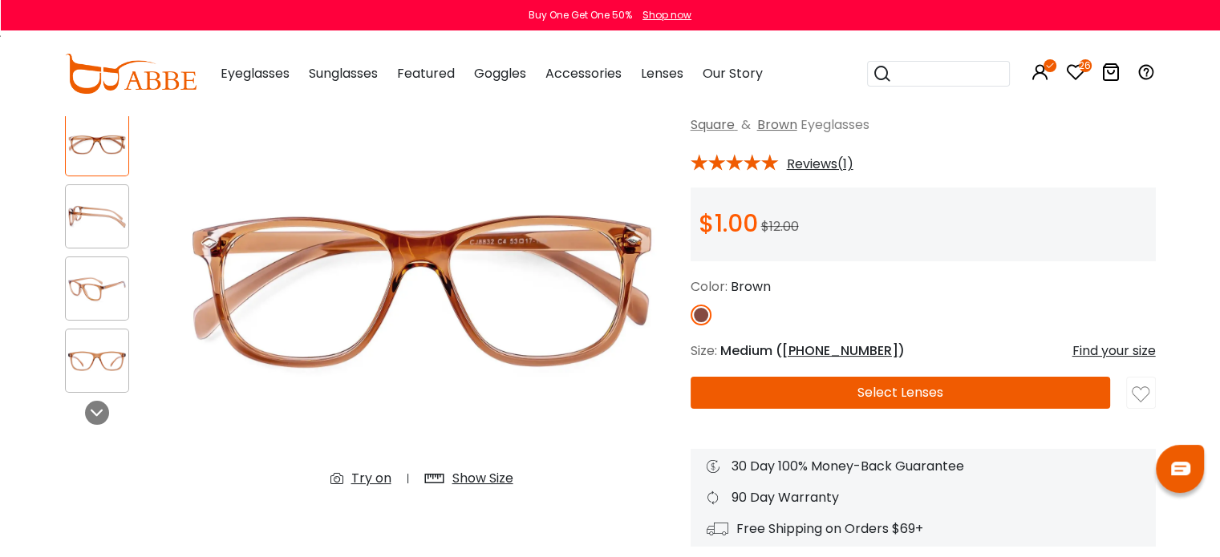
scroll to position [155, 0]
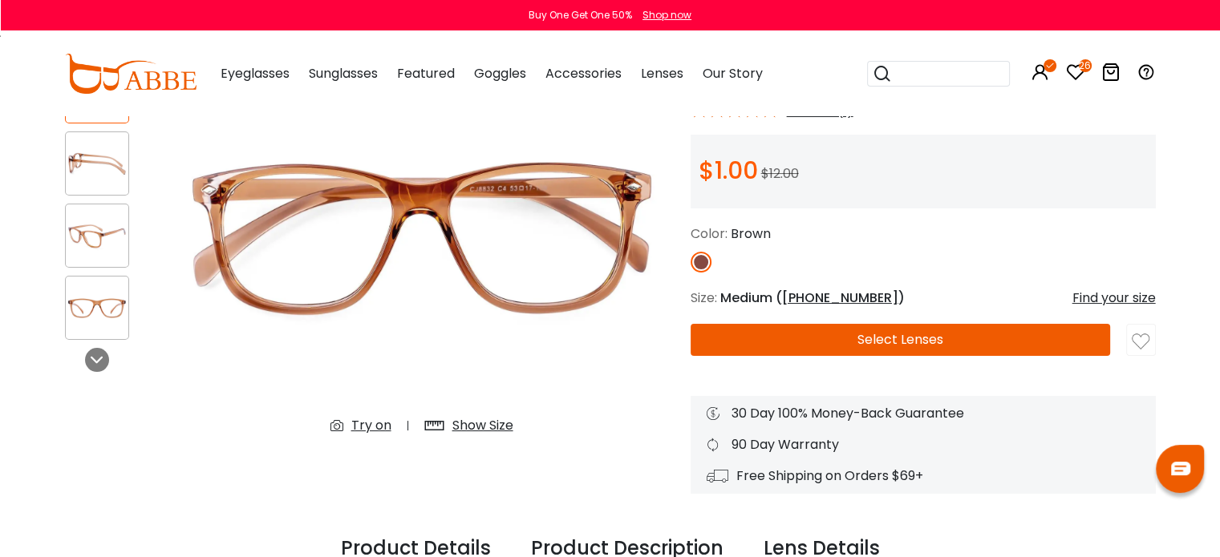
click at [463, 426] on div "Show Size" at bounding box center [482, 425] width 61 height 19
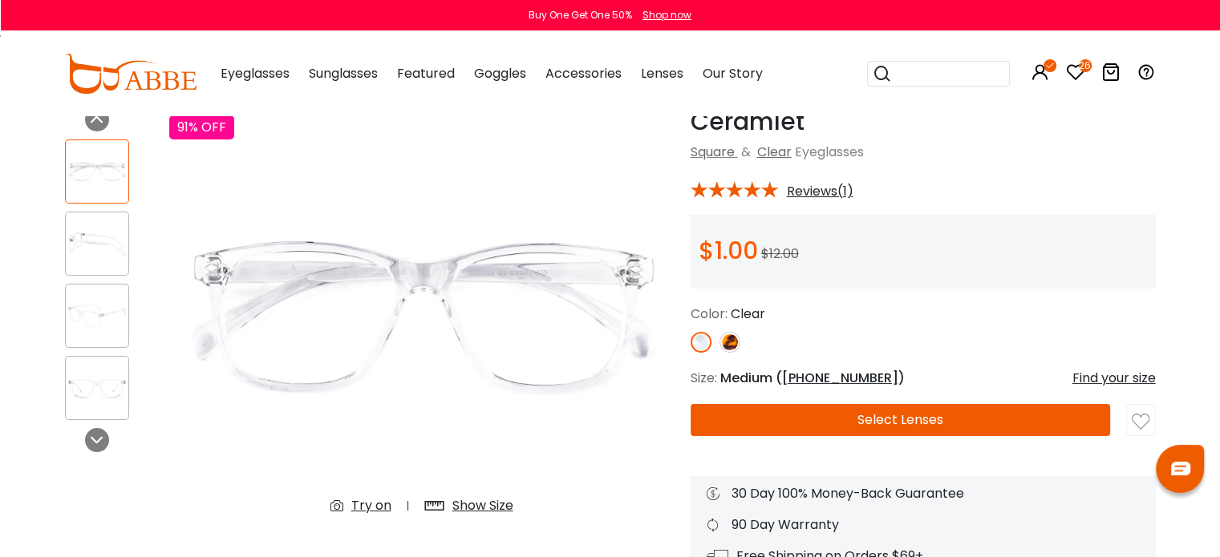
scroll to position [90, 0]
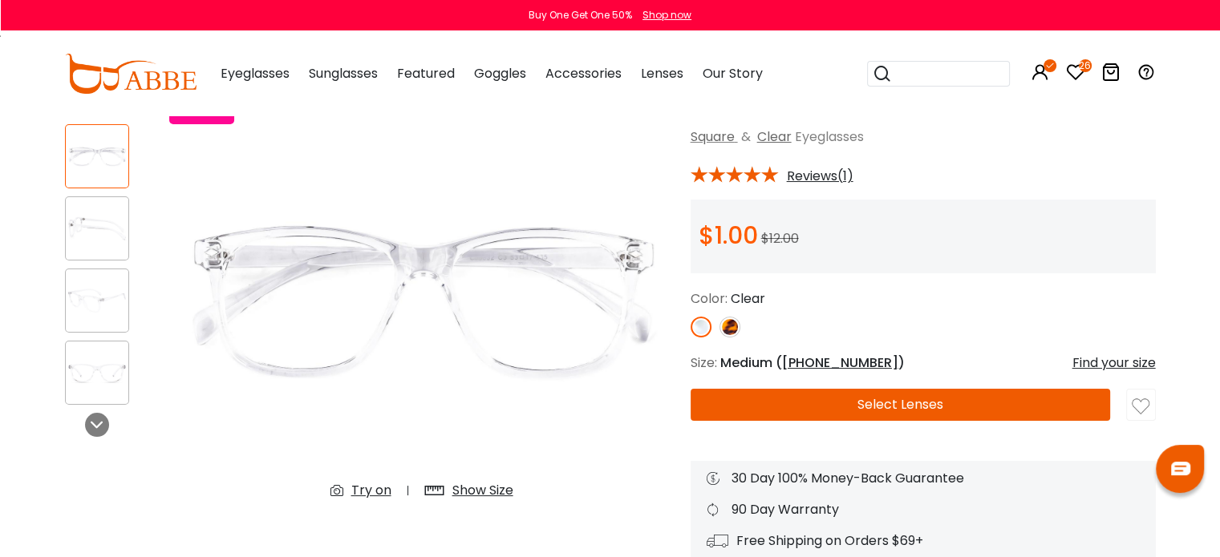
click at [731, 330] on img at bounding box center [729, 327] width 21 height 21
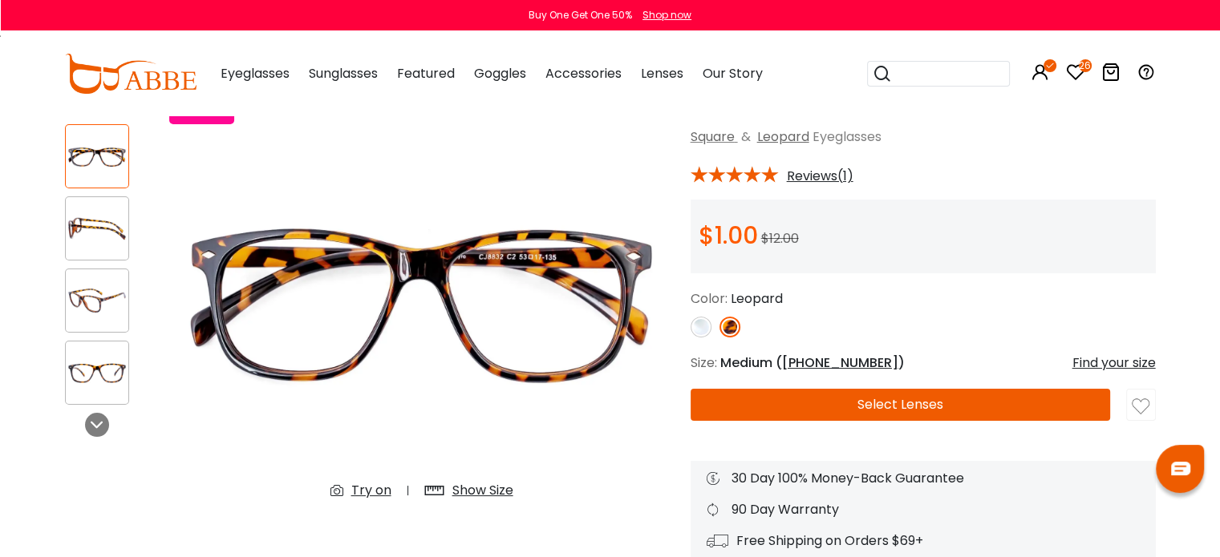
click at [464, 489] on div "Show Size" at bounding box center [482, 490] width 61 height 19
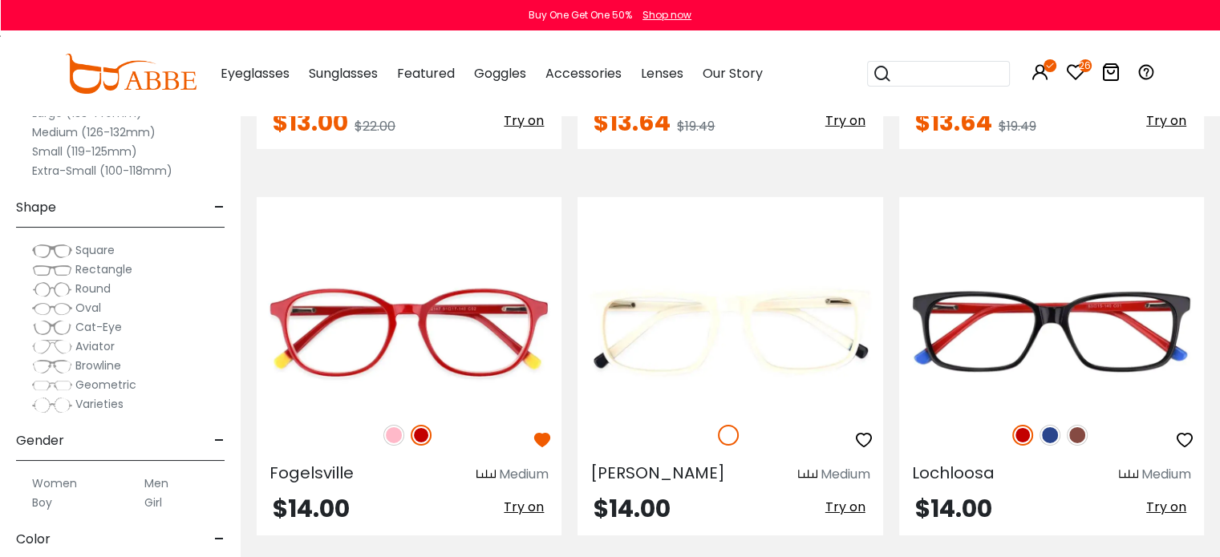
scroll to position [5358, 0]
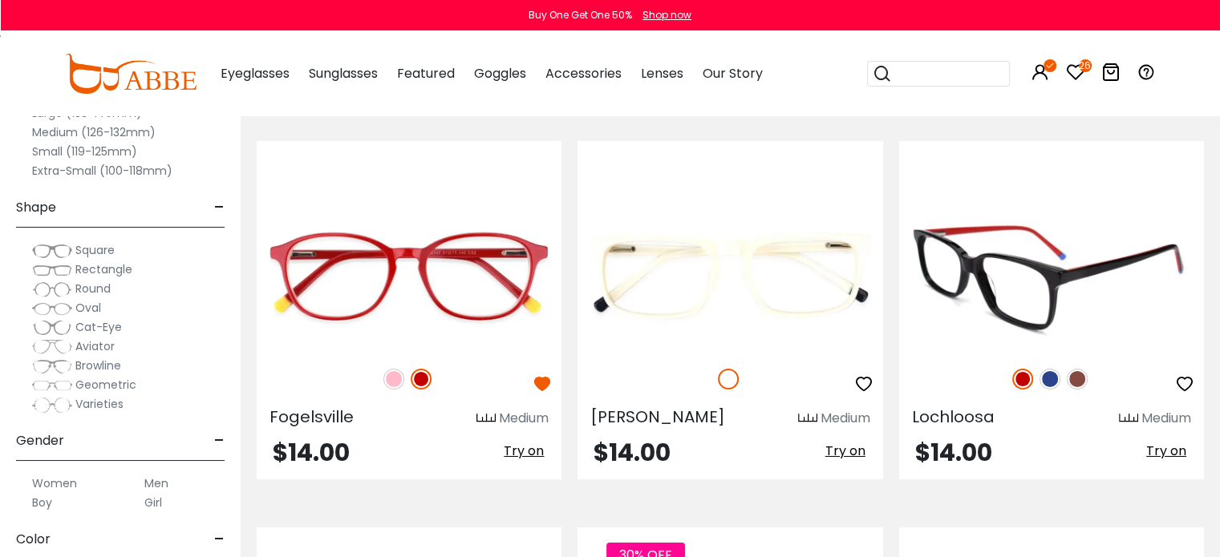
click at [1055, 374] on img at bounding box center [1049, 379] width 21 height 21
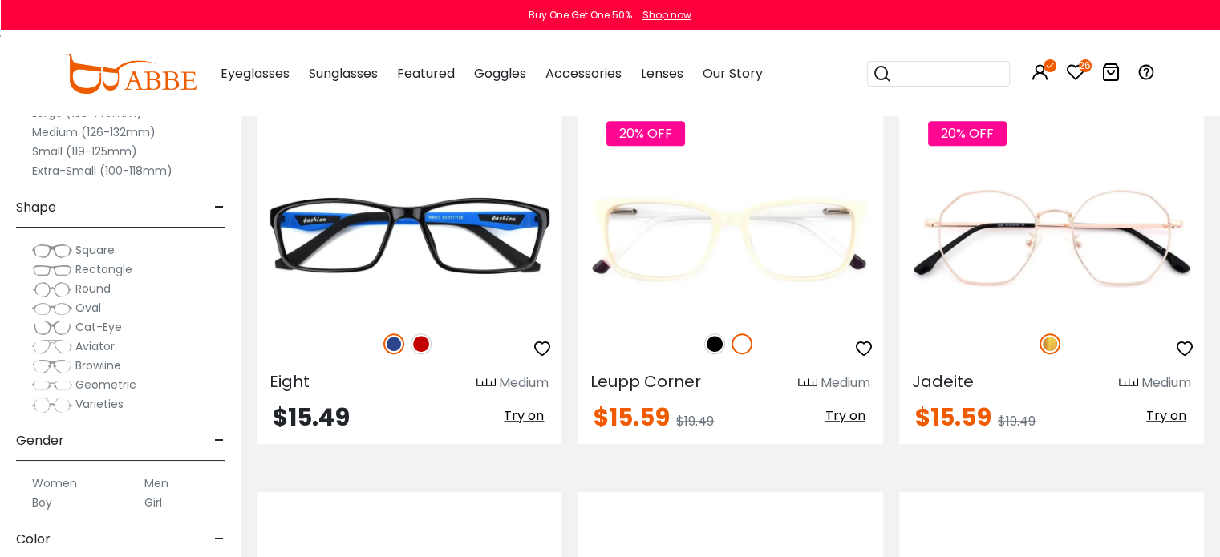
scroll to position [7338, 0]
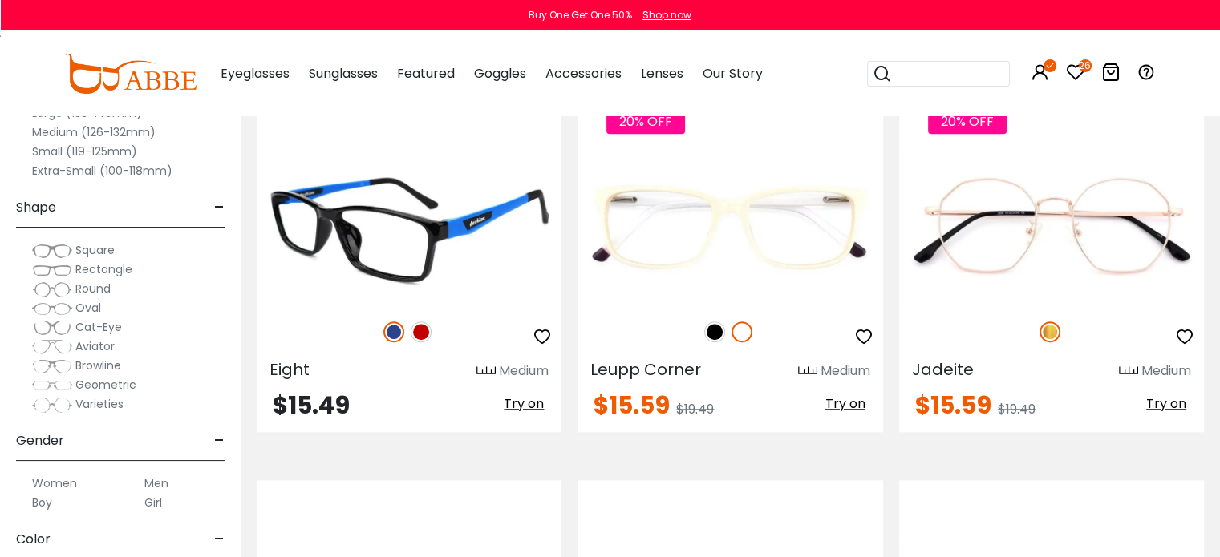
click at [420, 326] on img at bounding box center [421, 332] width 21 height 21
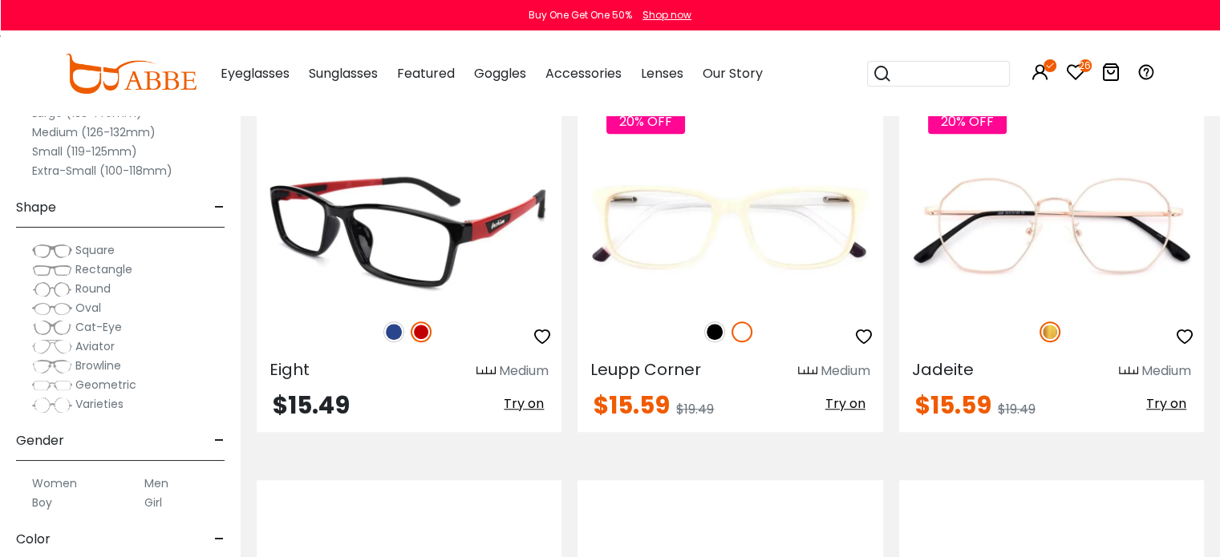
click at [391, 325] on img at bounding box center [393, 332] width 21 height 21
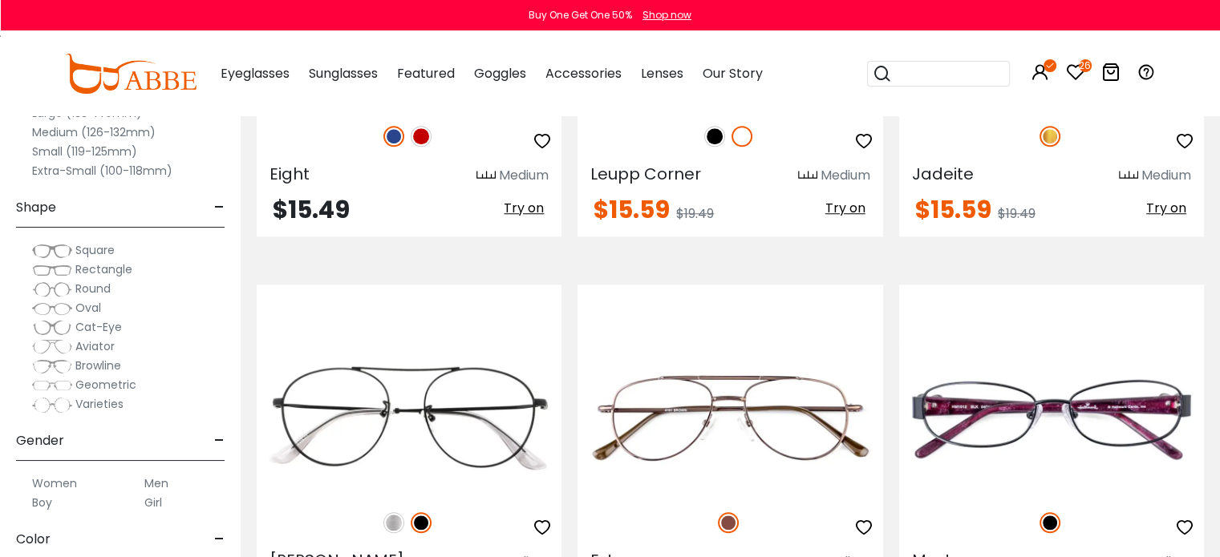
scroll to position [7670, 0]
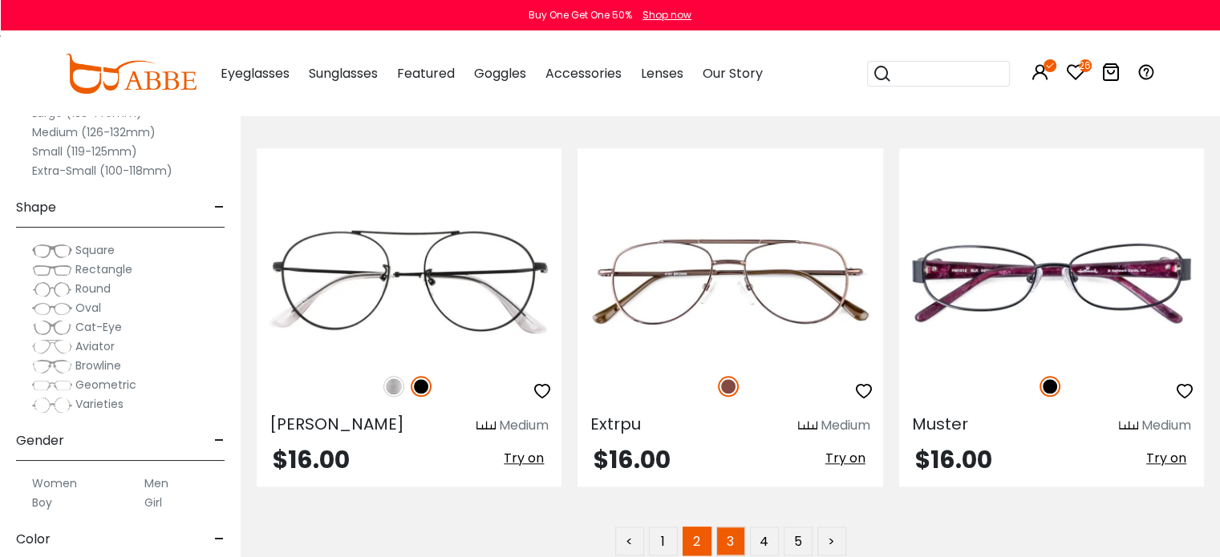
click at [733, 527] on link "3" at bounding box center [730, 541] width 29 height 29
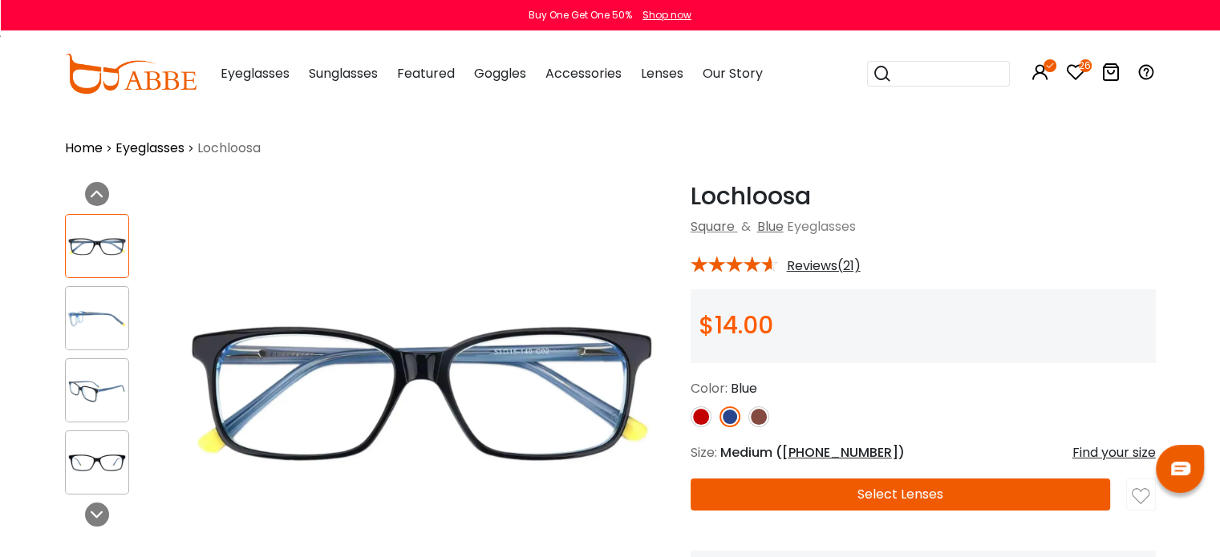
click at [706, 418] on img at bounding box center [700, 417] width 21 height 21
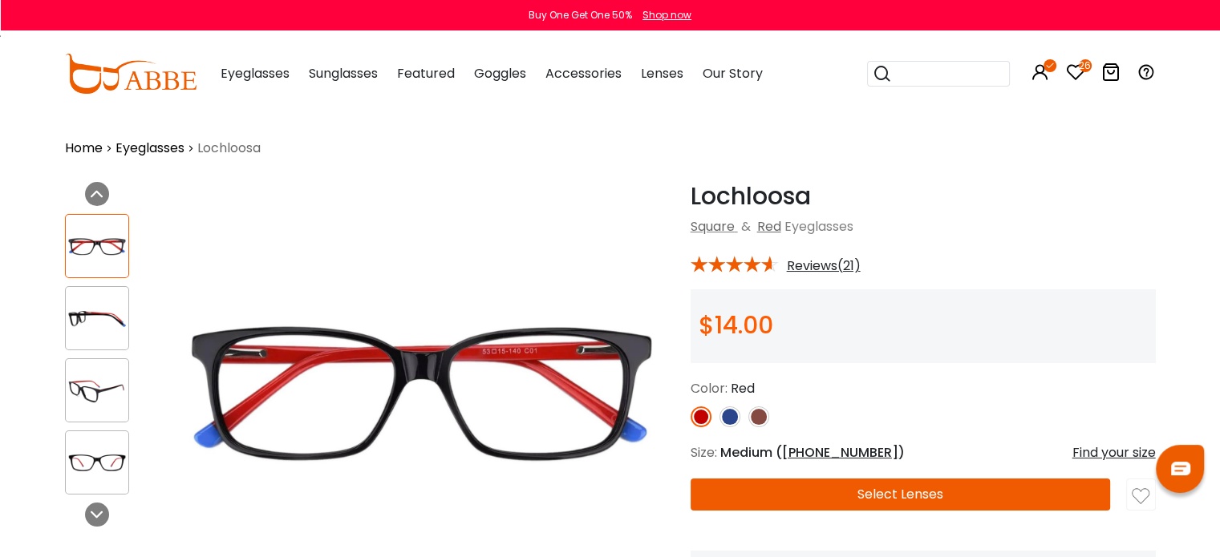
click at [731, 413] on img at bounding box center [729, 417] width 21 height 21
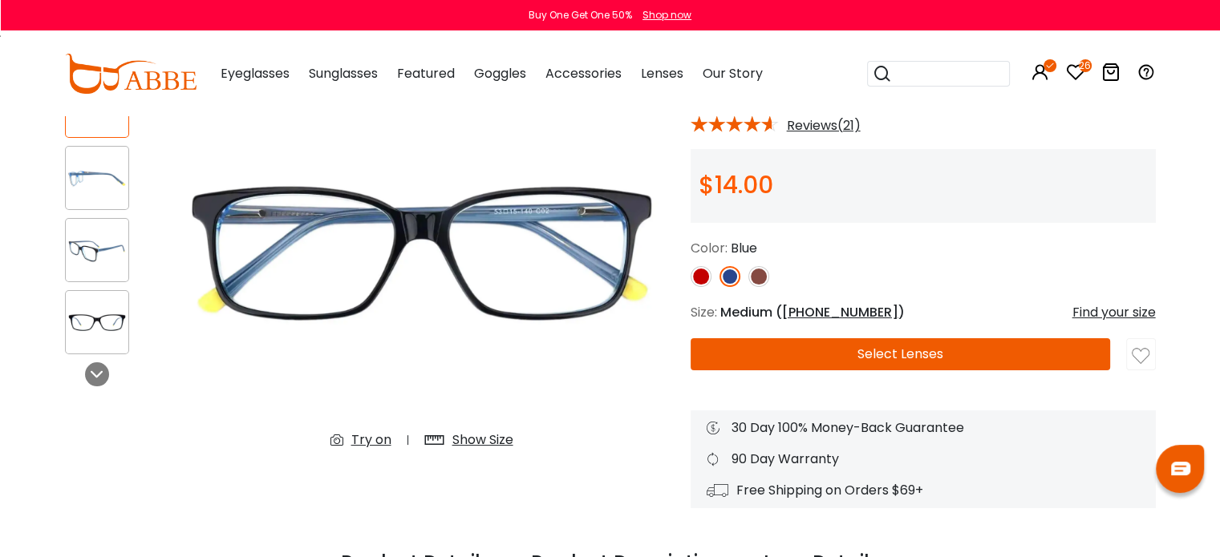
scroll to position [144, 0]
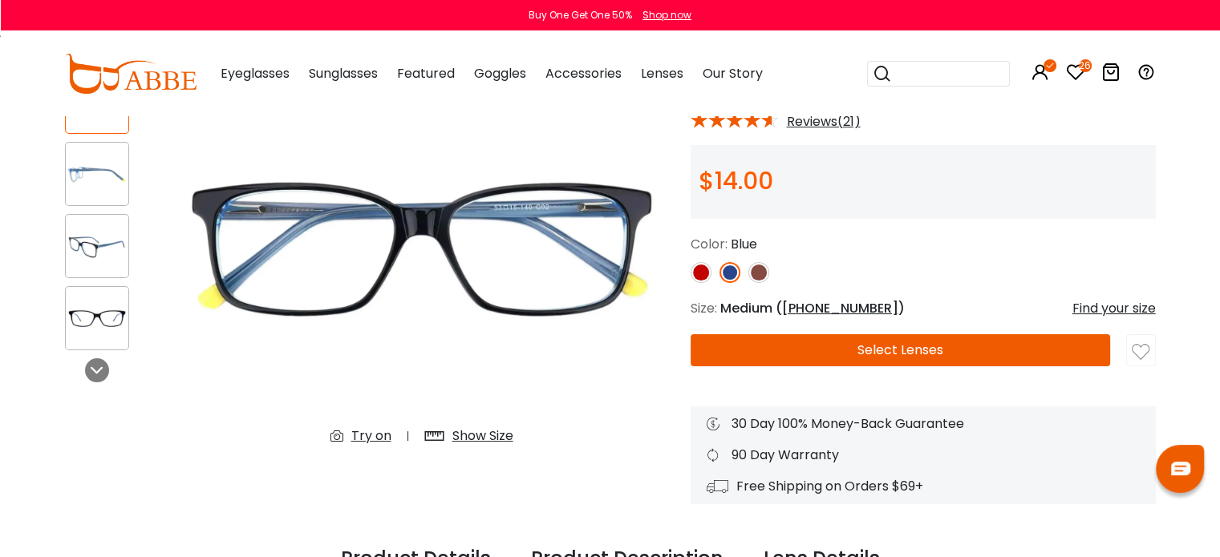
click at [488, 435] on div "Show Size" at bounding box center [482, 436] width 61 height 19
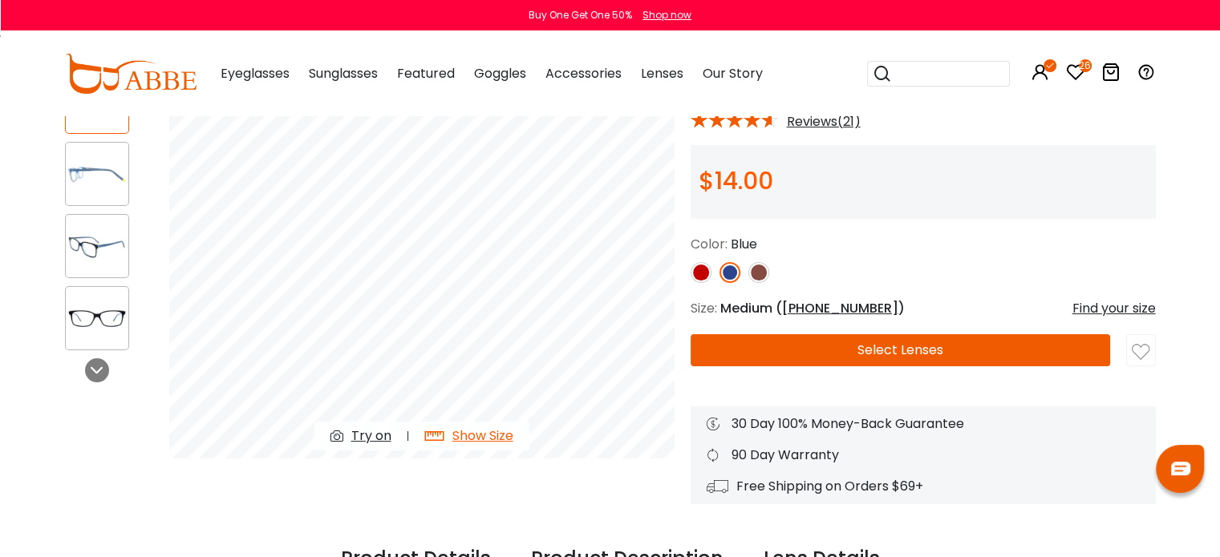
click at [706, 275] on img at bounding box center [700, 272] width 21 height 21
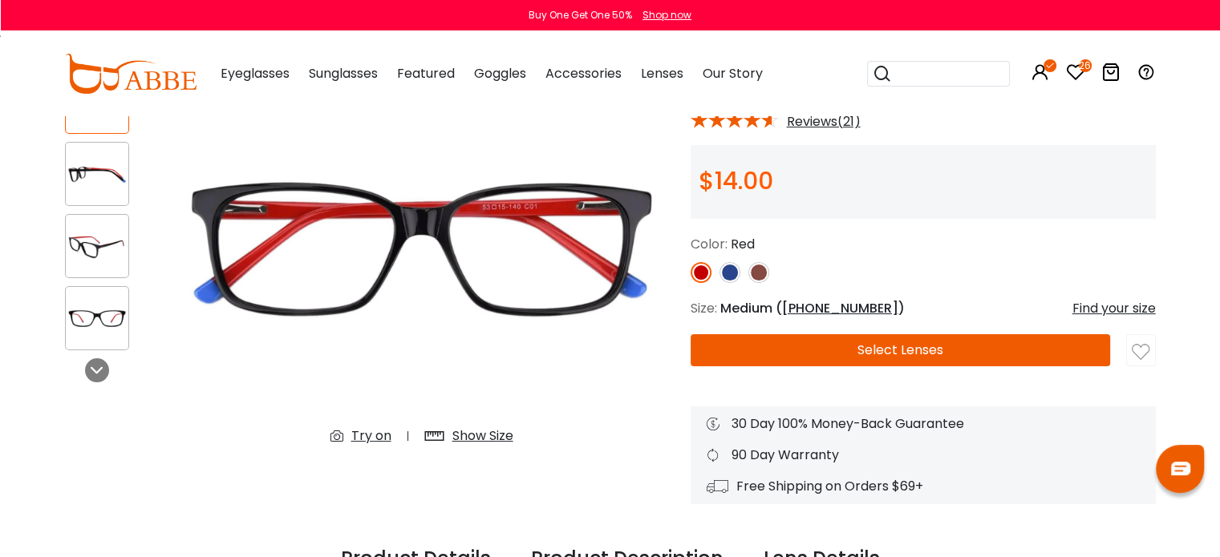
click at [718, 281] on div at bounding box center [922, 272] width 465 height 21
click at [723, 277] on img at bounding box center [729, 272] width 21 height 21
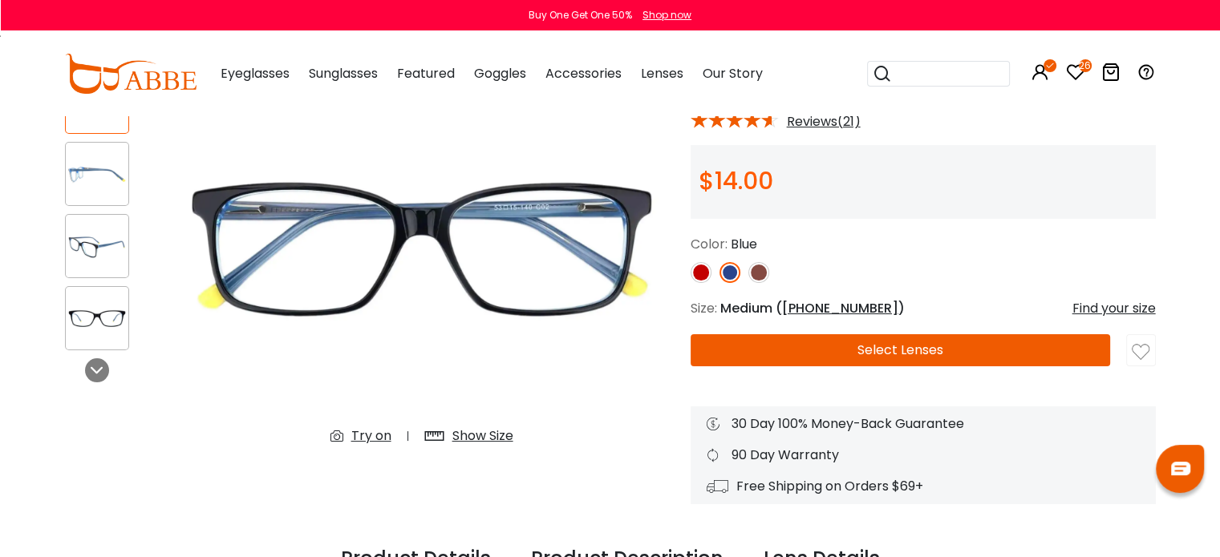
click at [767, 273] on img at bounding box center [758, 272] width 21 height 21
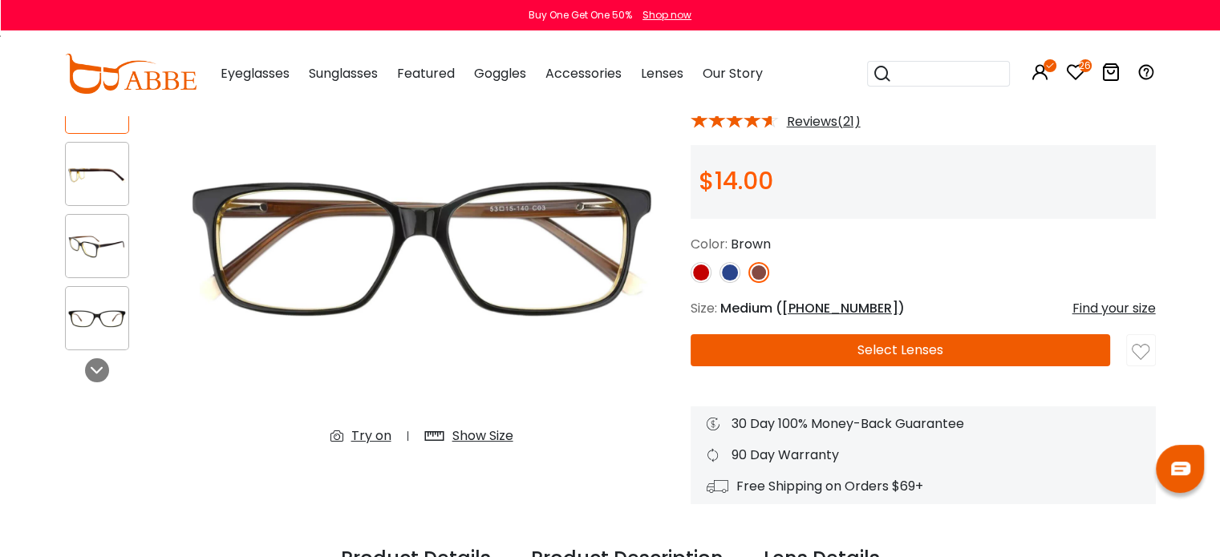
click at [734, 275] on img at bounding box center [729, 272] width 21 height 21
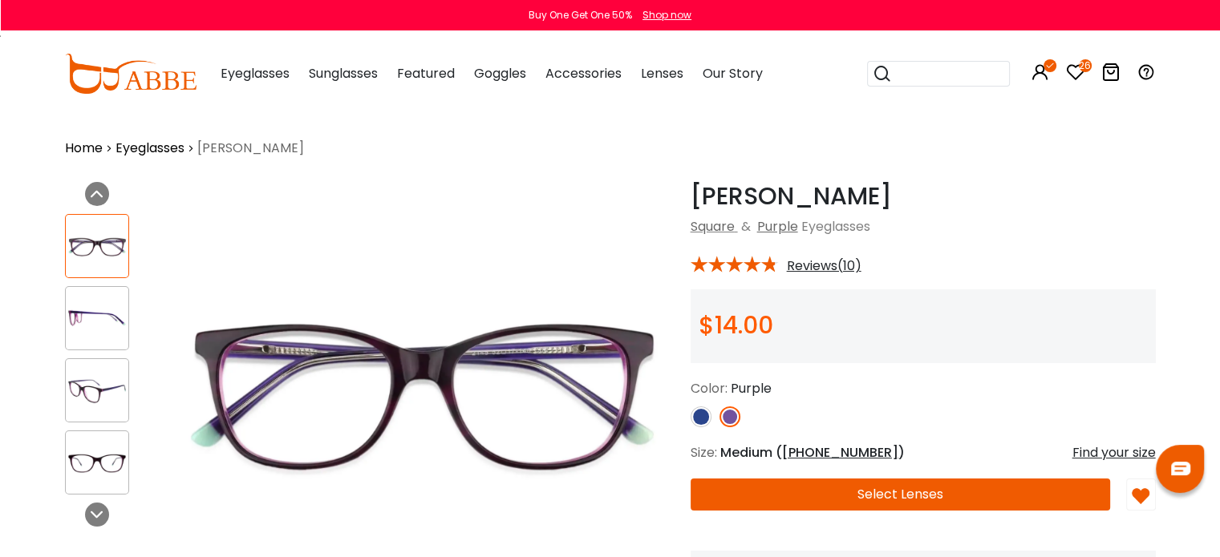
click at [699, 408] on img at bounding box center [700, 417] width 21 height 21
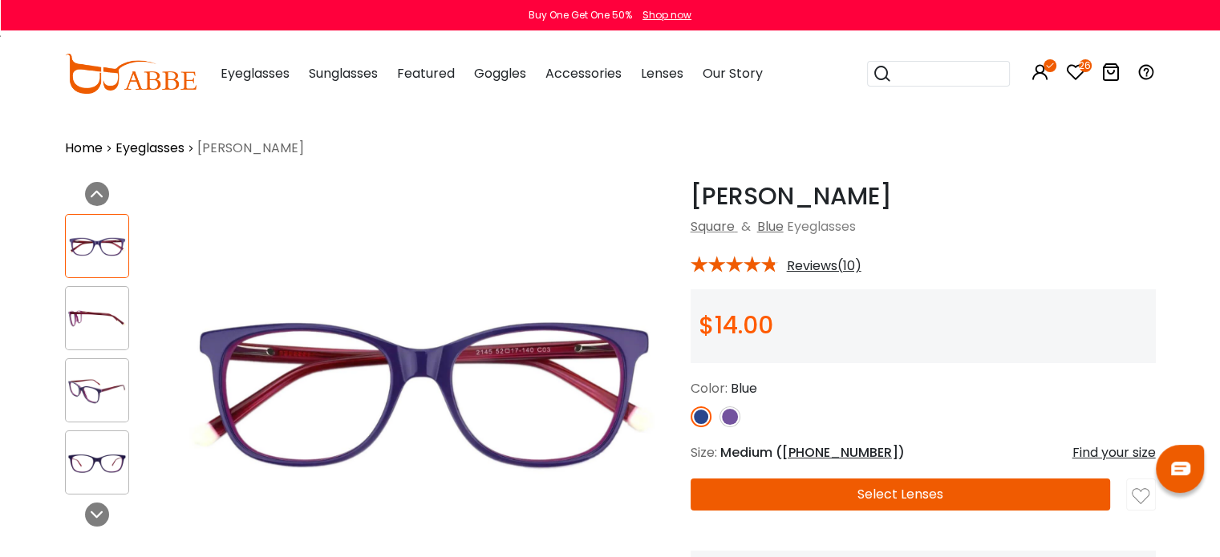
click at [722, 413] on img at bounding box center [729, 417] width 21 height 21
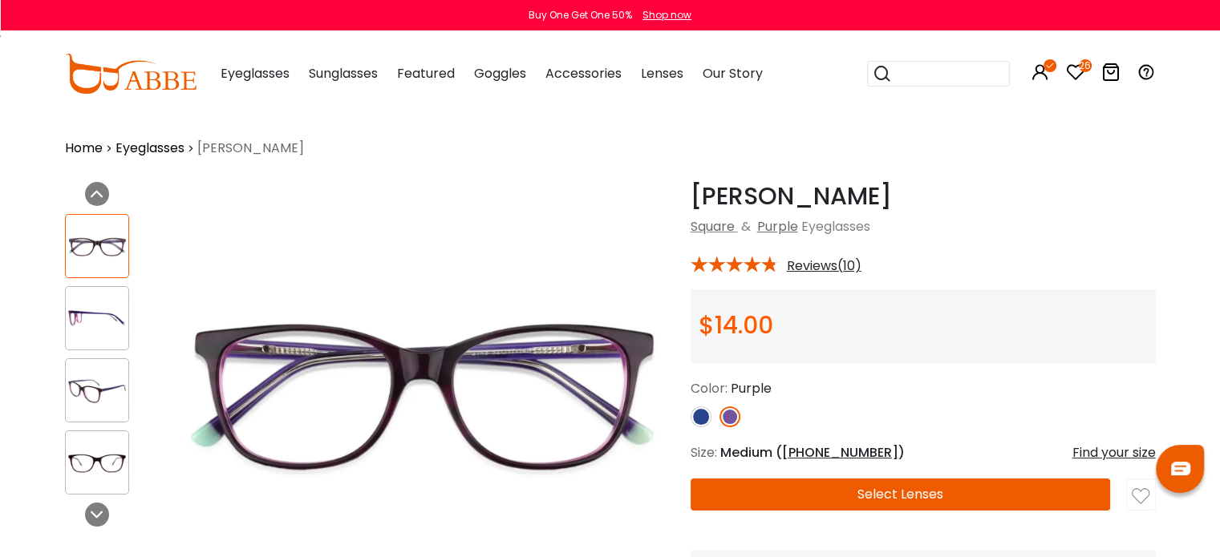
click at [704, 409] on img at bounding box center [700, 417] width 21 height 21
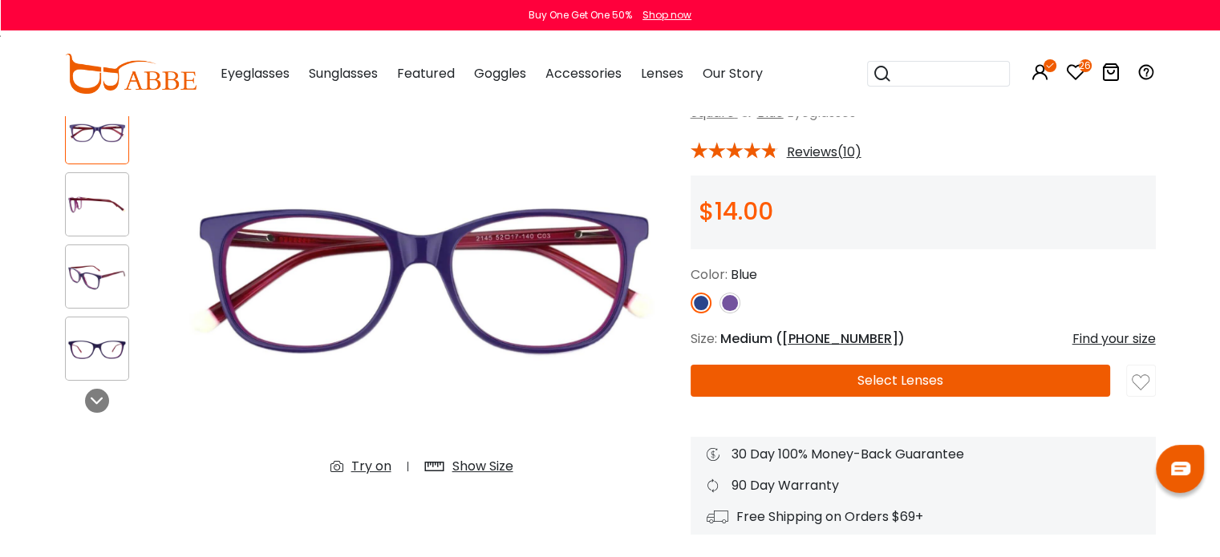
scroll to position [127, 0]
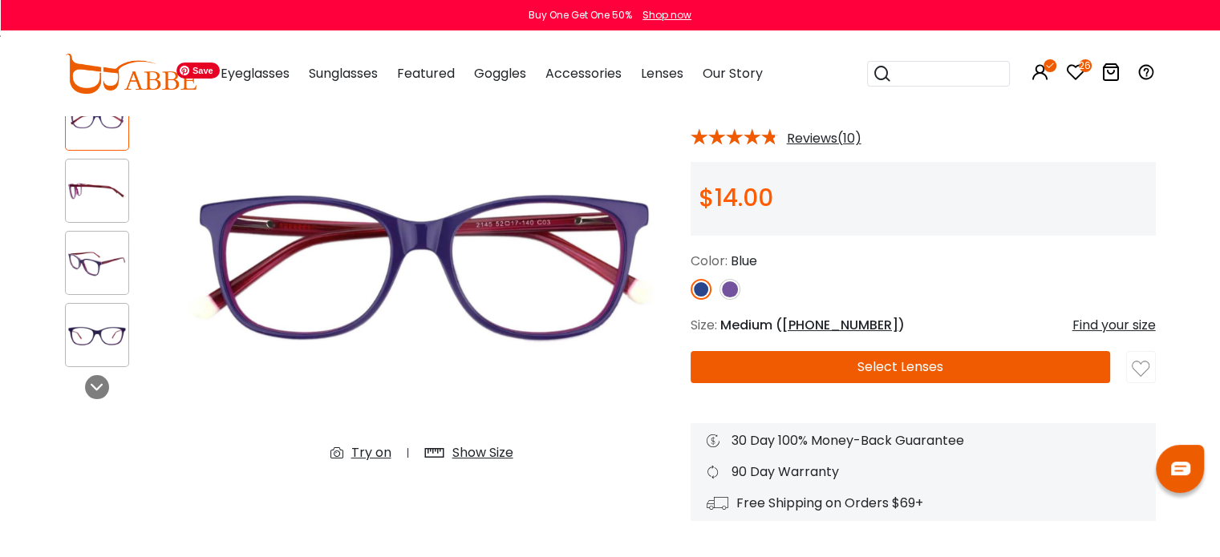
click at [467, 447] on div "Show Size" at bounding box center [482, 452] width 61 height 19
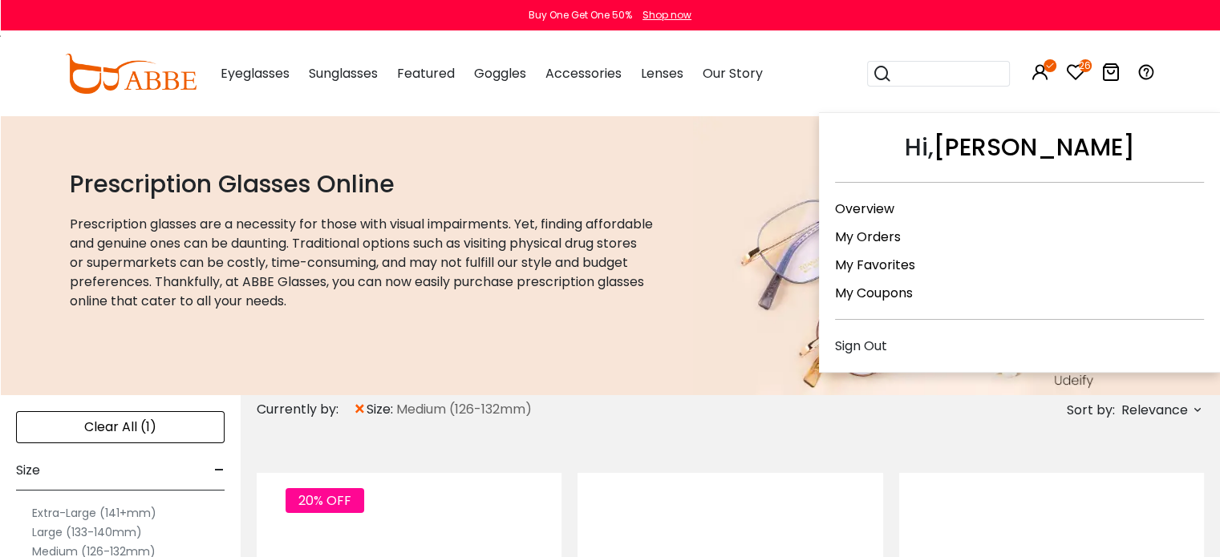
click at [866, 204] on link "Overview" at bounding box center [864, 209] width 59 height 18
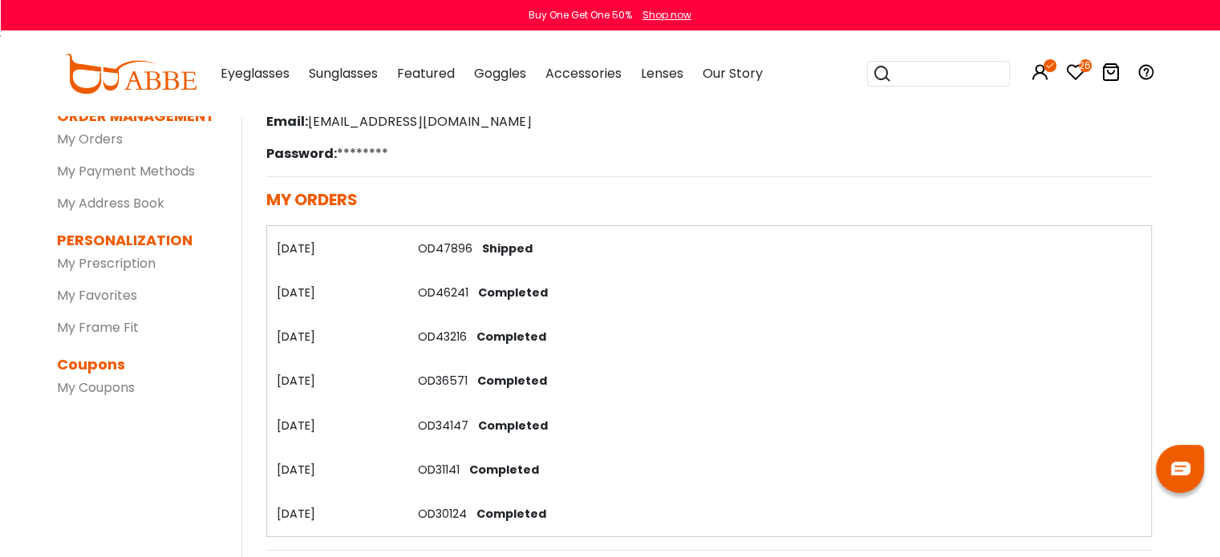
scroll to position [180, 0]
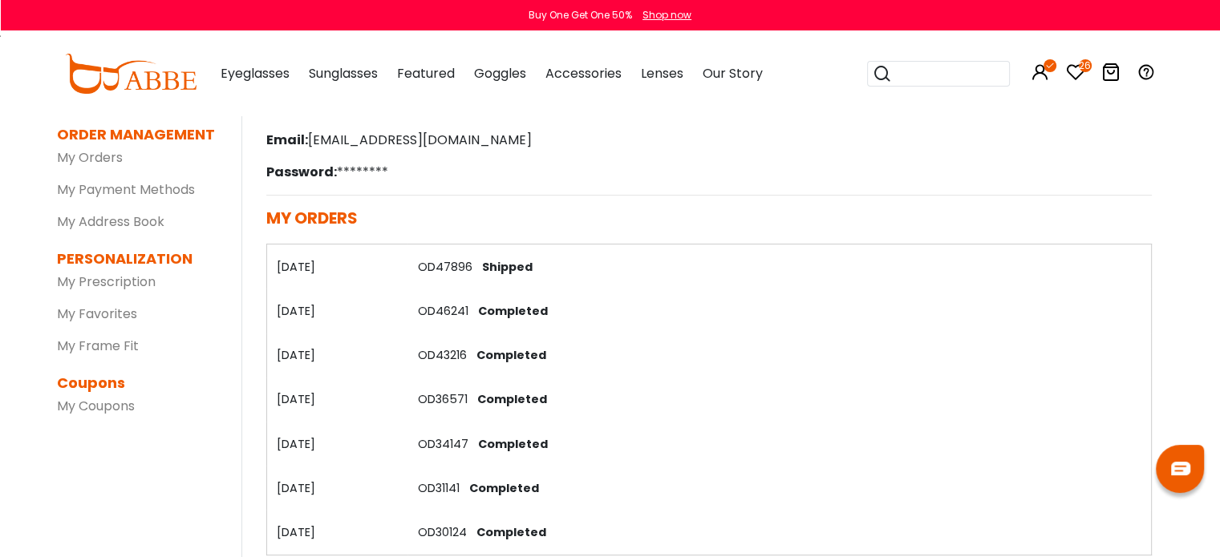
click at [435, 266] on link "OD47896" at bounding box center [444, 267] width 55 height 16
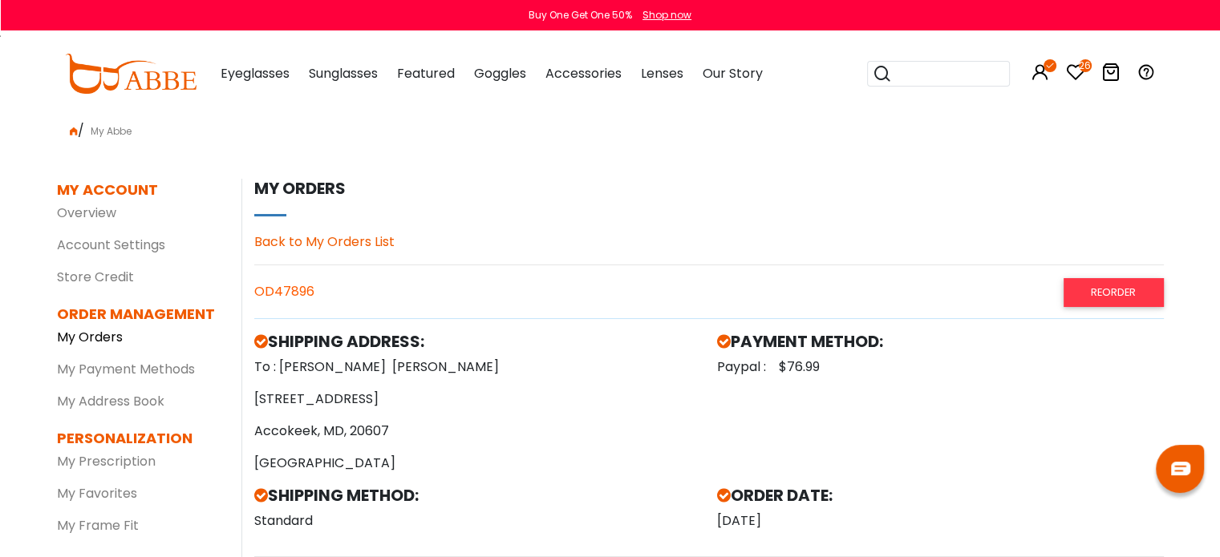
click at [91, 332] on link "My Orders" at bounding box center [90, 337] width 66 height 18
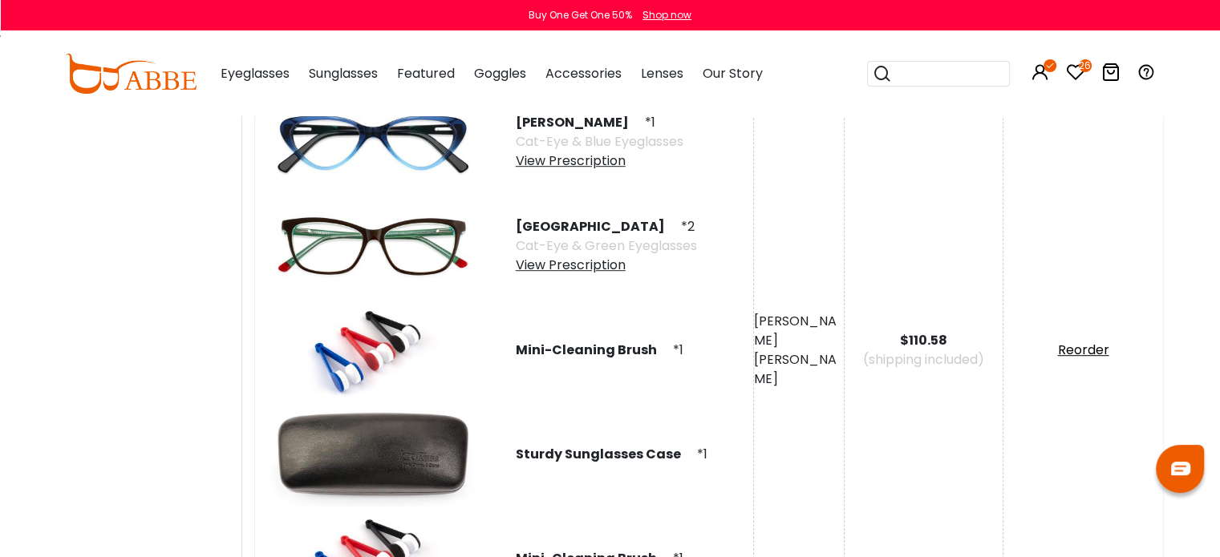
scroll to position [877, 0]
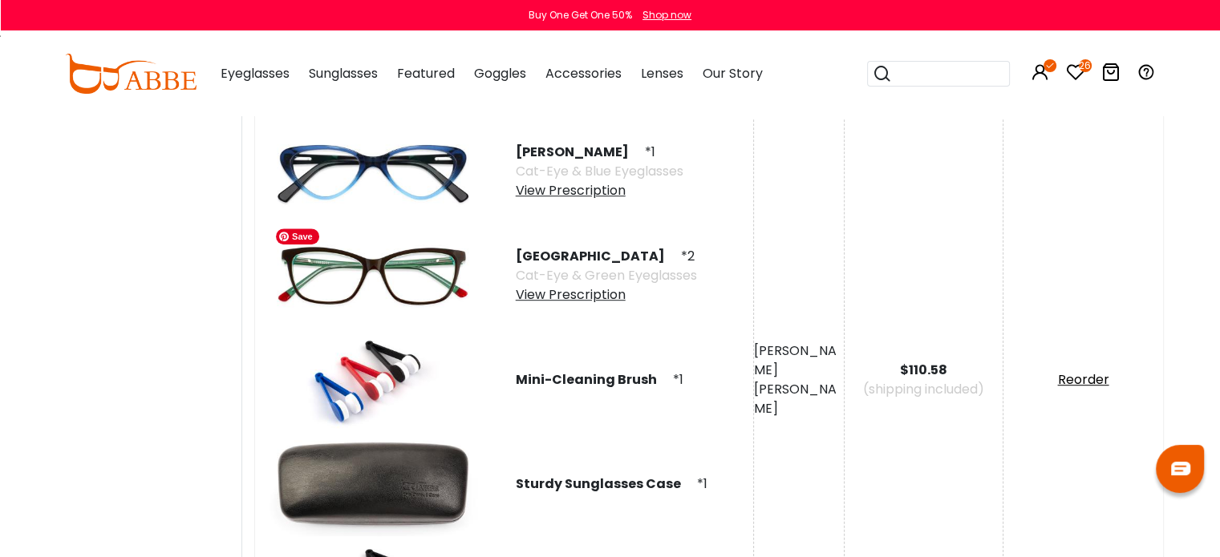
drag, startPoint x: 436, startPoint y: 249, endPoint x: 386, endPoint y: 258, distance: 51.3
click at [386, 258] on img at bounding box center [373, 276] width 208 height 104
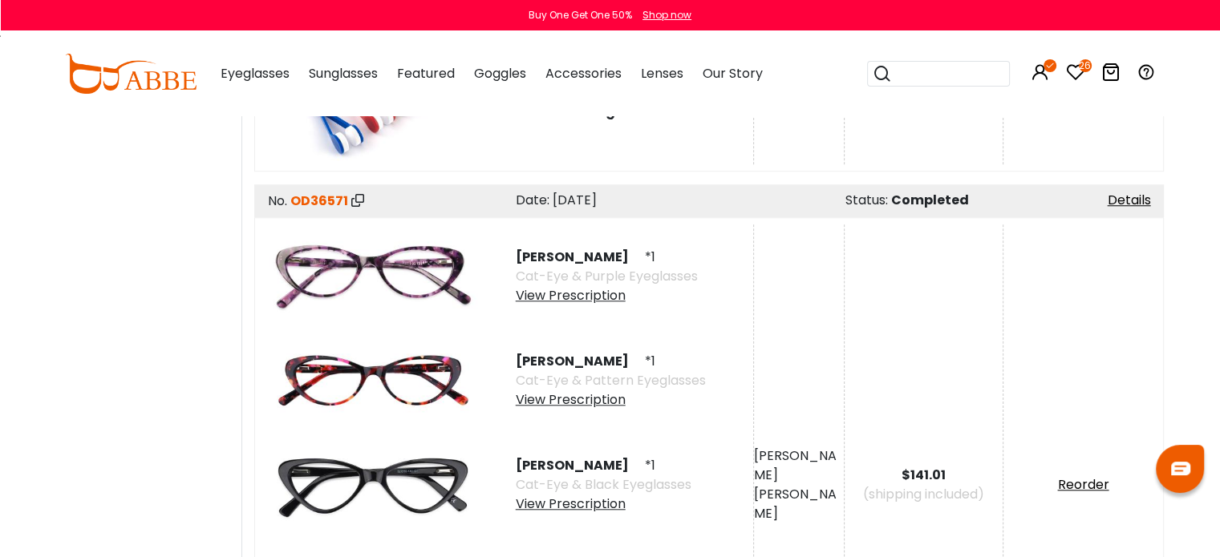
scroll to position [1418, 0]
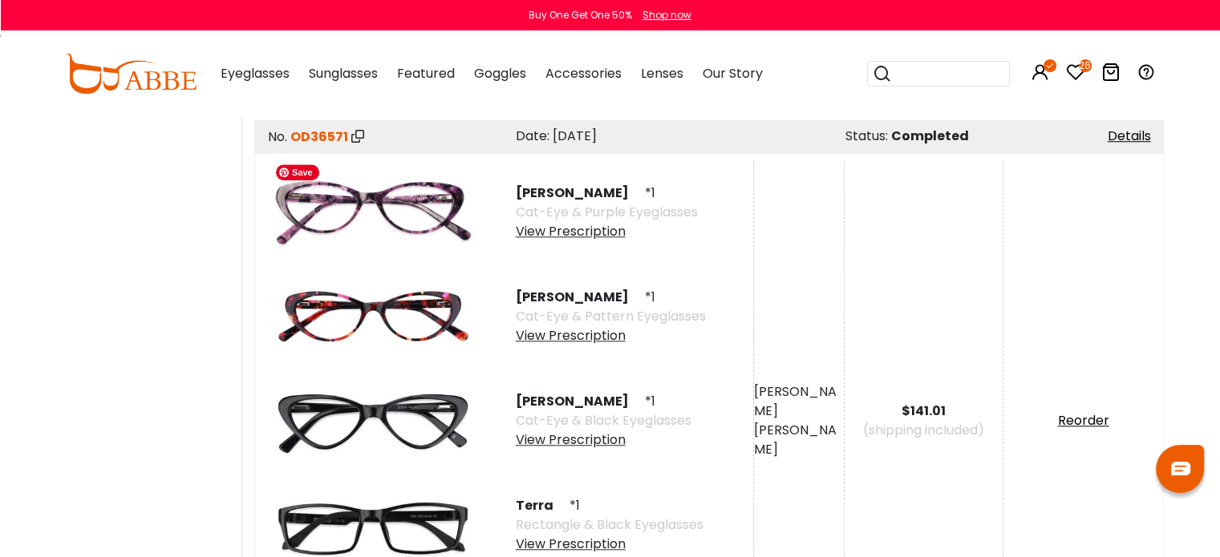
click at [411, 197] on img at bounding box center [373, 212] width 208 height 104
click at [938, 72] on input "search" at bounding box center [948, 74] width 112 height 24
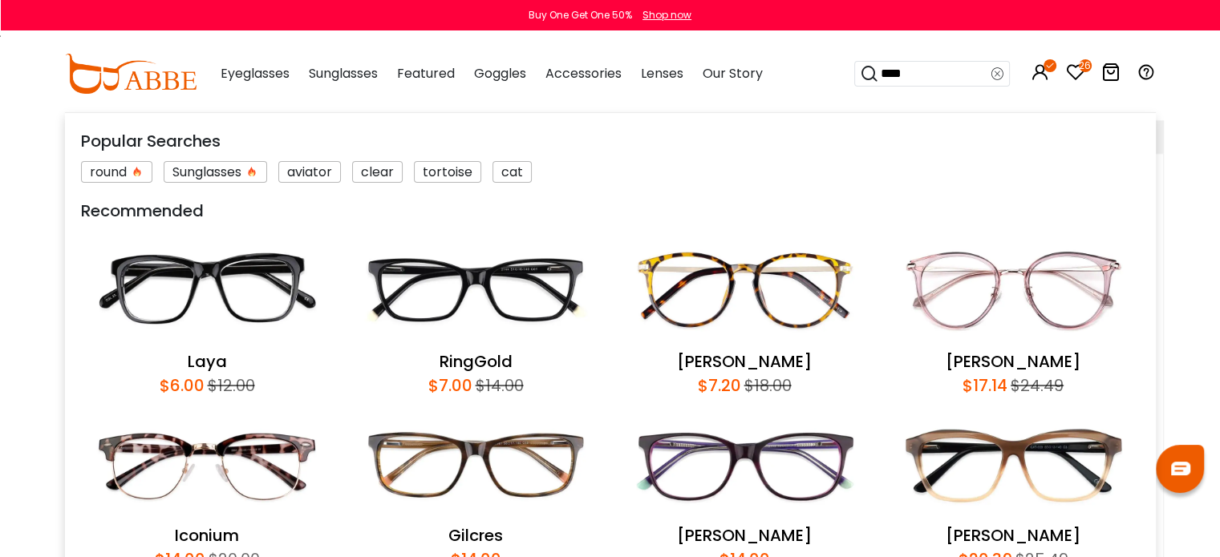
type input "*****"
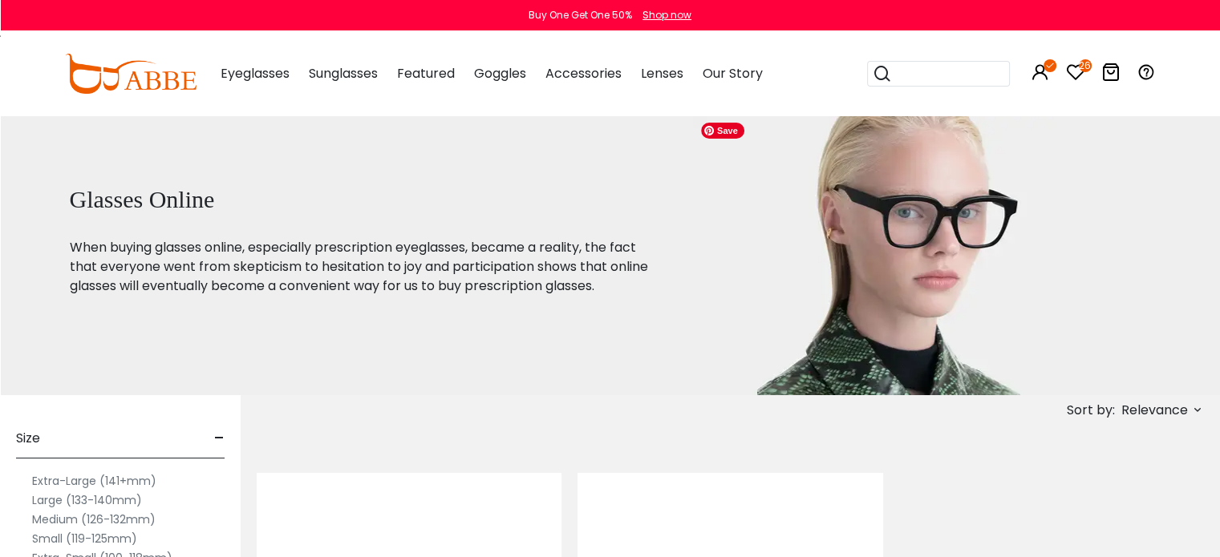
click at [811, 177] on img at bounding box center [896, 255] width 407 height 281
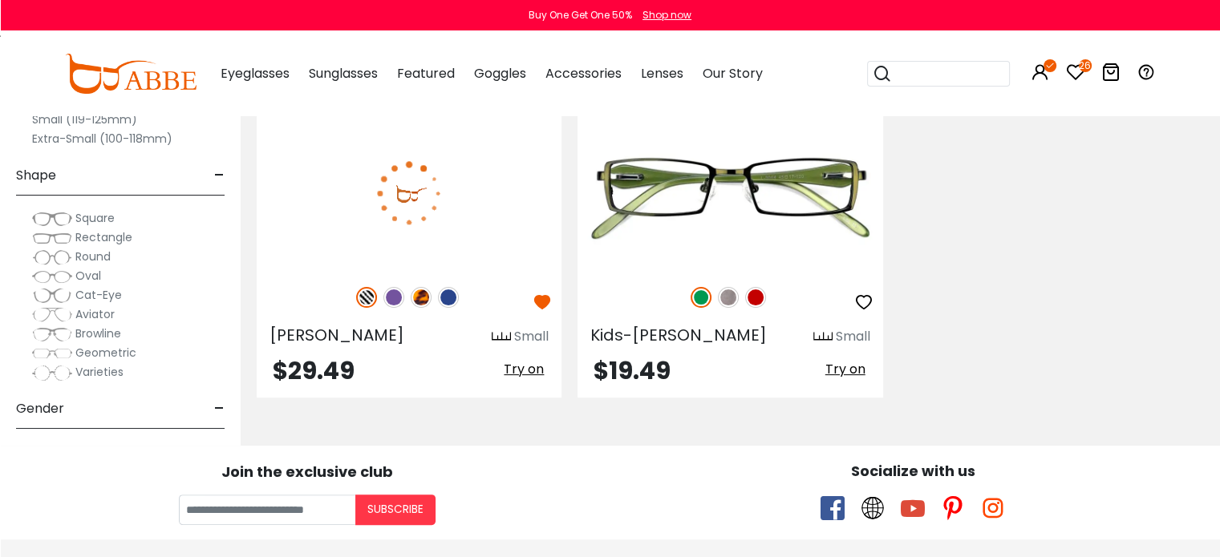
scroll to position [439, 0]
